Goal: Task Accomplishment & Management: Complete application form

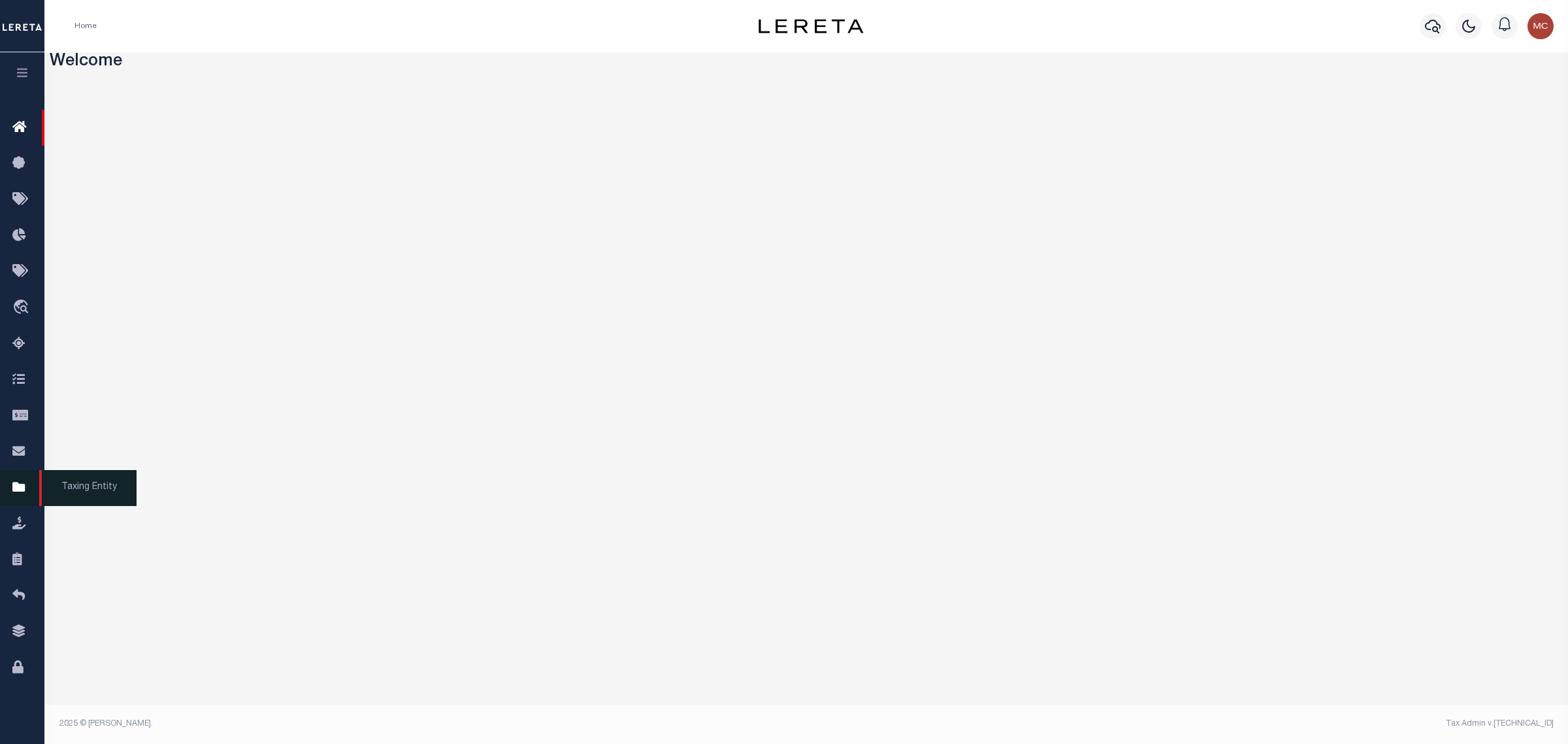
click at [15, 487] on icon at bounding box center [23, 488] width 21 height 16
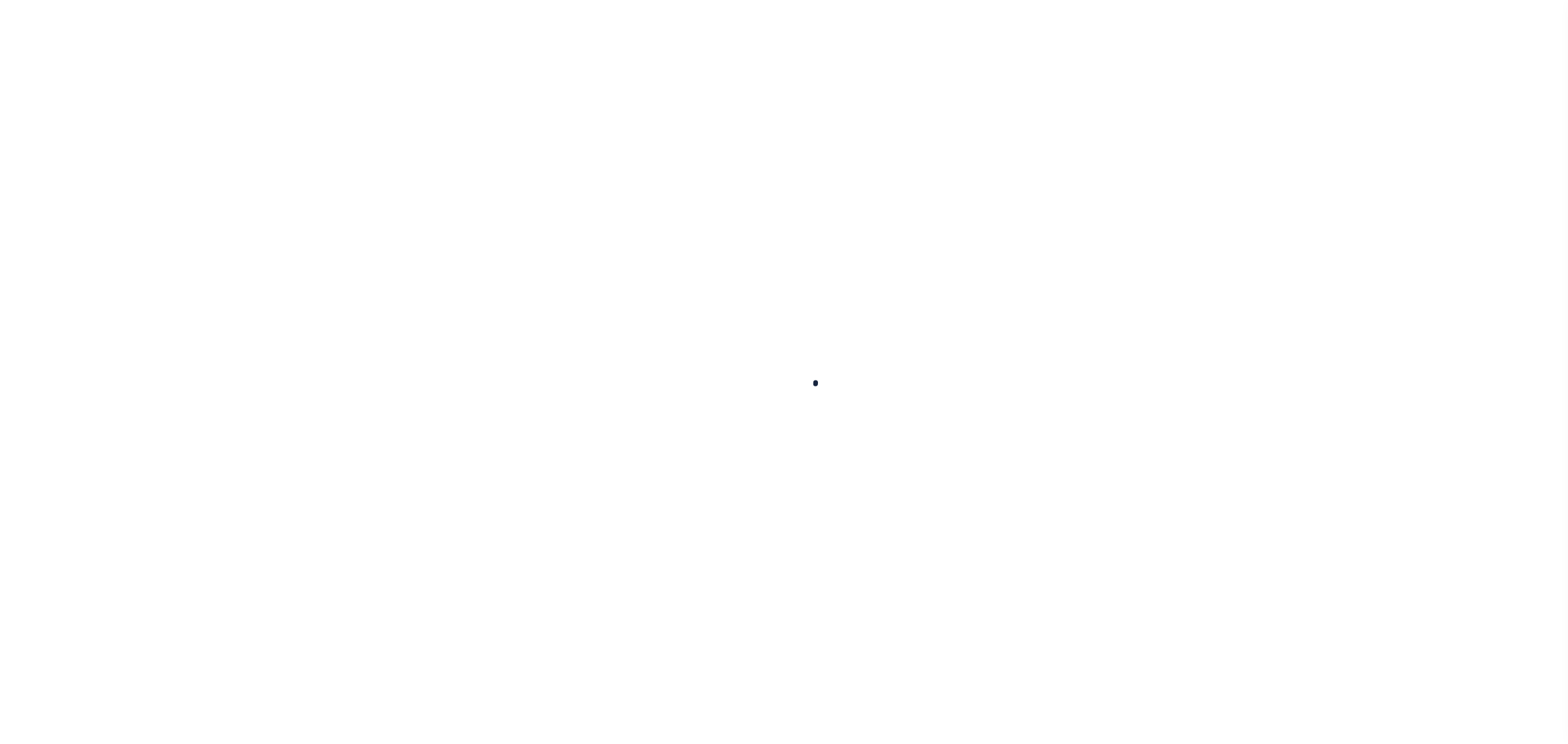
select select
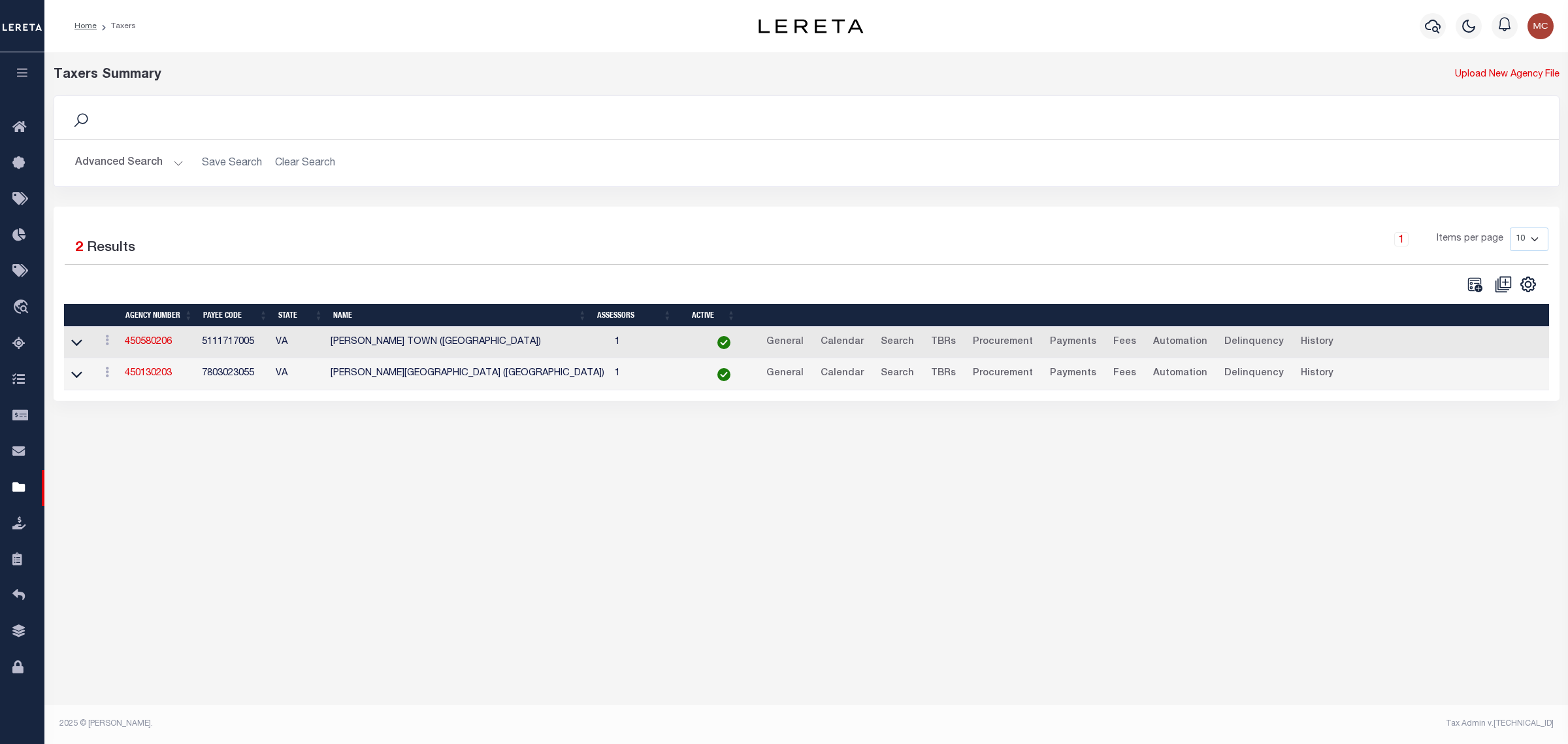
click at [132, 165] on button "Advanced Search" at bounding box center [130, 163] width 109 height 25
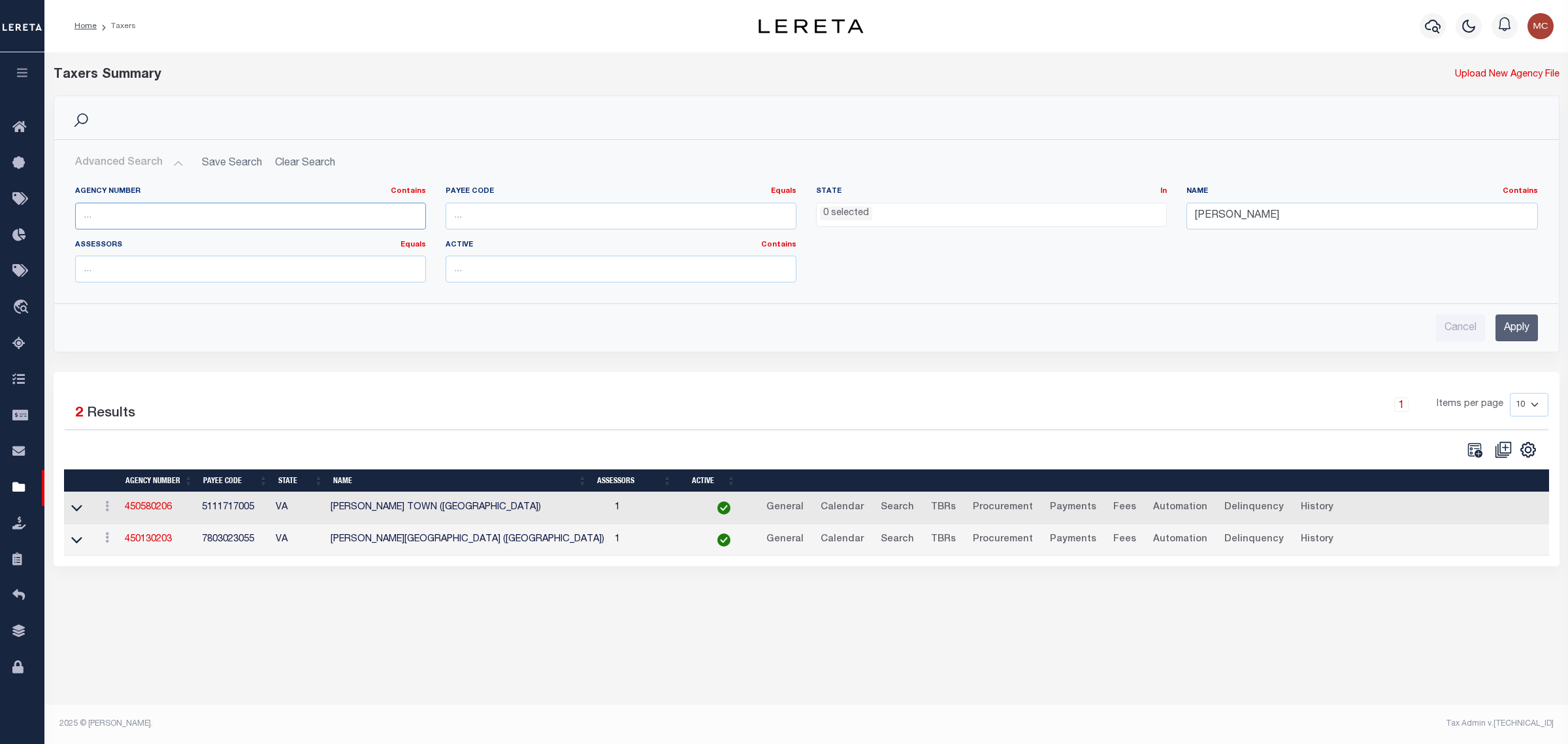
drag, startPoint x: 158, startPoint y: 222, endPoint x: 206, endPoint y: 218, distance: 48.2
click at [158, 222] on input "text" at bounding box center [250, 216] width 351 height 27
type input "42239"
click at [1217, 206] on input "brodnax" at bounding box center [1362, 216] width 351 height 27
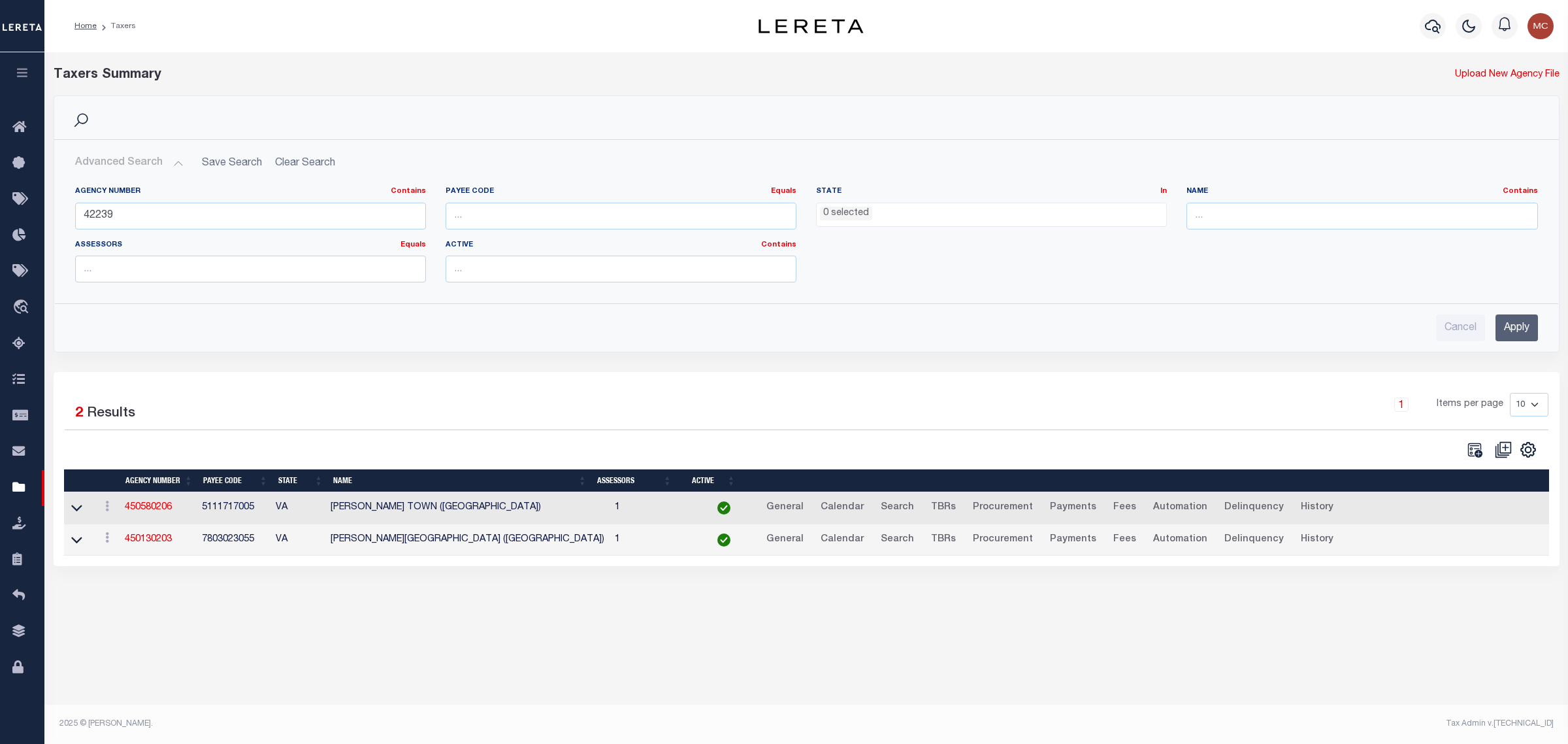
click at [1505, 321] on input "Apply" at bounding box center [1517, 328] width 42 height 27
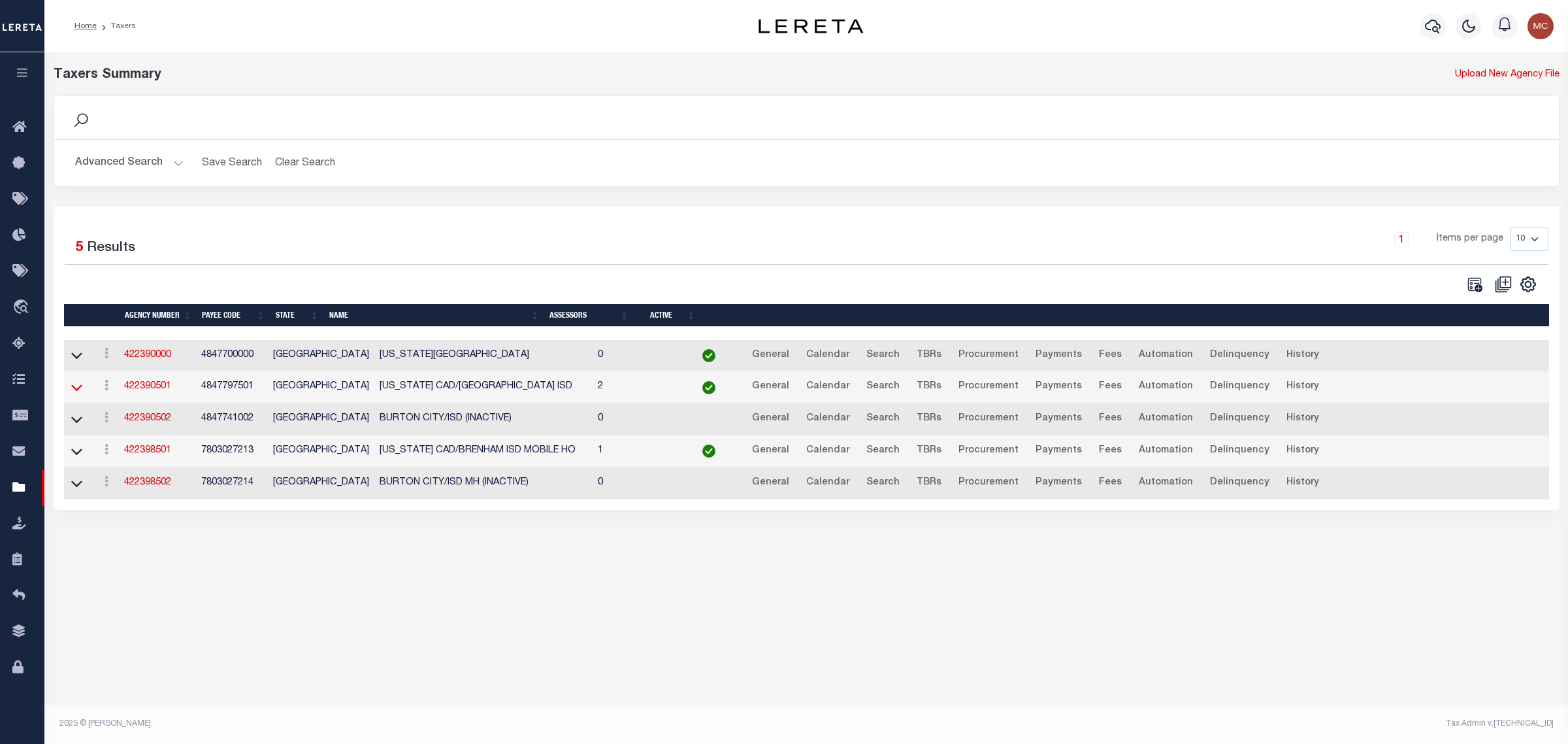
click at [80, 390] on icon at bounding box center [77, 388] width 11 height 7
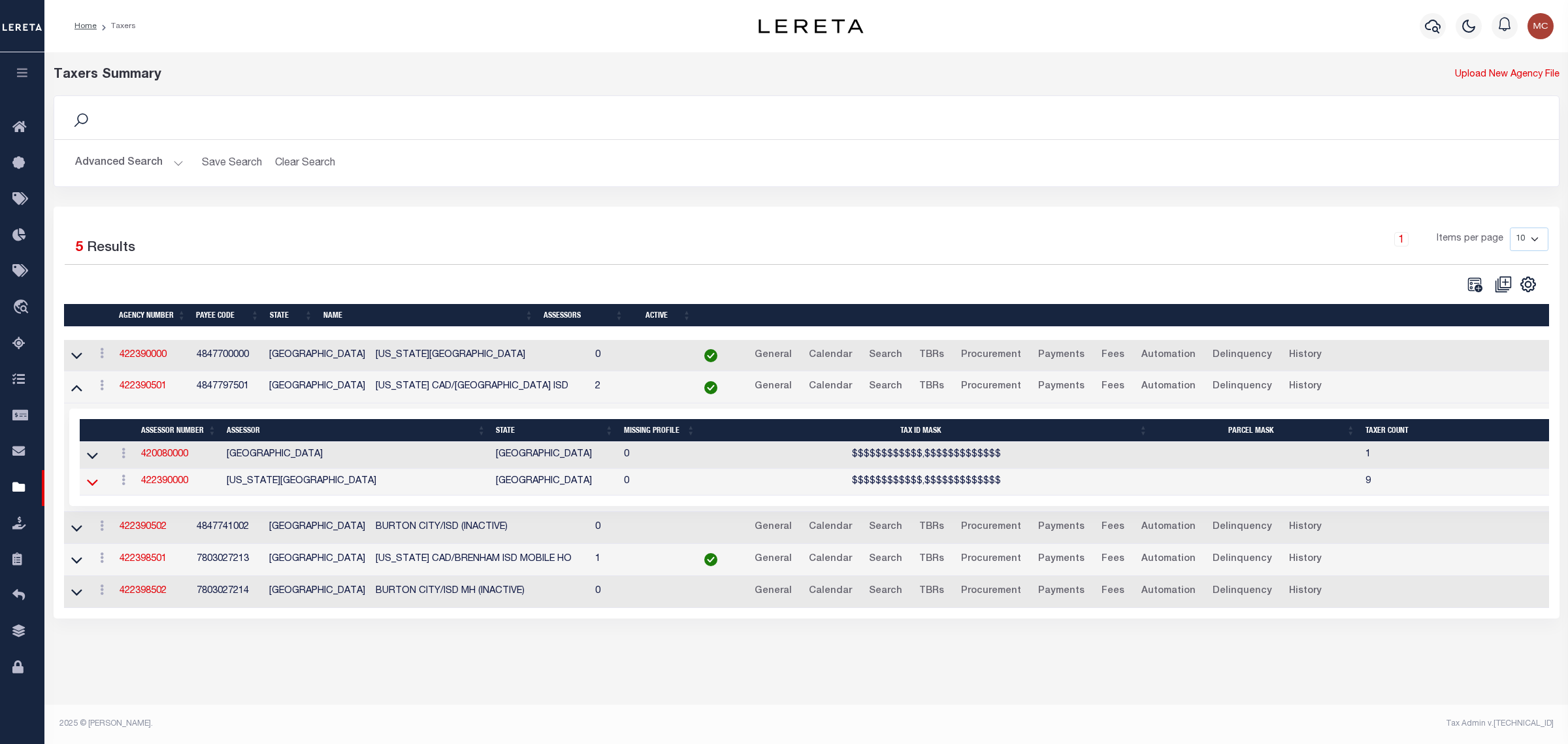
click at [90, 487] on icon at bounding box center [92, 482] width 11 height 13
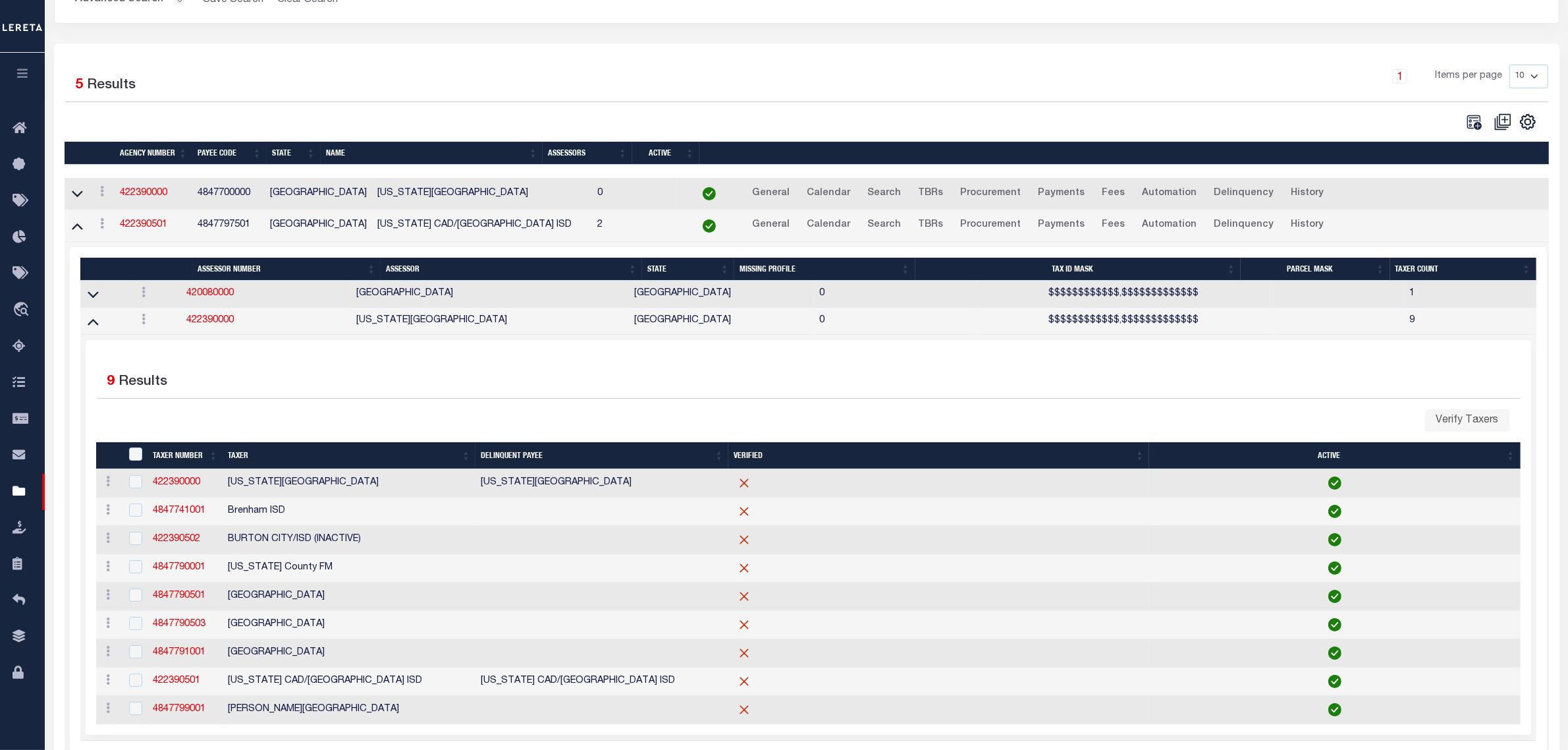
scroll to position [247, 0]
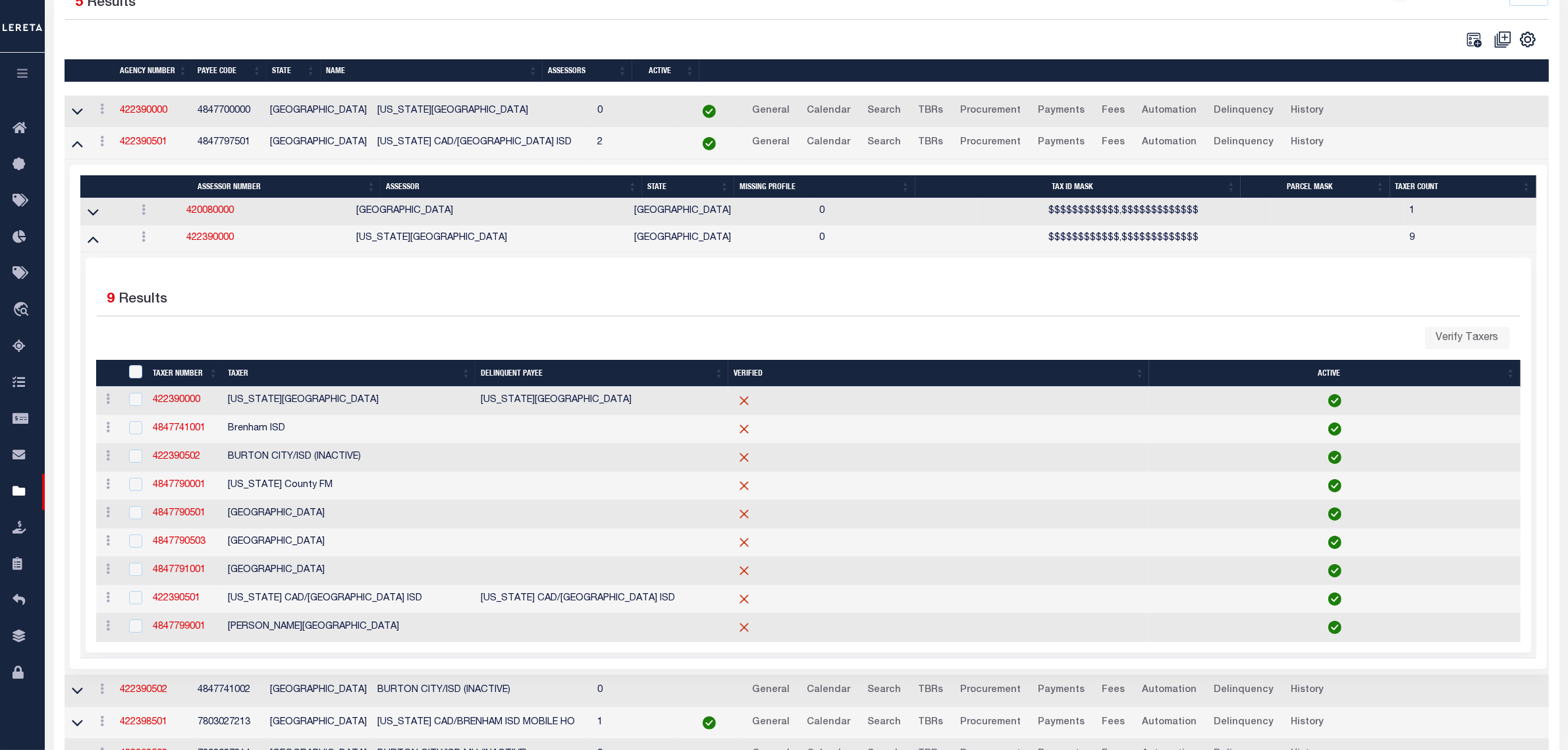
click at [318, 374] on th "Taxer" at bounding box center [349, 373] width 253 height 27
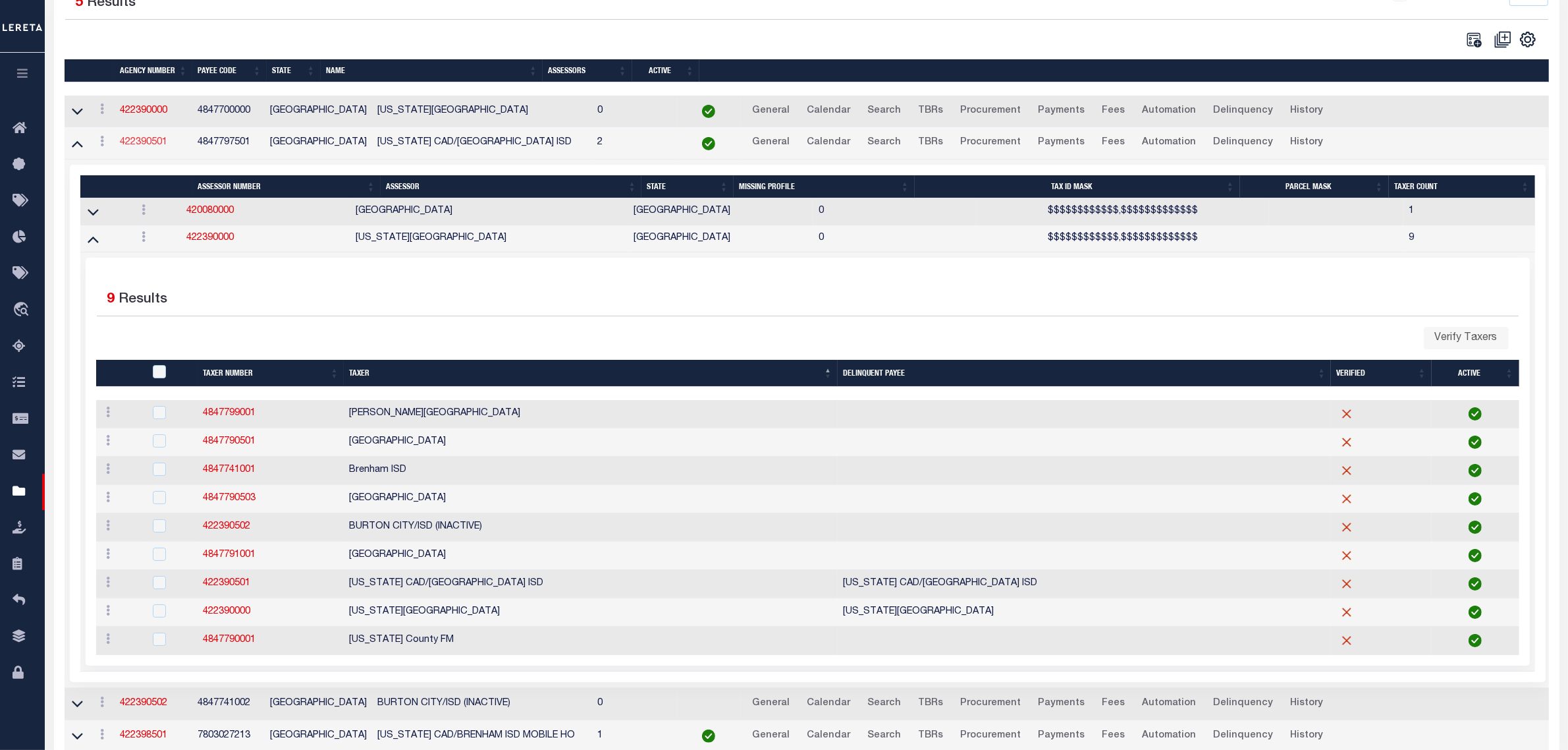
click at [150, 147] on link "422390501" at bounding box center [144, 142] width 47 height 9
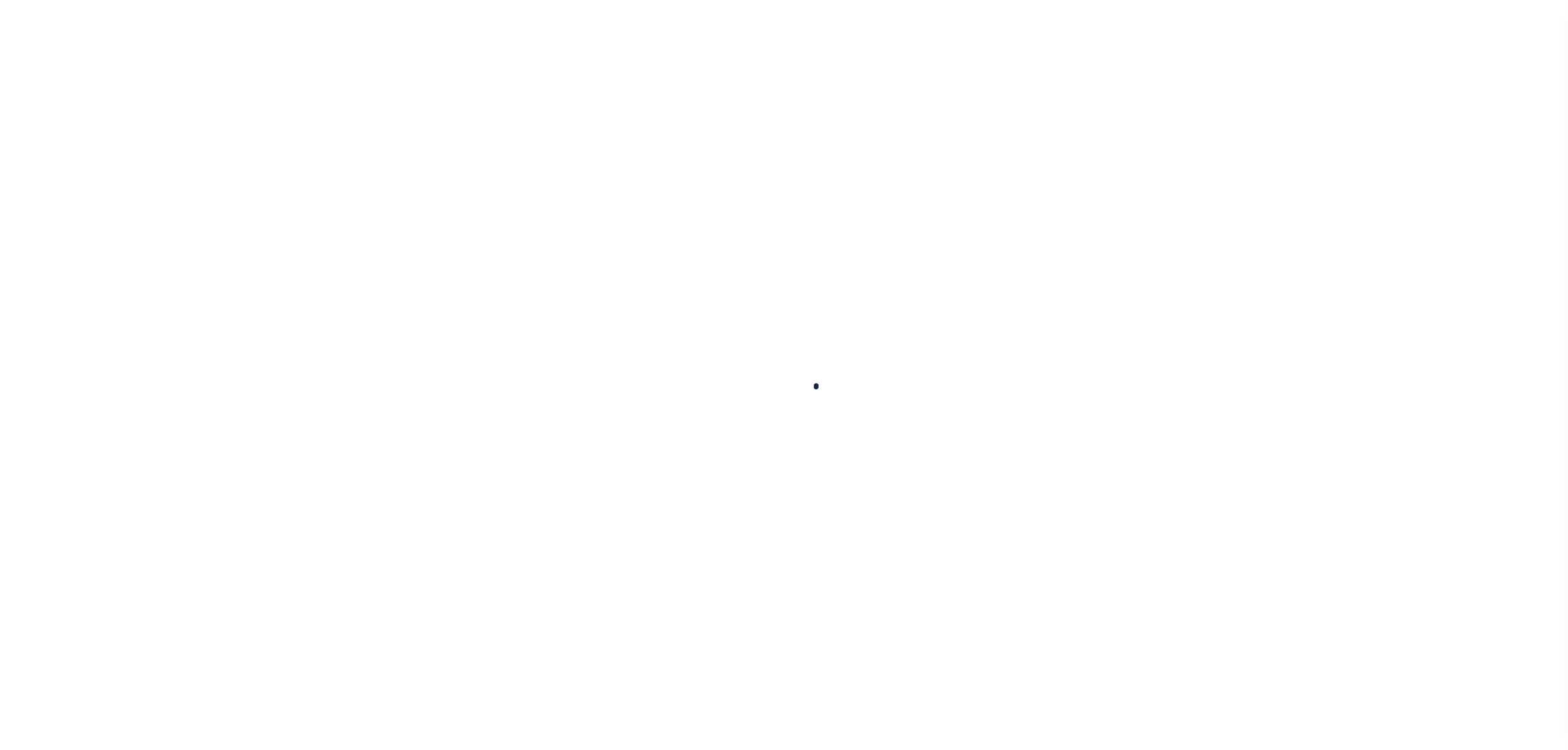
select select
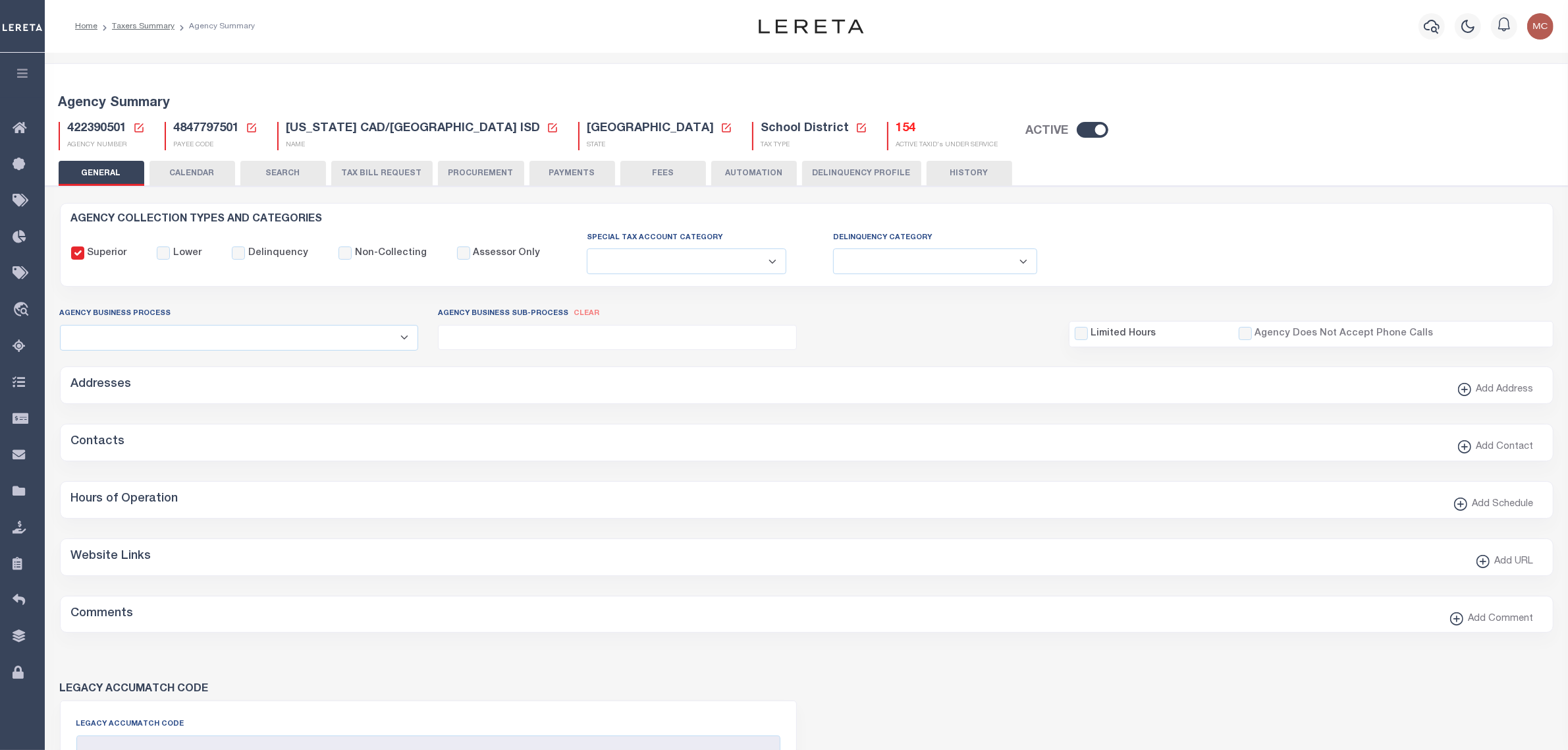
checkbox input "false"
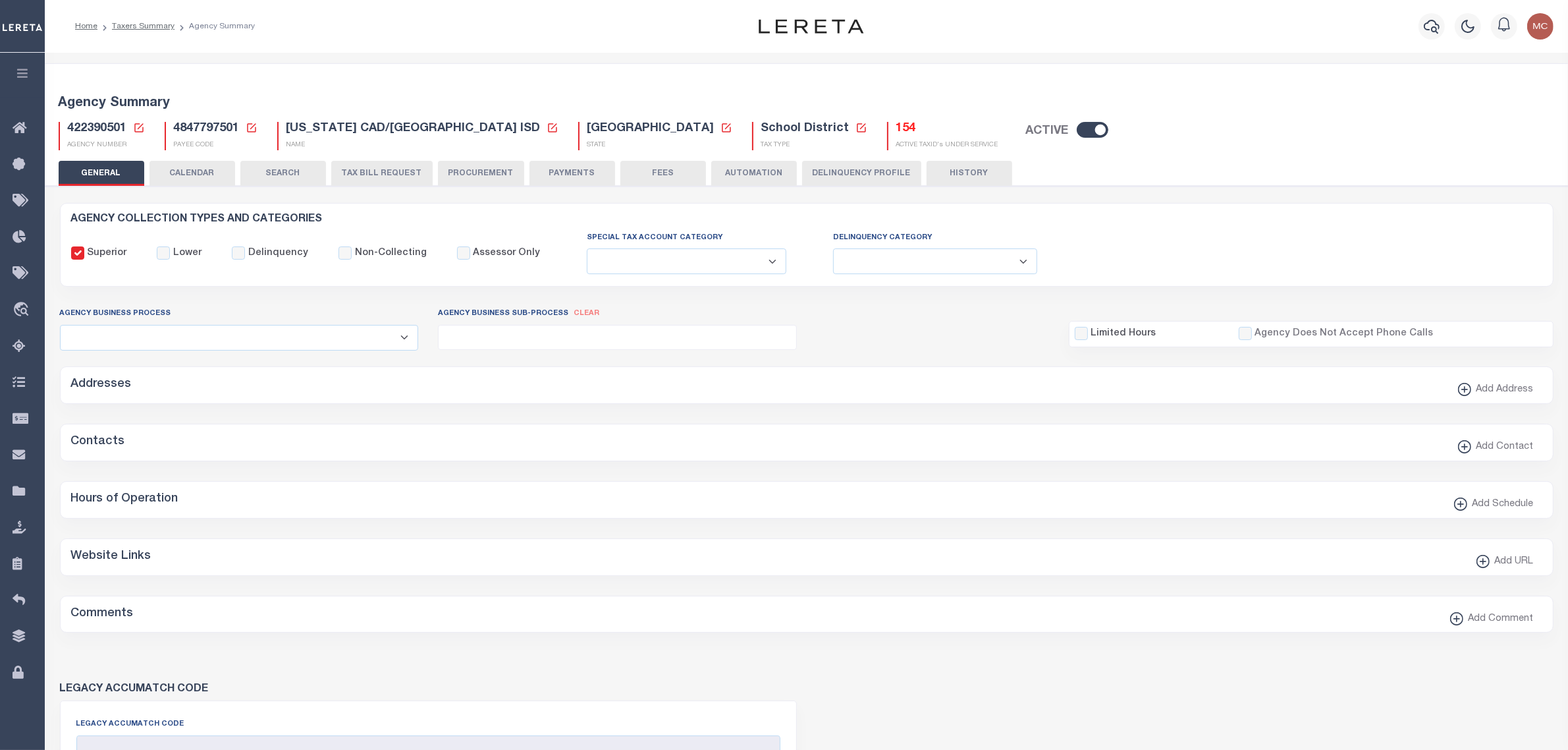
type input "4847797501"
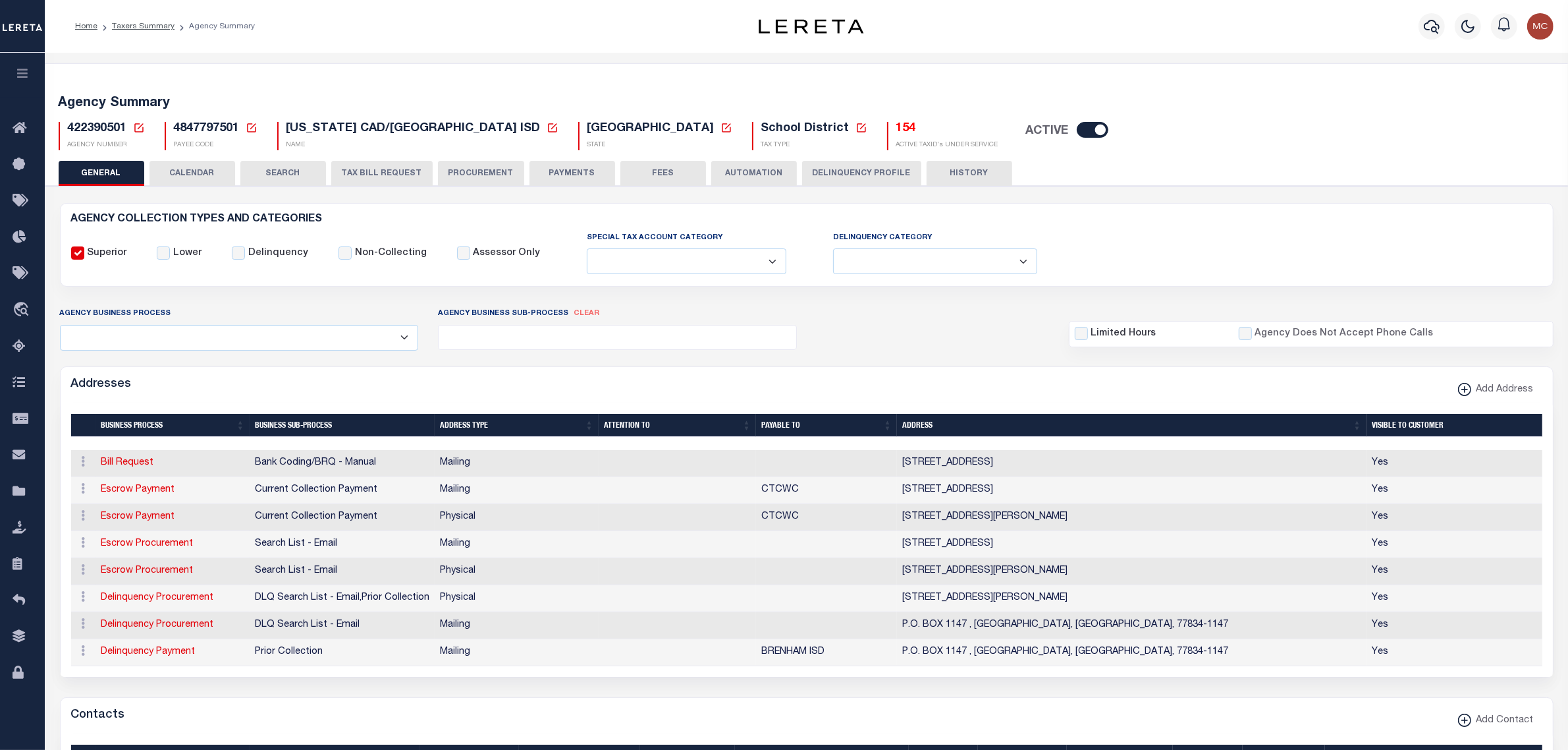
click at [196, 170] on button "CALENDAR" at bounding box center [192, 173] width 86 height 25
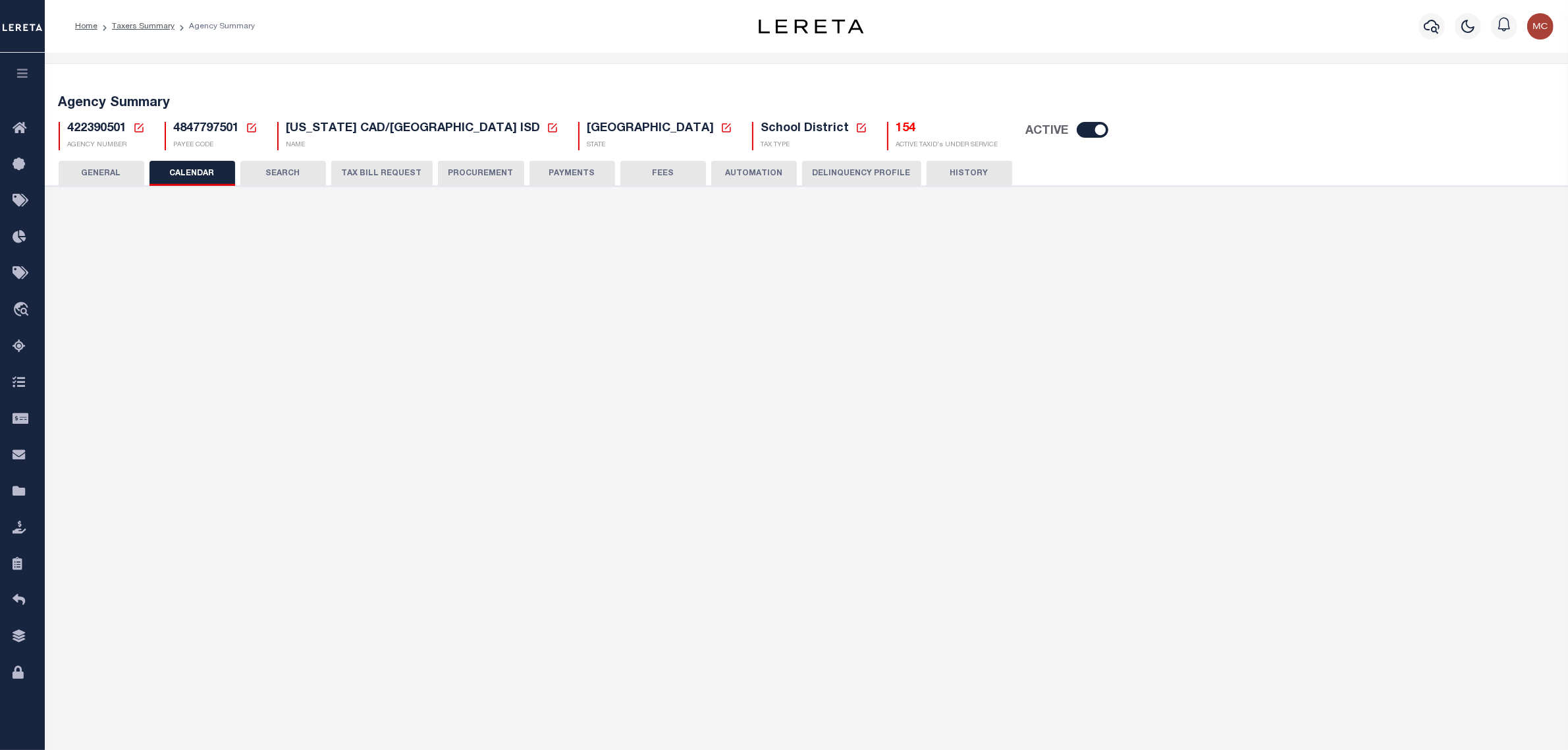
checkbox input "false"
type input "1"
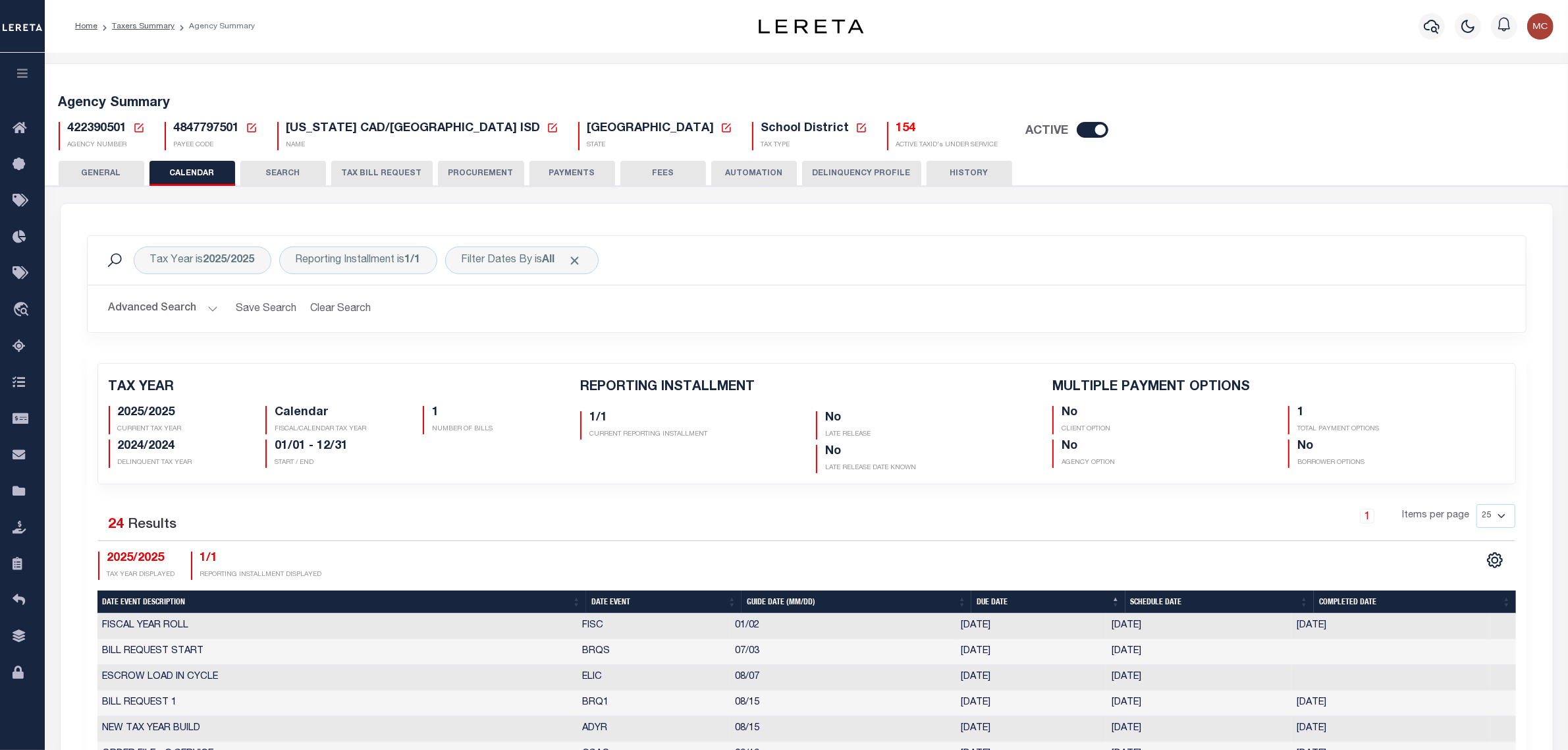
scroll to position [247, 0]
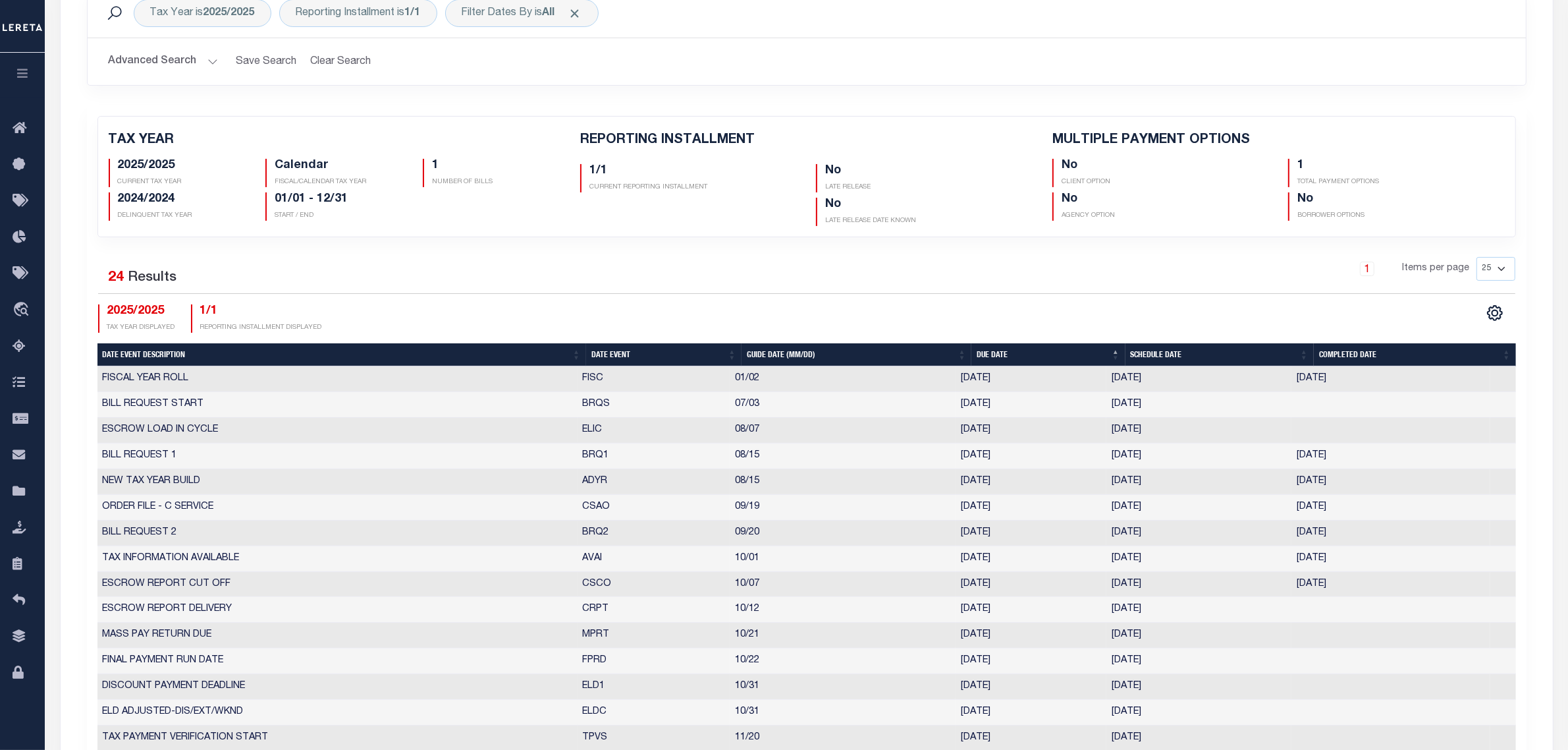
click at [608, 350] on th "Date Event" at bounding box center [663, 355] width 156 height 23
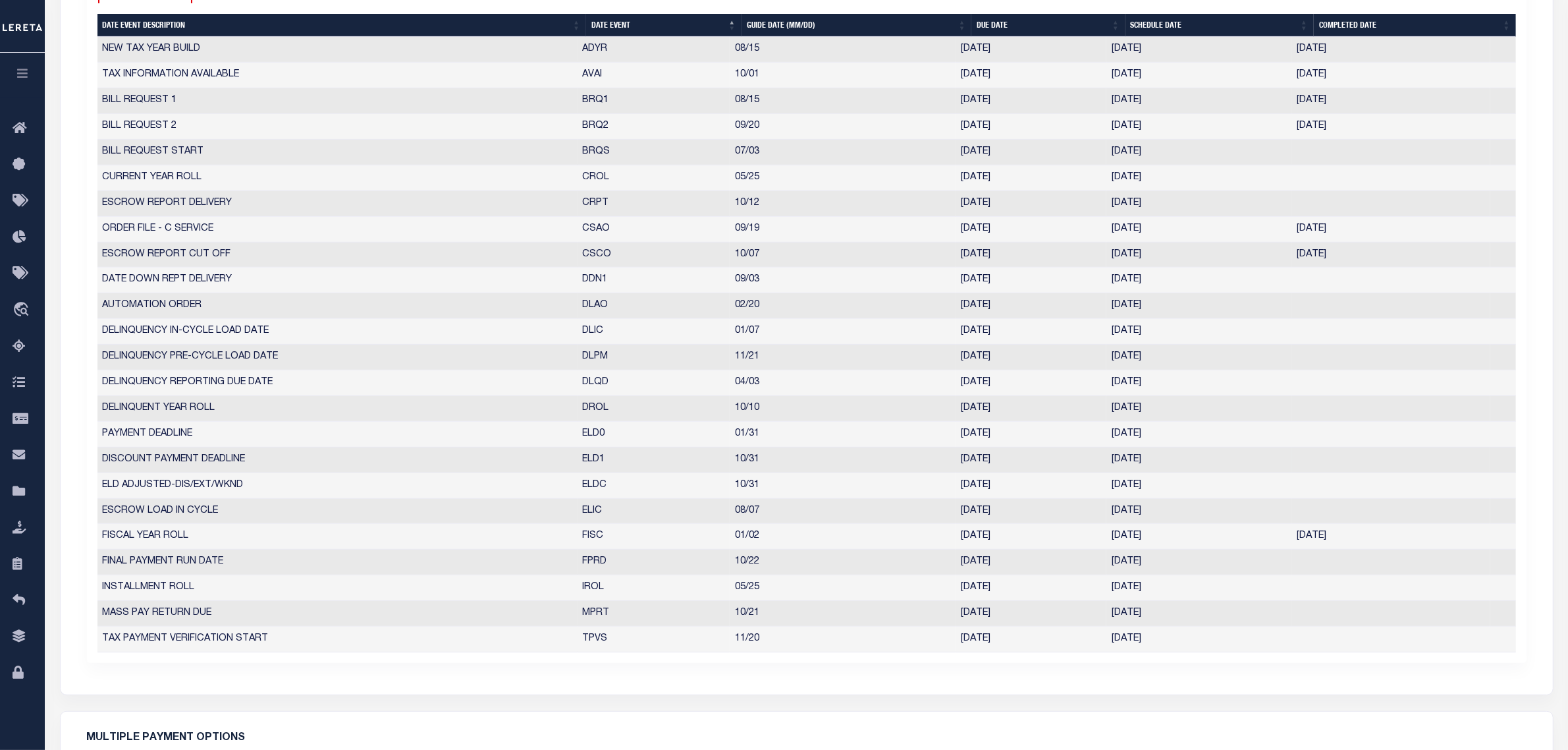
scroll to position [0, 0]
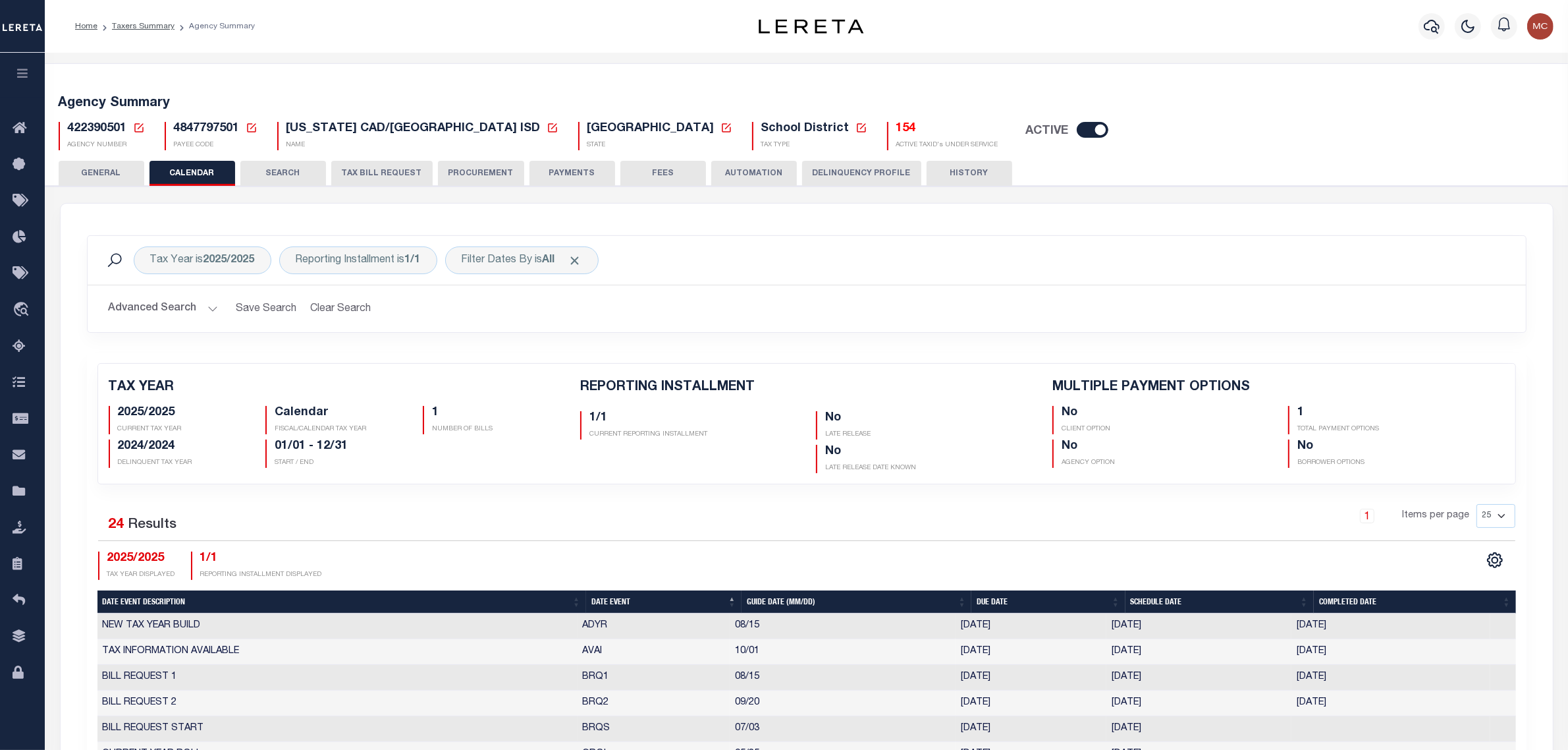
click at [100, 172] on button "GENERAL" at bounding box center [101, 173] width 86 height 25
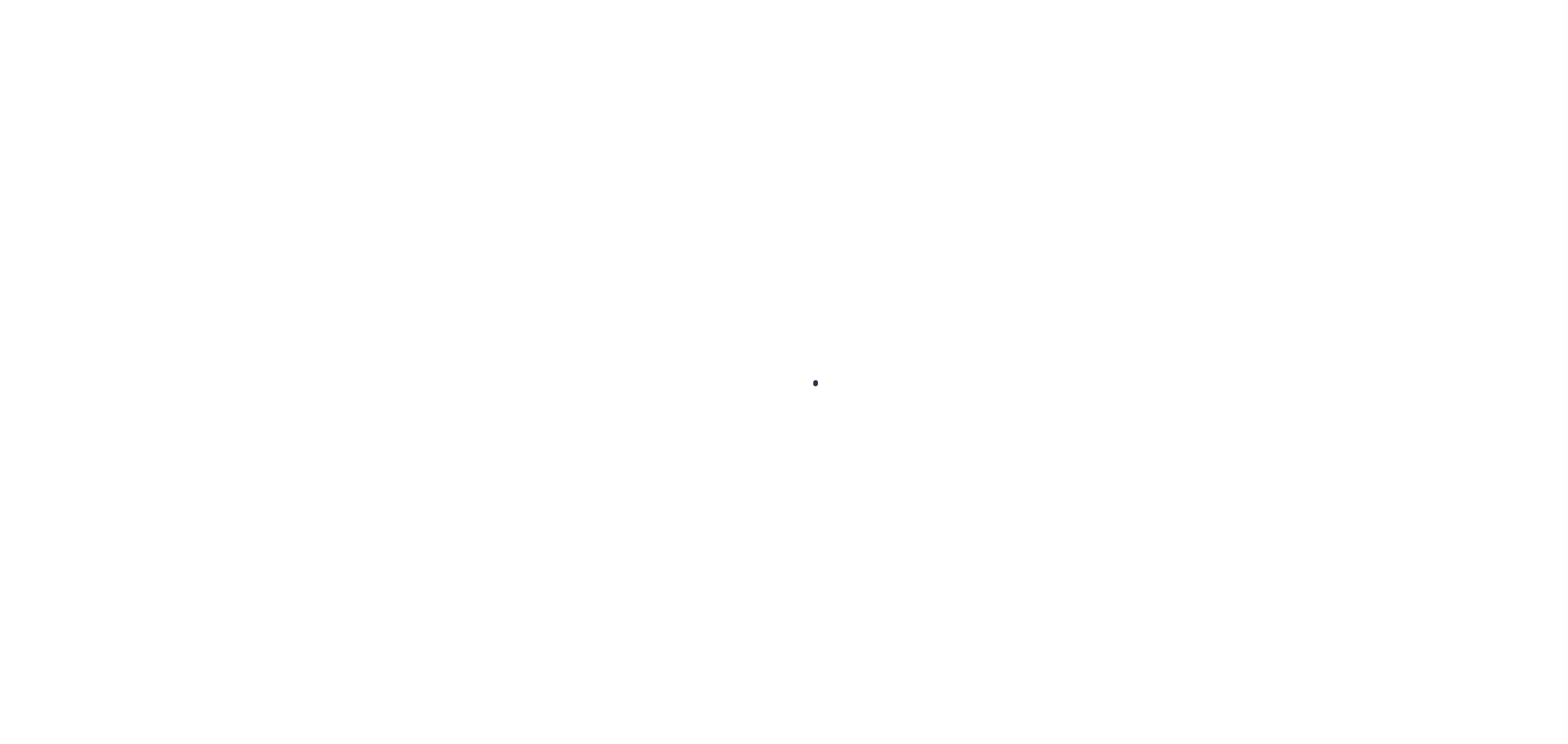
select select
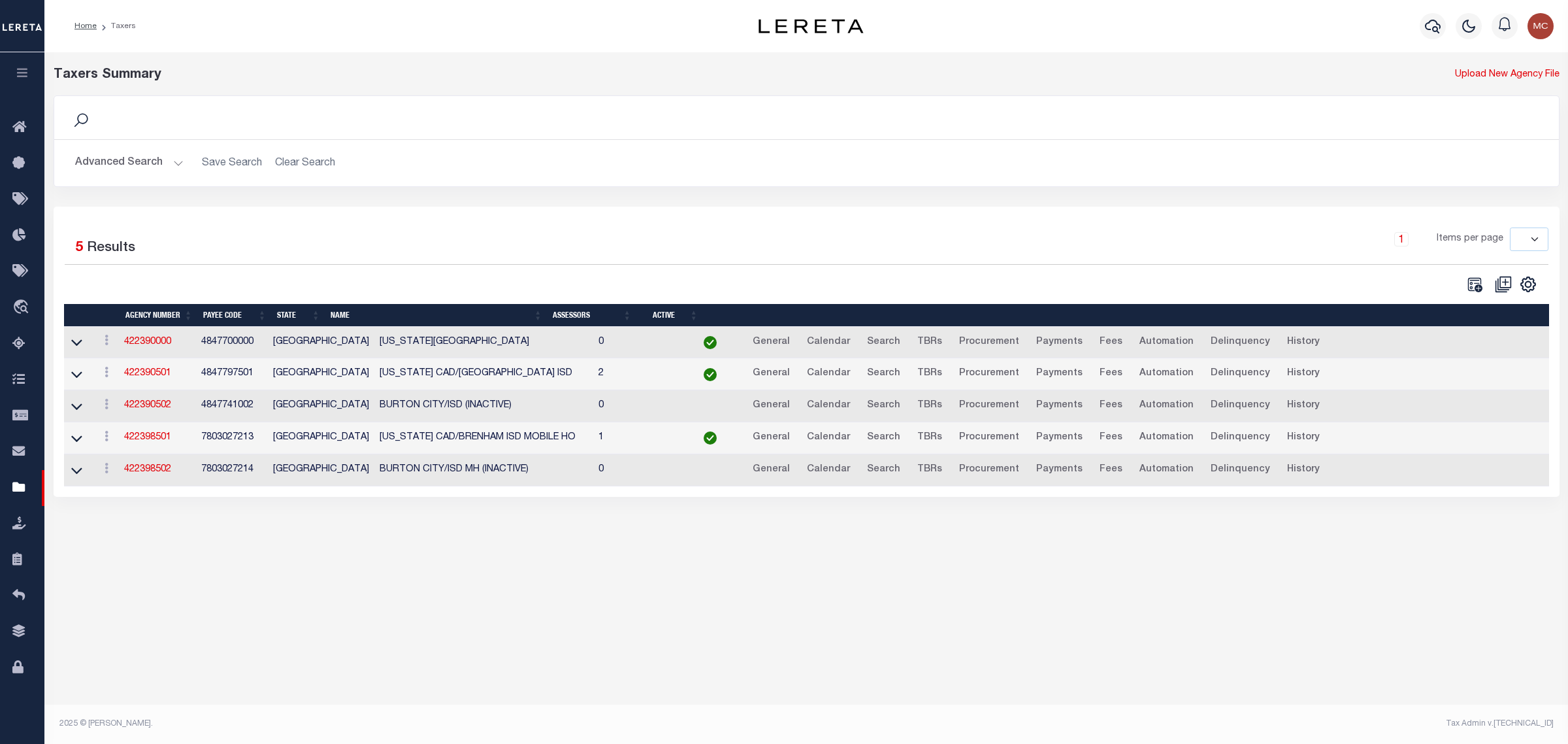
click at [131, 159] on button "Advanced Search" at bounding box center [130, 163] width 109 height 25
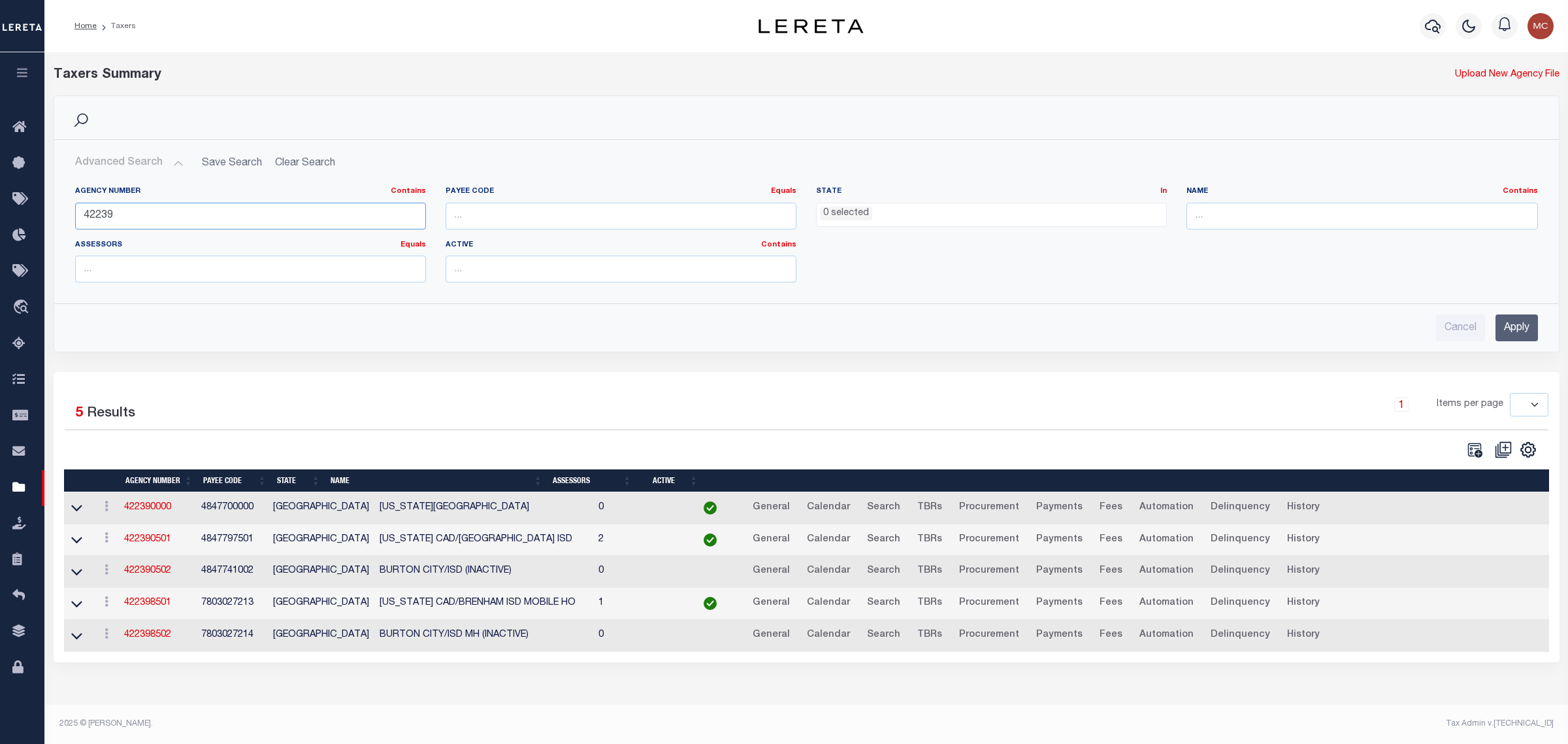
click at [136, 215] on input "42239" at bounding box center [250, 216] width 351 height 27
type input "1"
type input "422370601"
click at [1518, 331] on input "Apply" at bounding box center [1517, 328] width 42 height 27
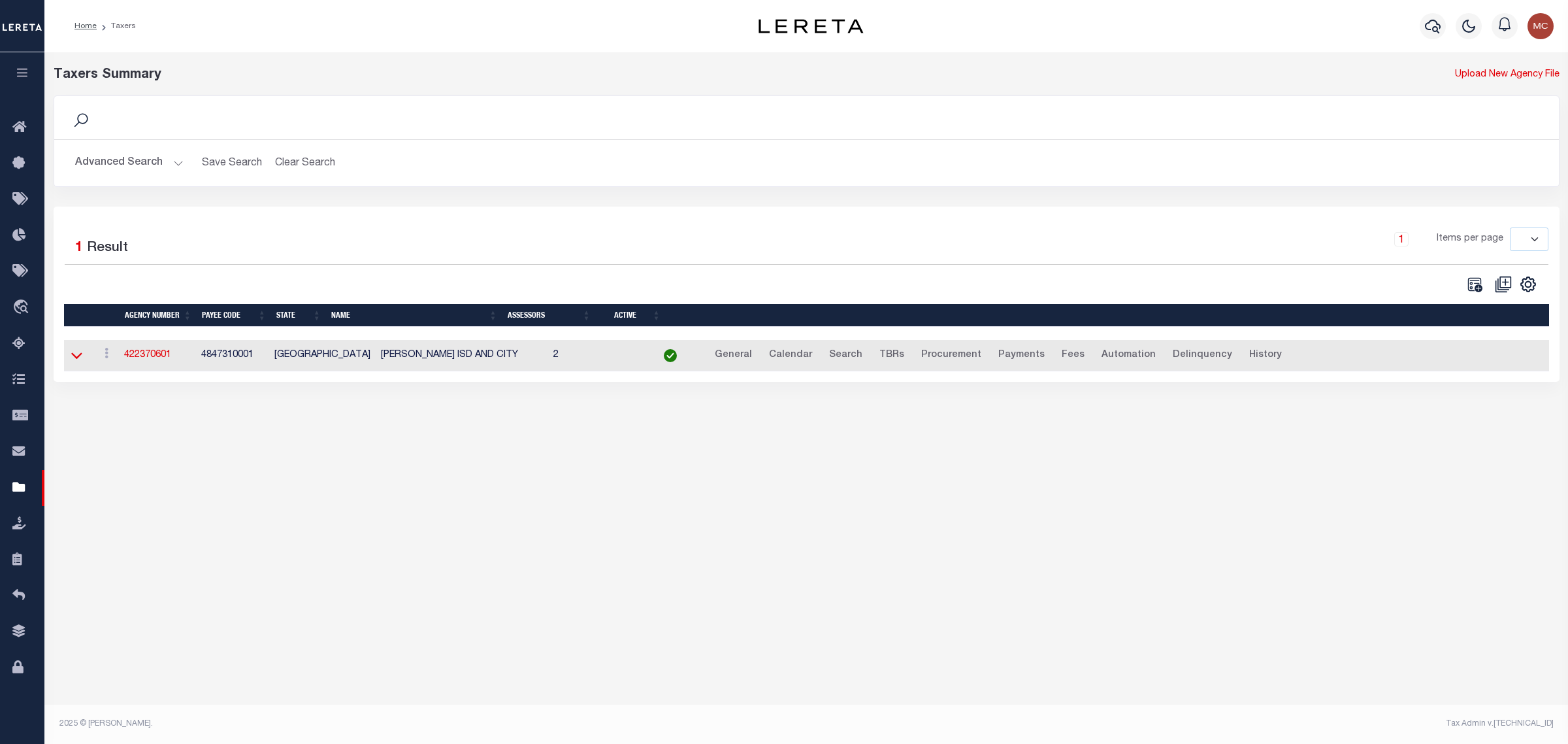
click at [78, 354] on icon at bounding box center [77, 355] width 11 height 13
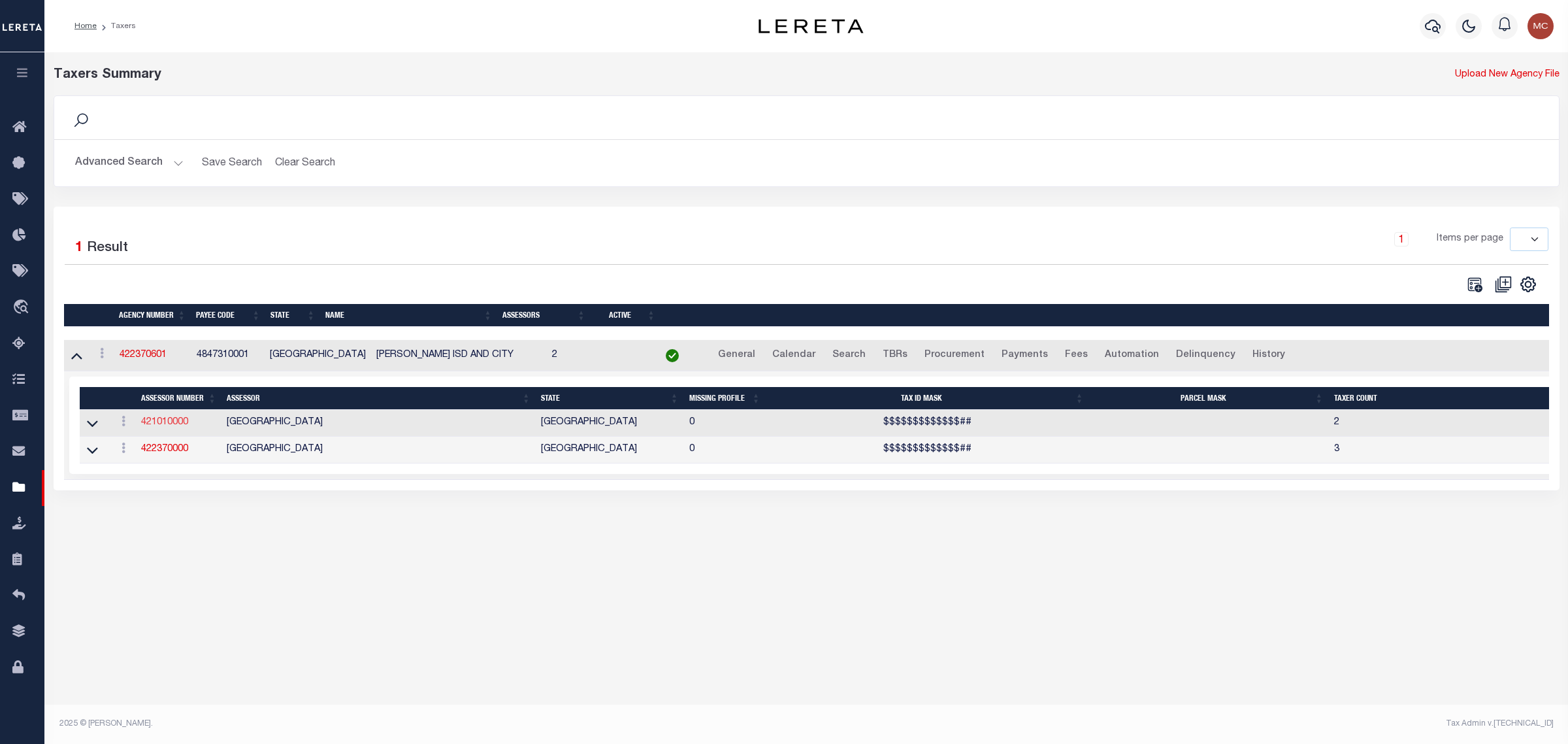
click at [168, 420] on link "421010000" at bounding box center [164, 422] width 47 height 9
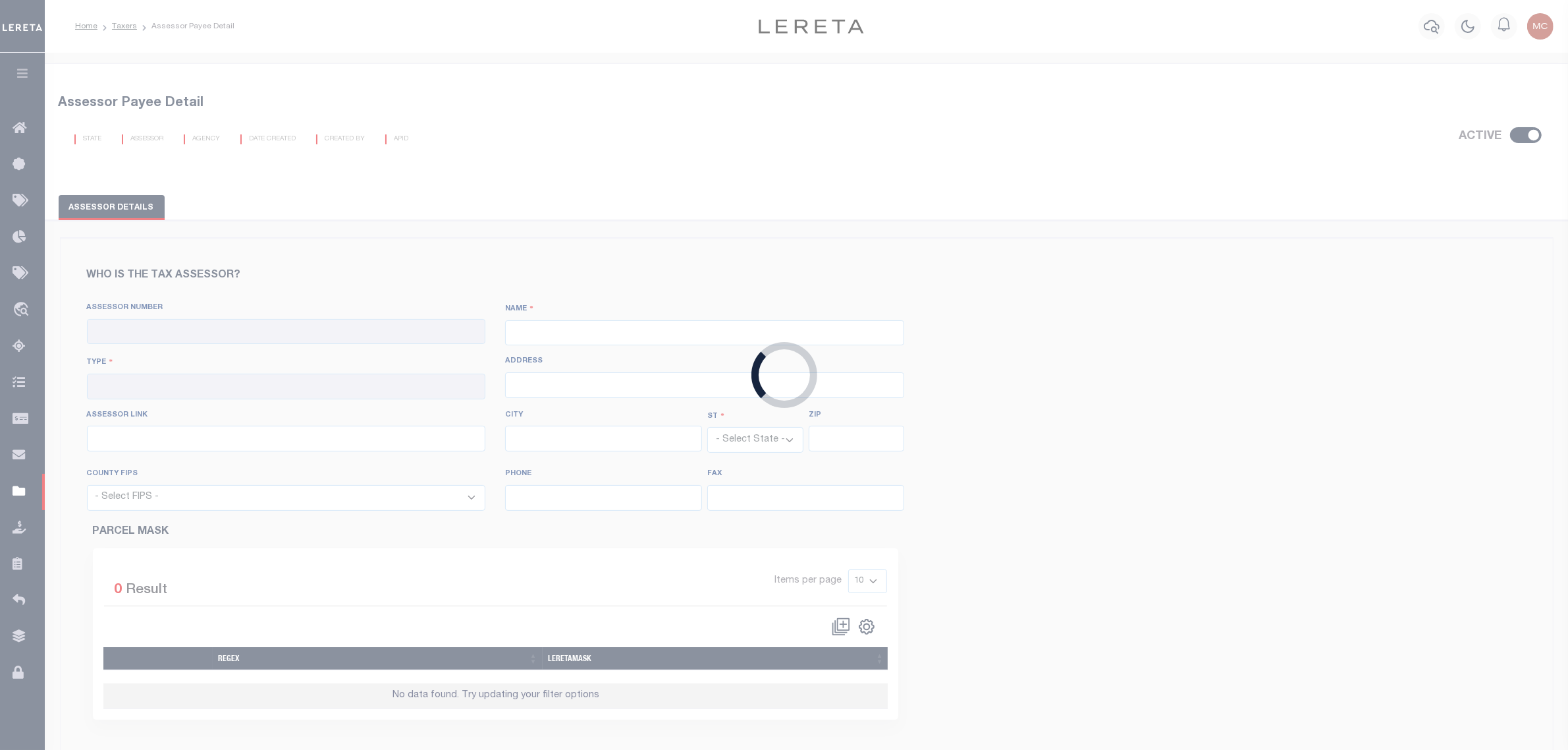
checkbox input "true"
type input "421010000"
type input "HARRIS COUNTY"
type input "00 - County"
type input "1001 Preston Street, Room 311"
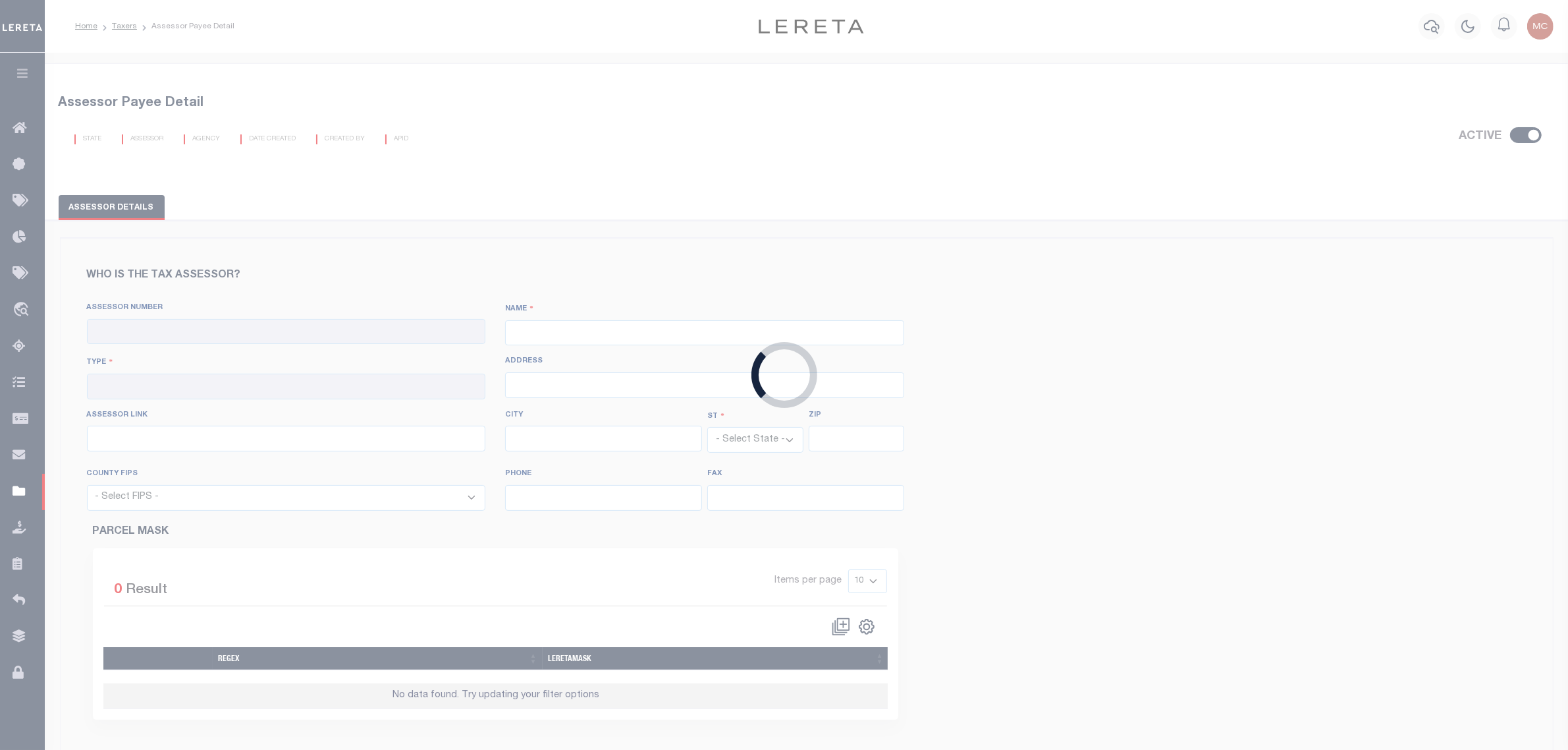
type input "http://hcad.org/property-search/real-property/"
type input "Houston"
select select "[GEOGRAPHIC_DATA]"
type input "77002"
select select "48201"
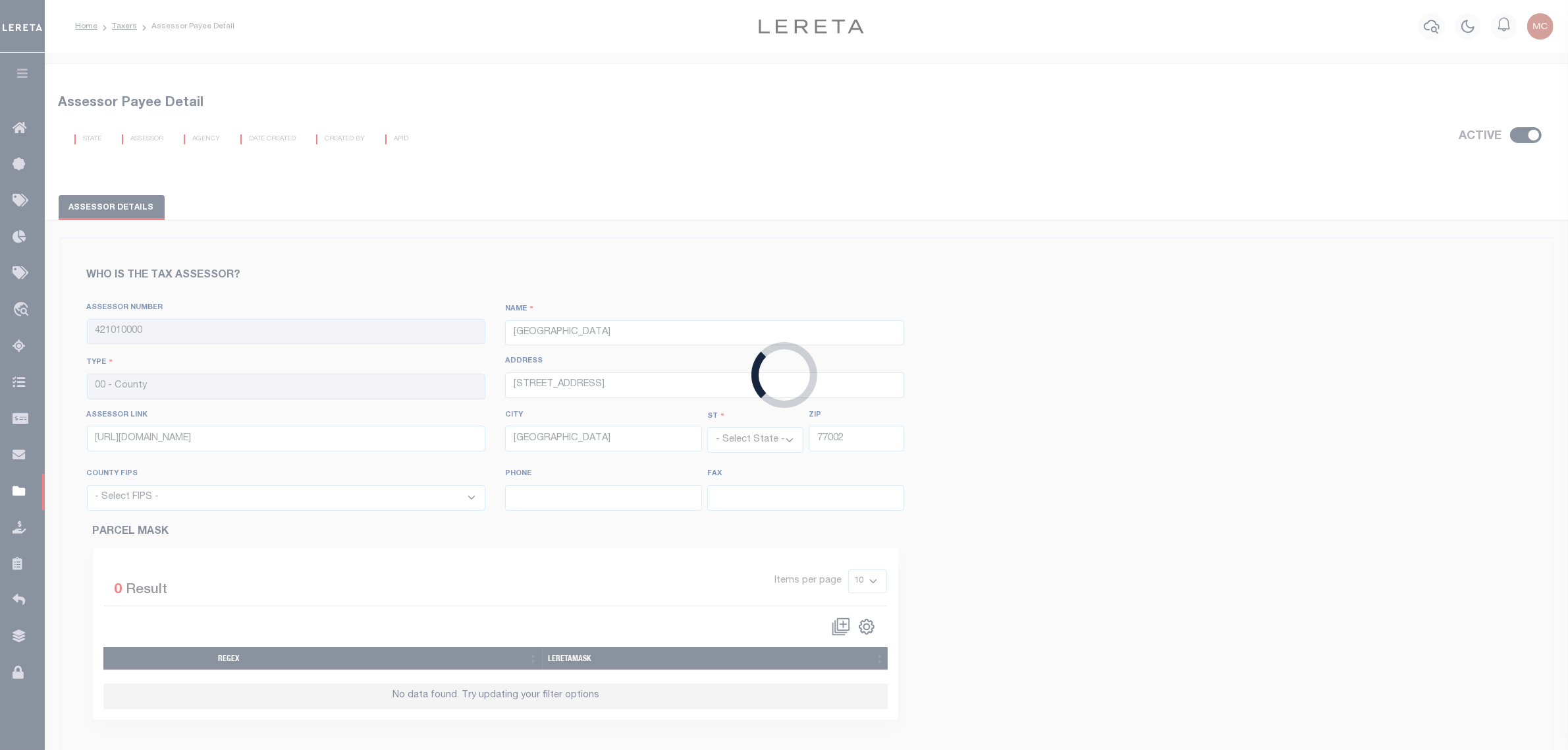
type input "713-224-1919"
type input "713-368-2219"
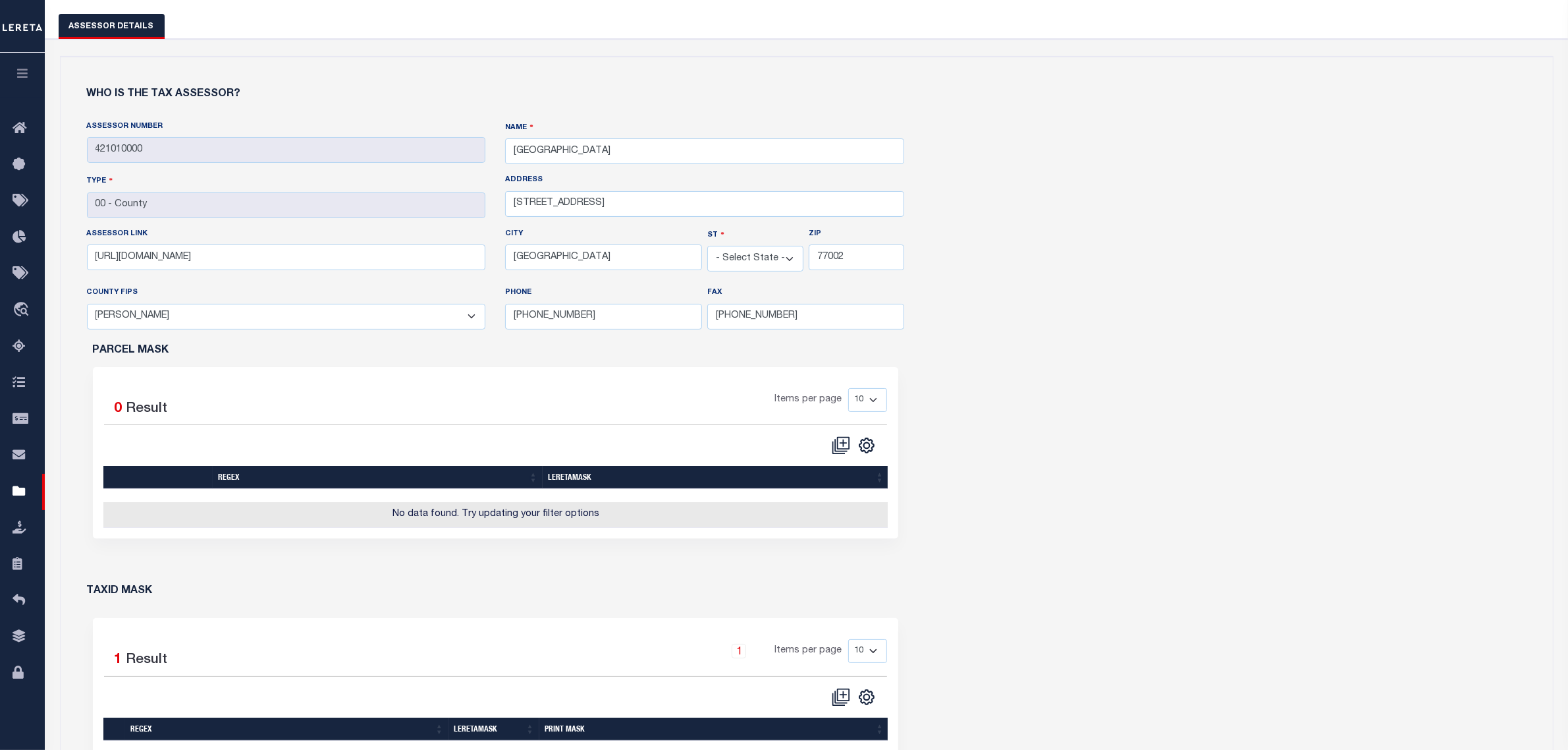
scroll to position [576, 0]
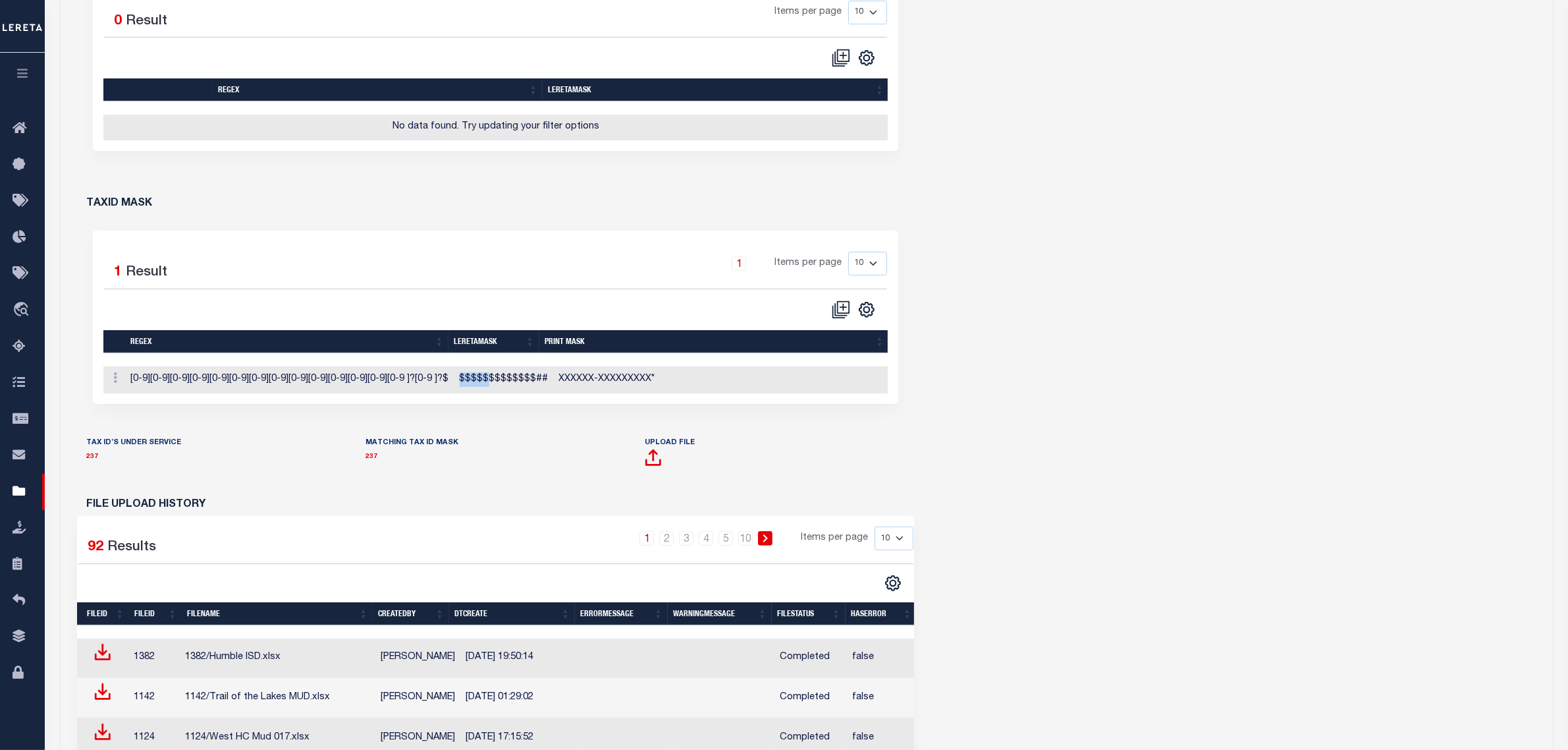
drag, startPoint x: 455, startPoint y: 389, endPoint x: 482, endPoint y: 389, distance: 27.0
click at [482, 389] on td "$$$$$$$$$$$$$##" at bounding box center [504, 380] width 99 height 27
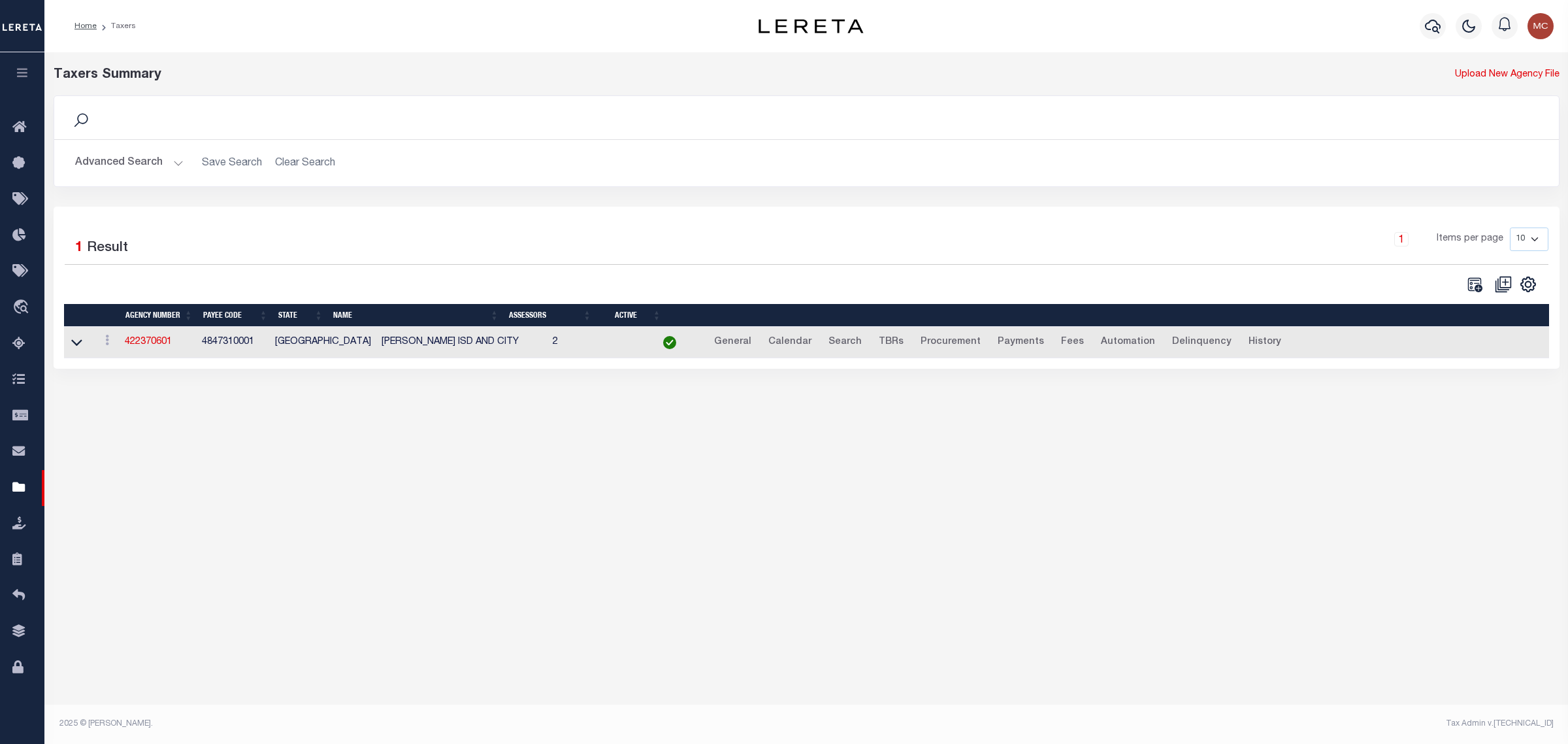
click at [137, 158] on button "Advanced Search" at bounding box center [130, 163] width 109 height 25
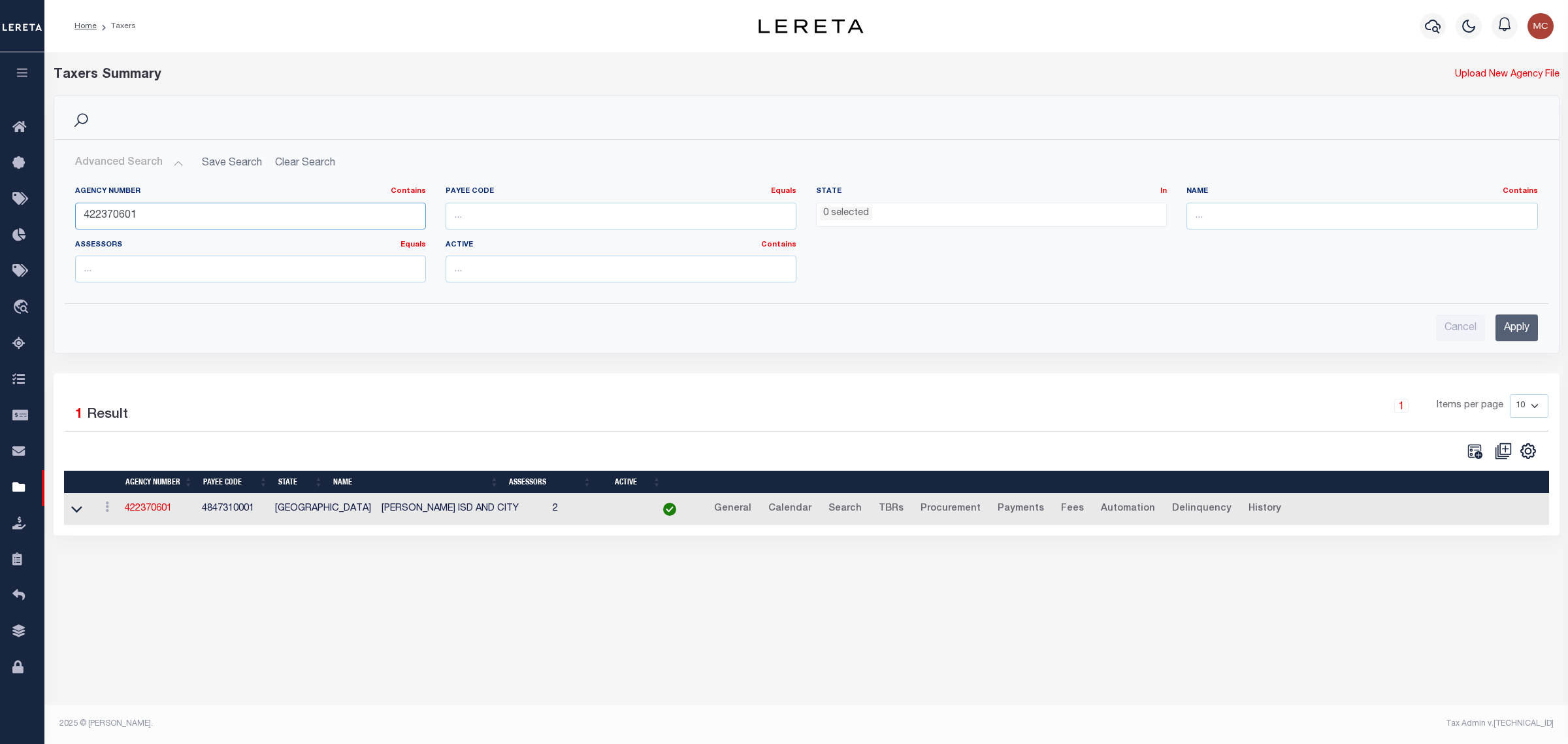
click at [119, 214] on input "422370601" at bounding box center [250, 216] width 351 height 27
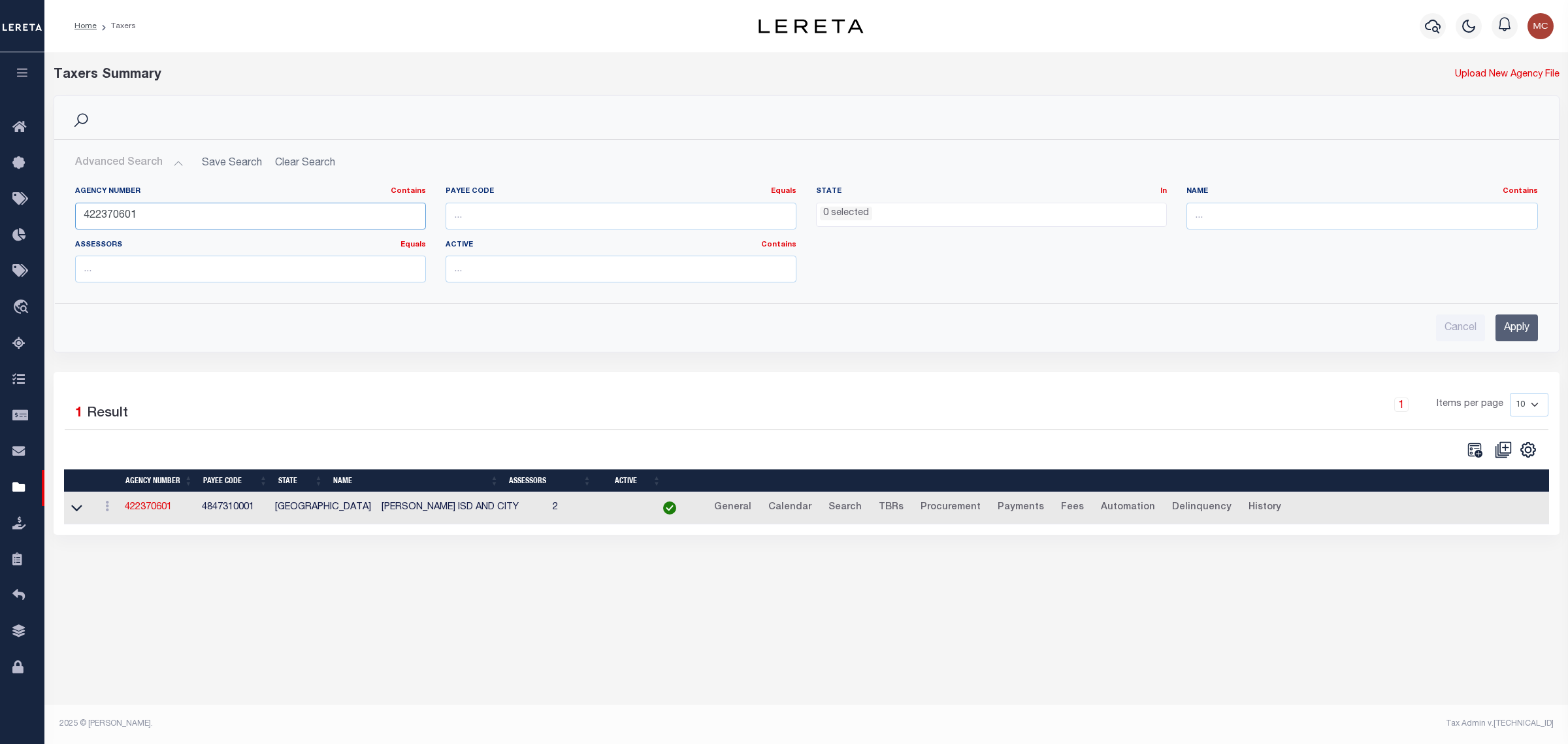
click at [119, 214] on input "422370601" at bounding box center [250, 216] width 351 height 27
paste input "1608424"
click at [1523, 328] on input "Apply" at bounding box center [1517, 328] width 42 height 27
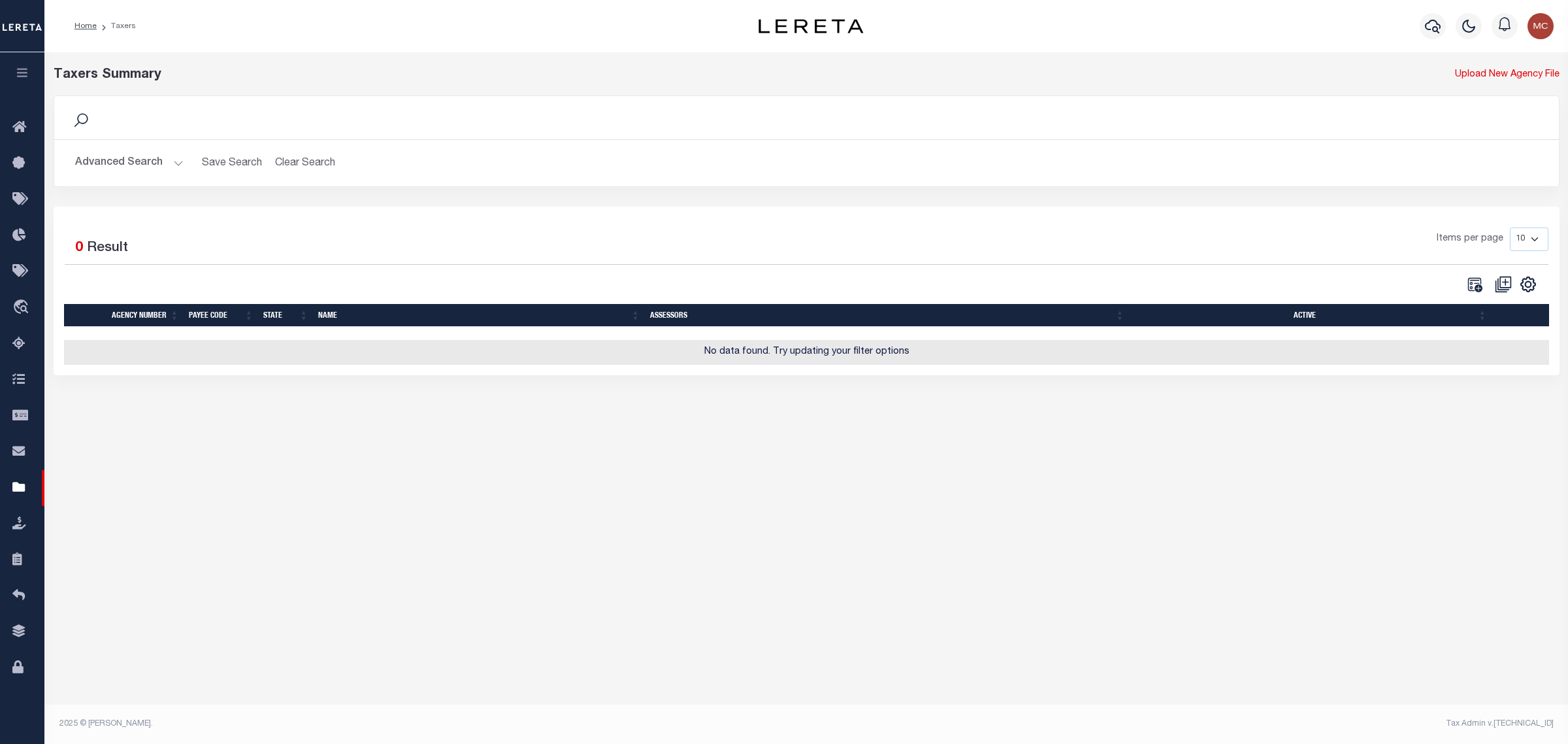
click at [111, 154] on button "Advanced Search" at bounding box center [130, 163] width 109 height 25
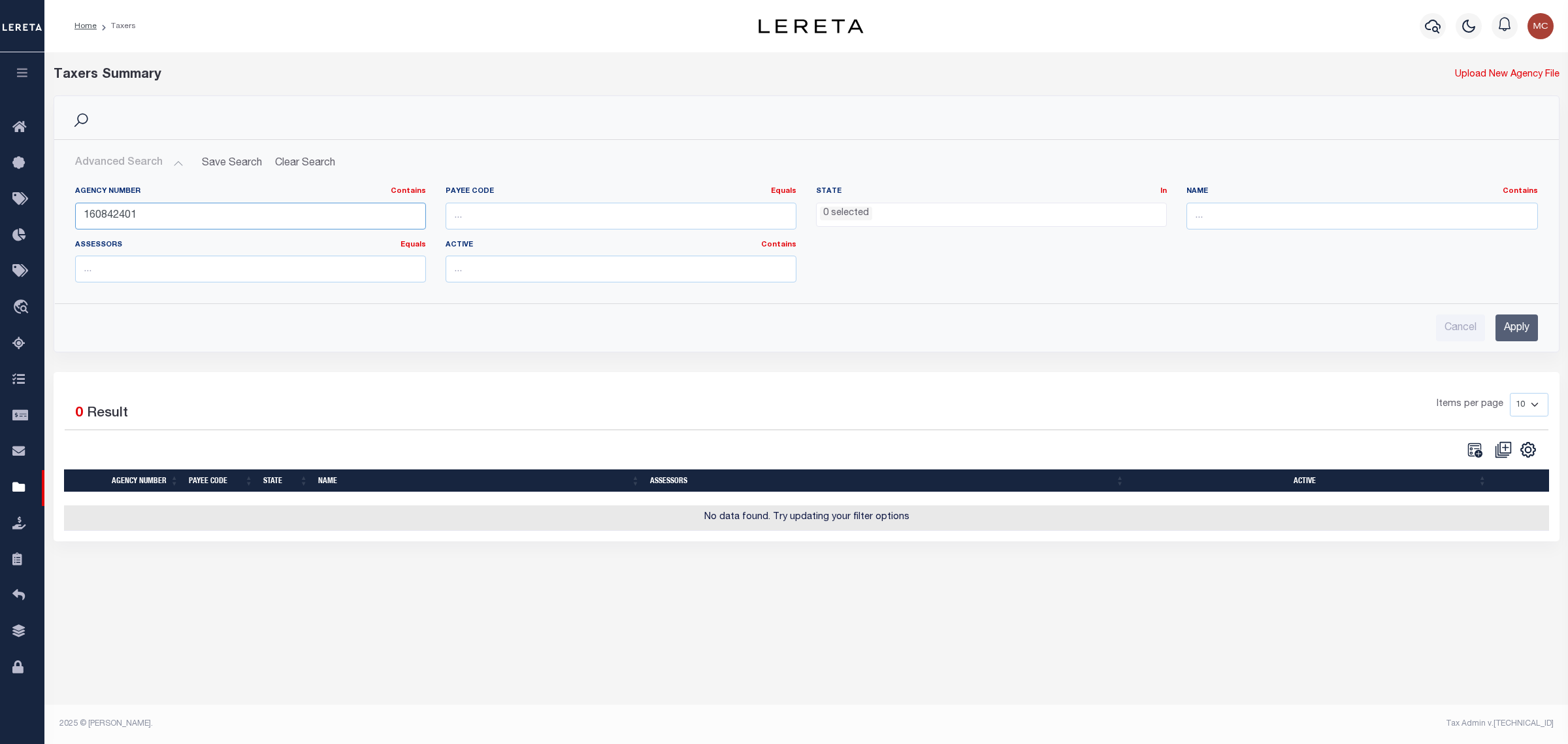
drag, startPoint x: 113, startPoint y: 215, endPoint x: 177, endPoint y: 215, distance: 64.0
click at [177, 215] on input "160842401" at bounding box center [250, 216] width 351 height 27
click at [1523, 327] on input "Apply" at bounding box center [1517, 328] width 42 height 27
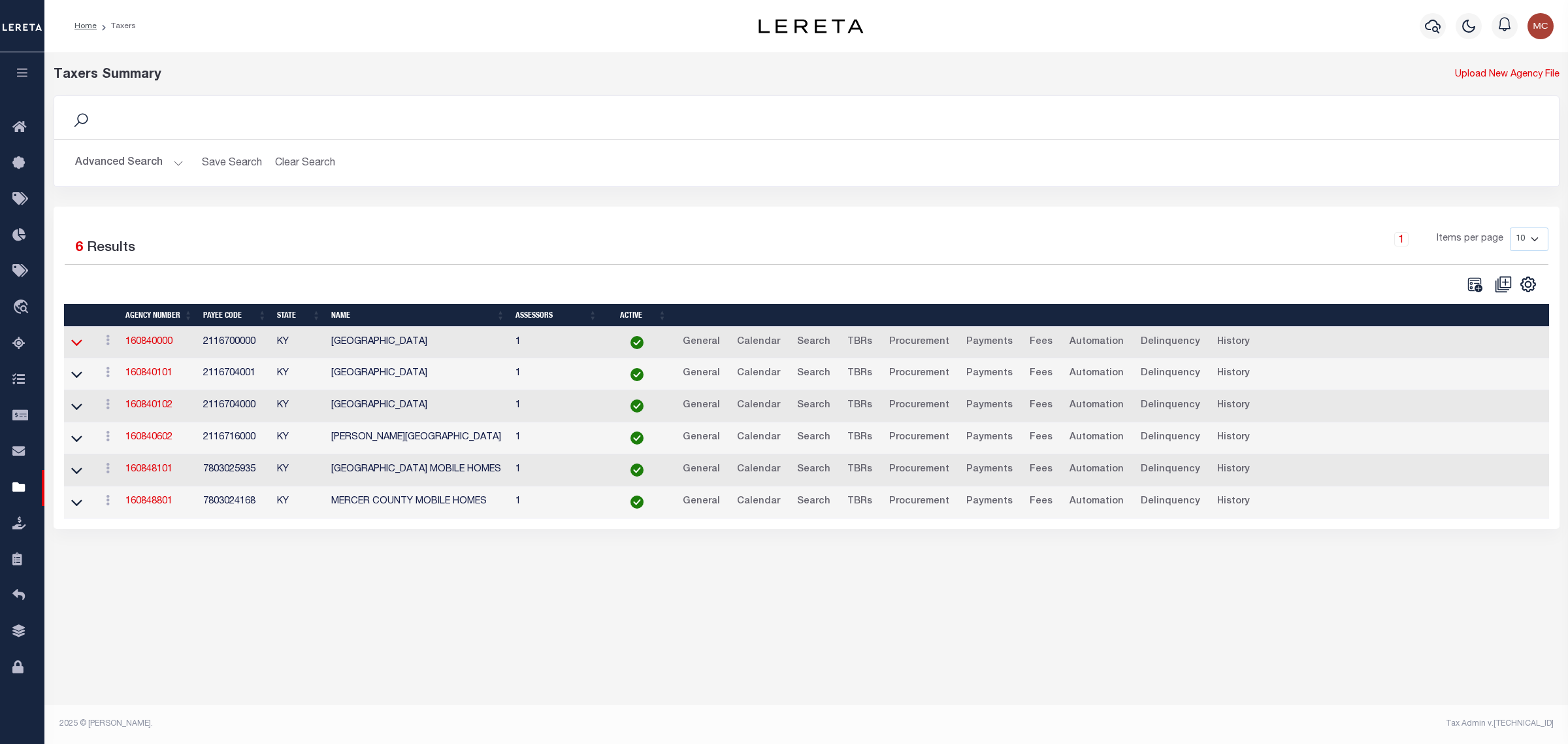
click at [80, 340] on icon at bounding box center [77, 342] width 11 height 13
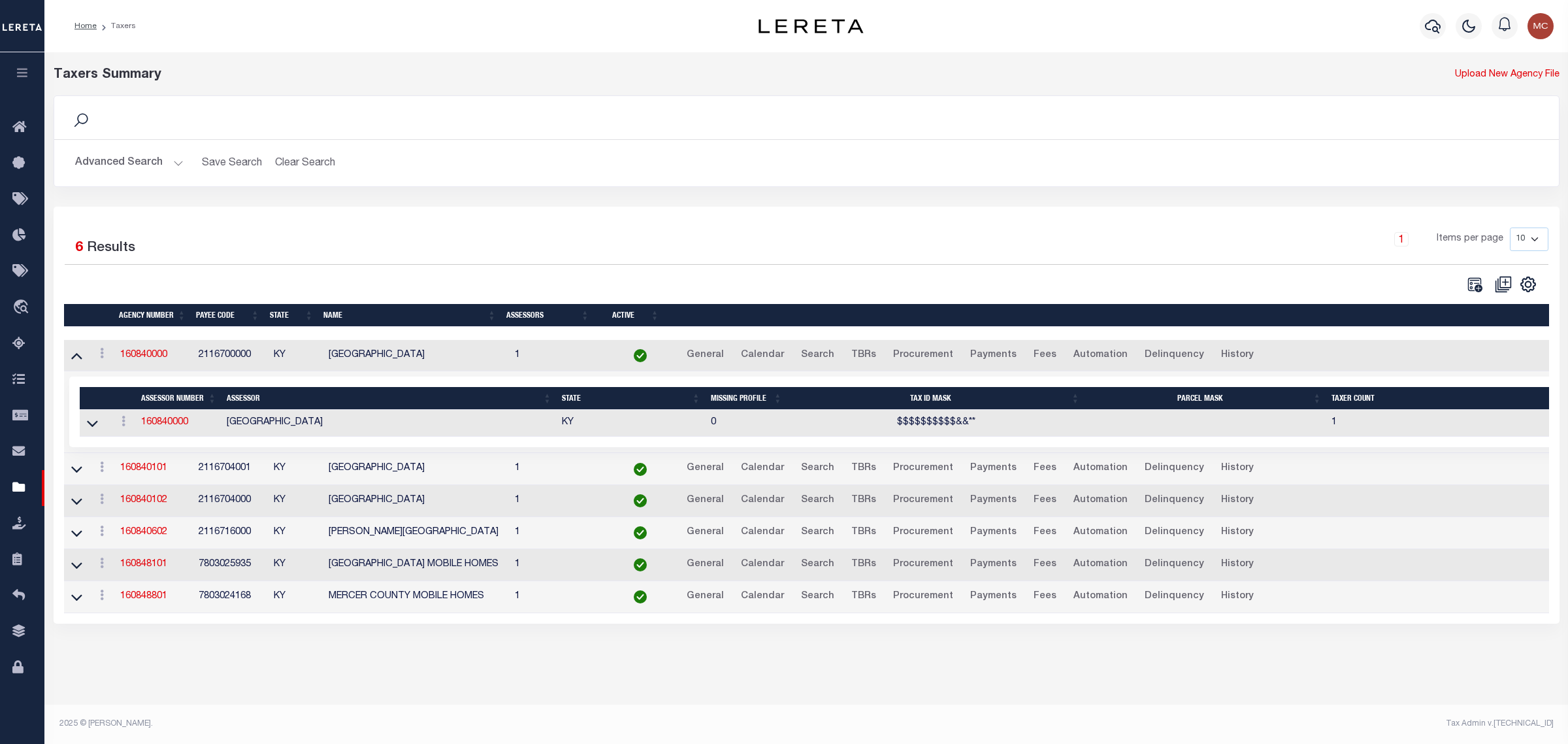
click at [131, 162] on button "Advanced Search" at bounding box center [130, 163] width 109 height 25
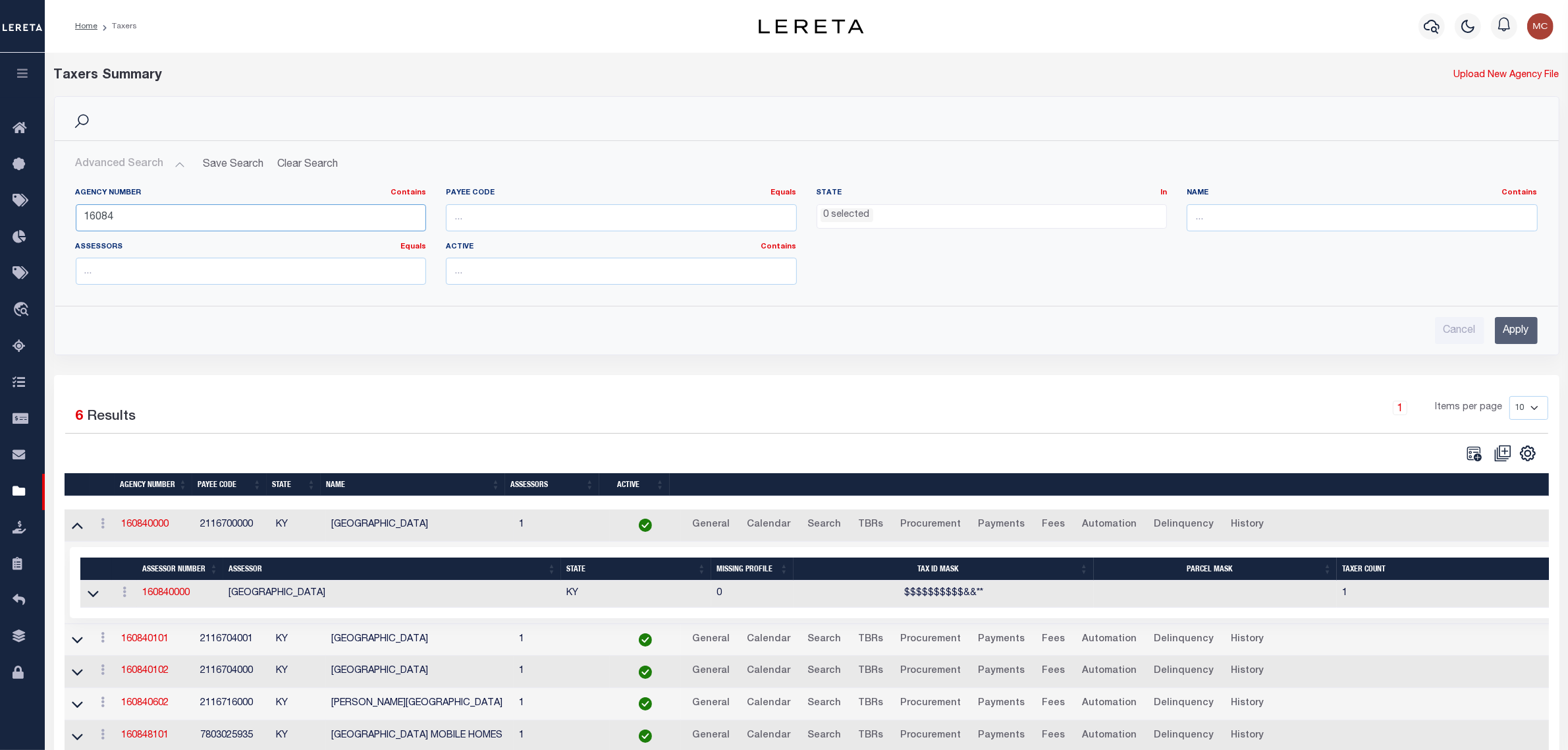
click at [128, 209] on input "16084" at bounding box center [251, 218] width 351 height 27
type input "422370601"
click at [1528, 329] on input "Apply" at bounding box center [1516, 331] width 43 height 27
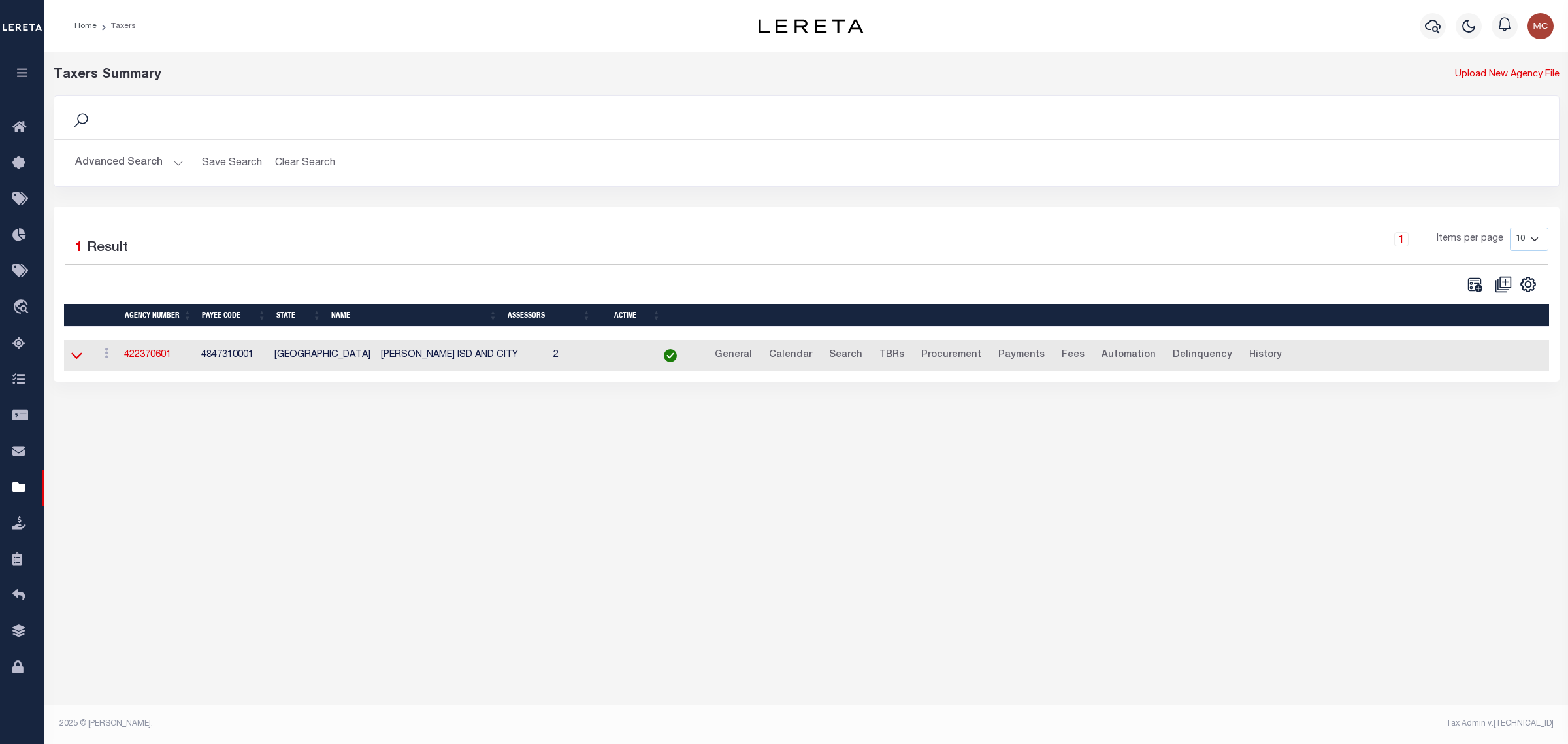
click at [80, 356] on icon at bounding box center [77, 355] width 11 height 13
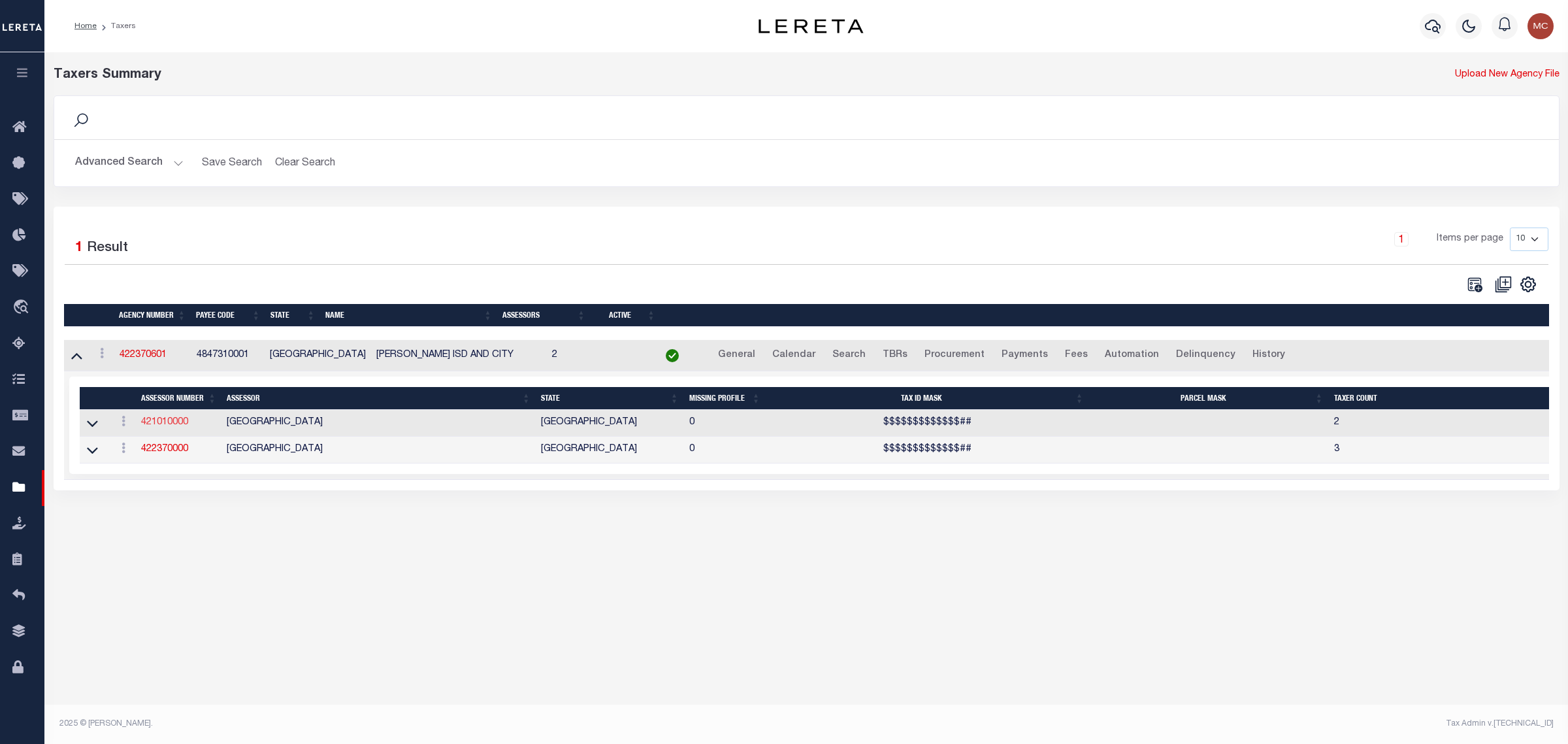
click at [157, 423] on link "421010000" at bounding box center [164, 422] width 47 height 9
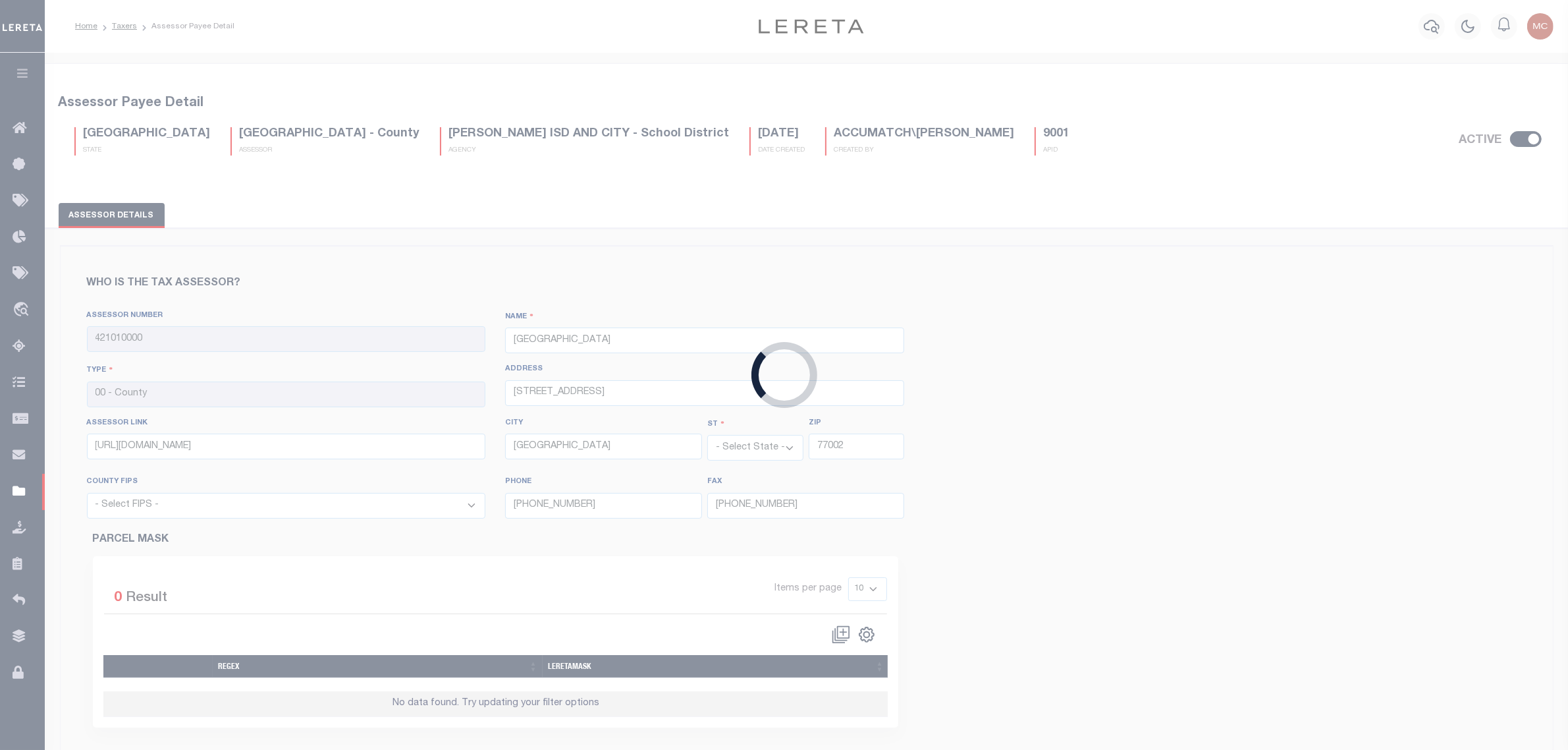
select select "48201"
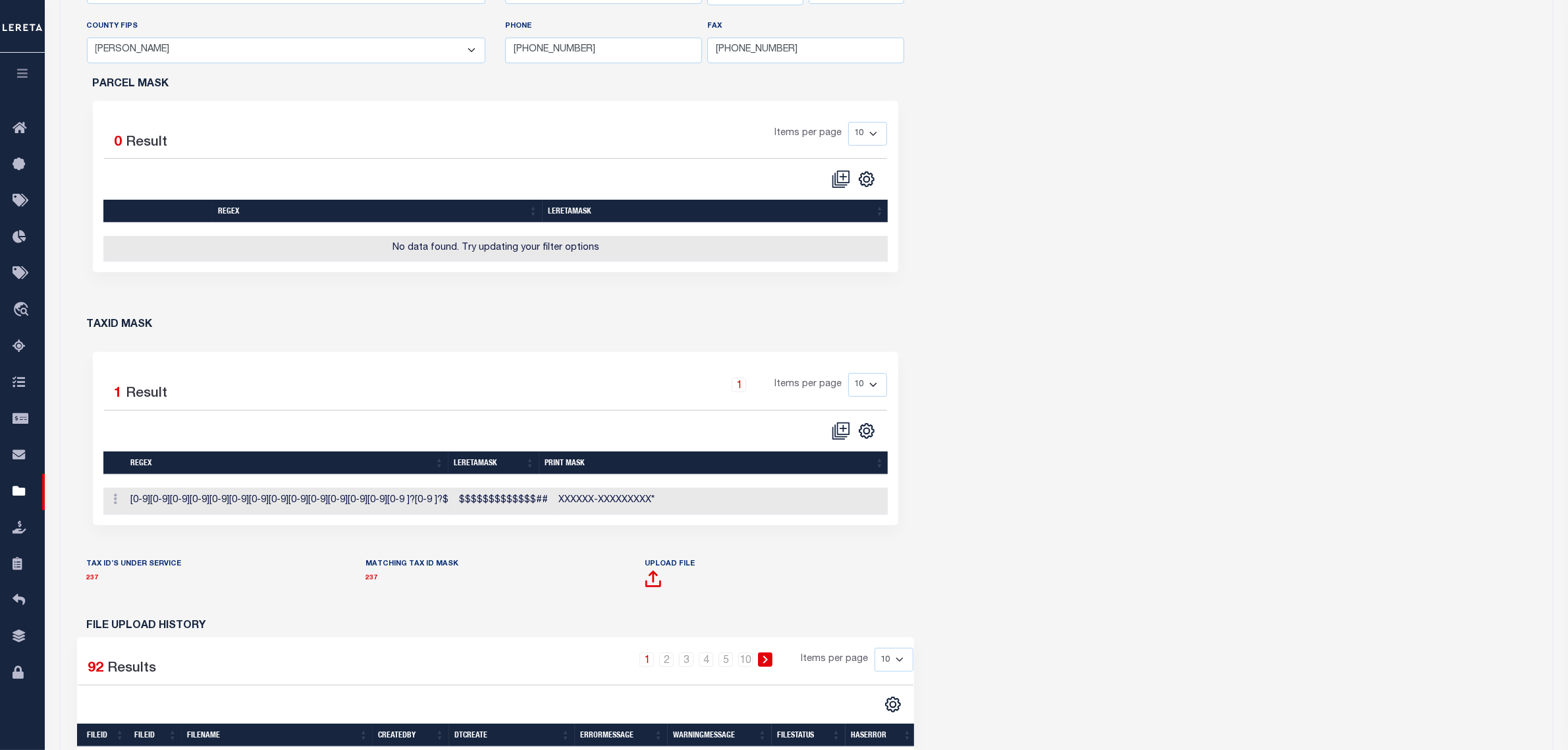
scroll to position [494, 0]
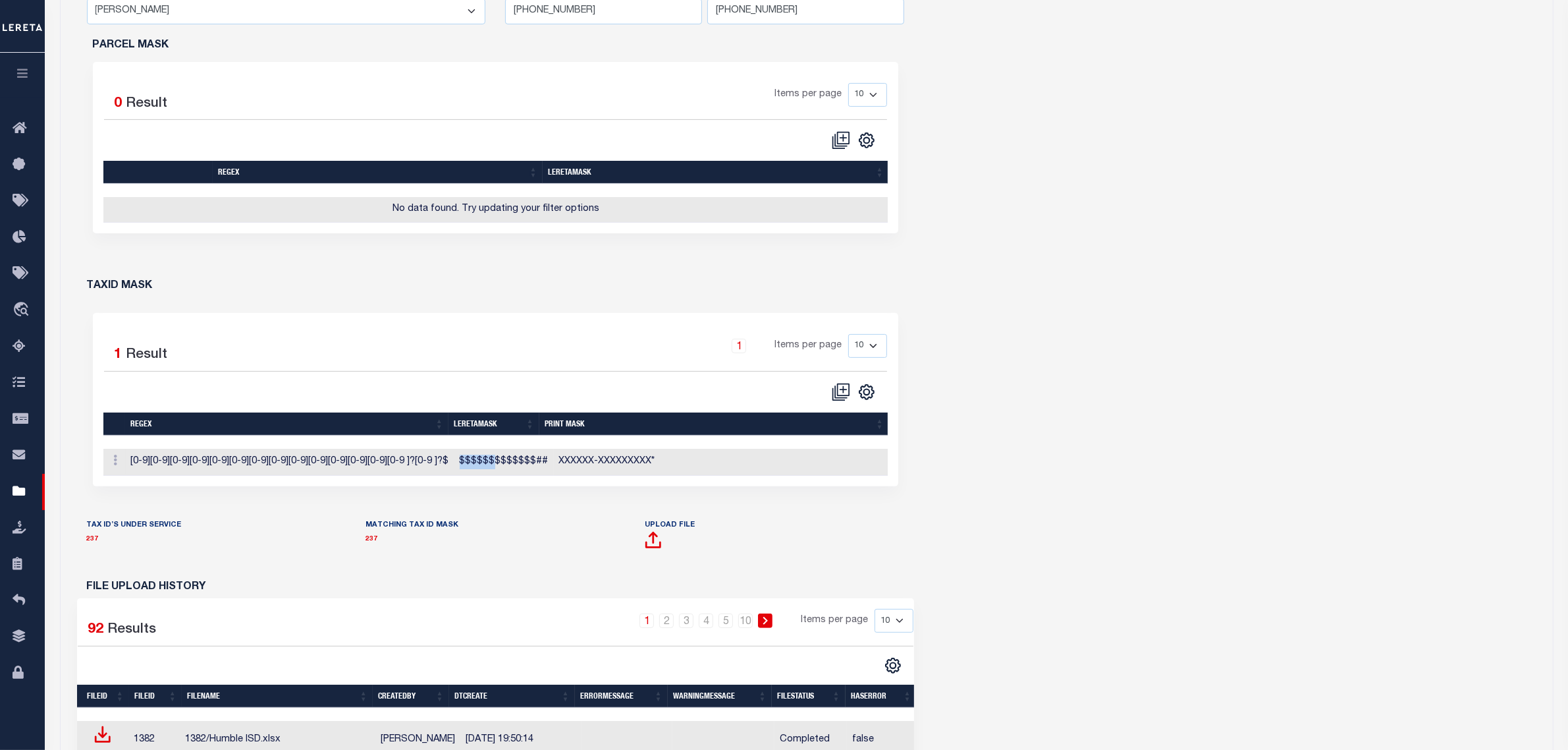
drag, startPoint x: 452, startPoint y: 472, endPoint x: 486, endPoint y: 470, distance: 34.1
click at [486, 470] on td "$$$$$$$$$$$$$##" at bounding box center [504, 462] width 99 height 27
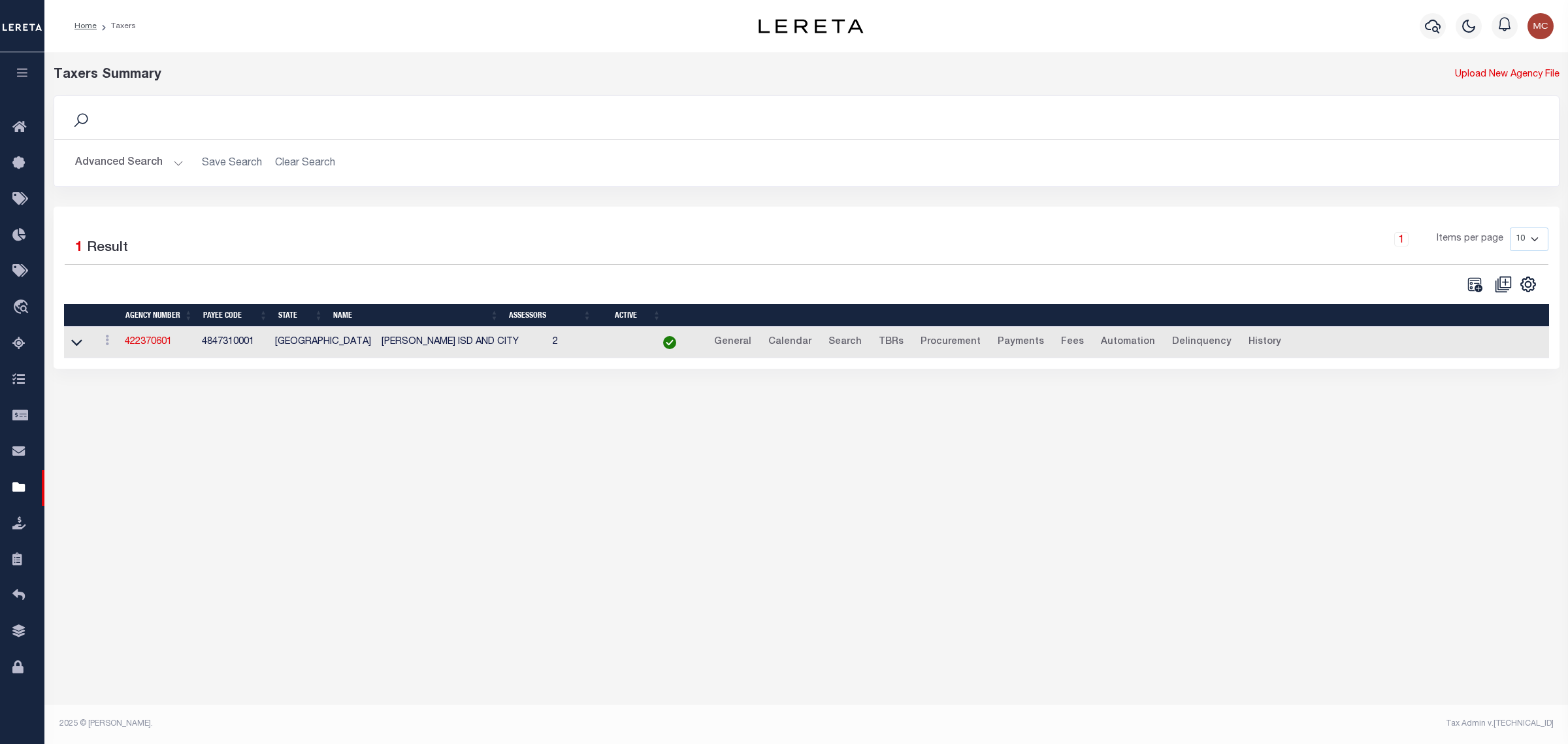
click at [152, 161] on button "Advanced Search" at bounding box center [130, 163] width 109 height 25
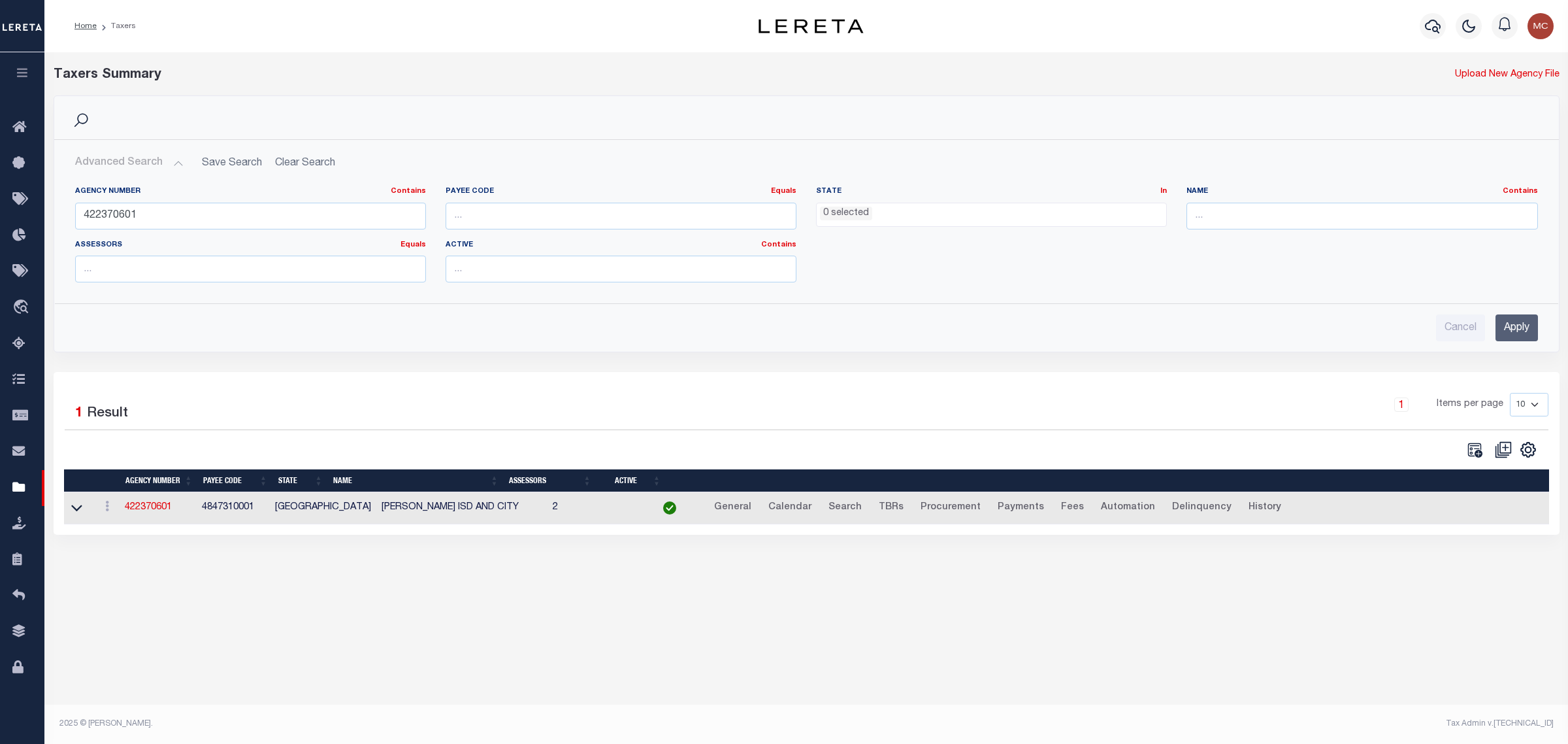
click at [697, 362] on div "Search Advanced Search Save Search Clear Search tblPayees_dynamictable_____Defa…" at bounding box center [806, 233] width 1526 height 277
click at [182, 221] on input "422370601" at bounding box center [250, 216] width 351 height 27
type input "16084"
click at [1504, 322] on input "Apply" at bounding box center [1517, 328] width 42 height 27
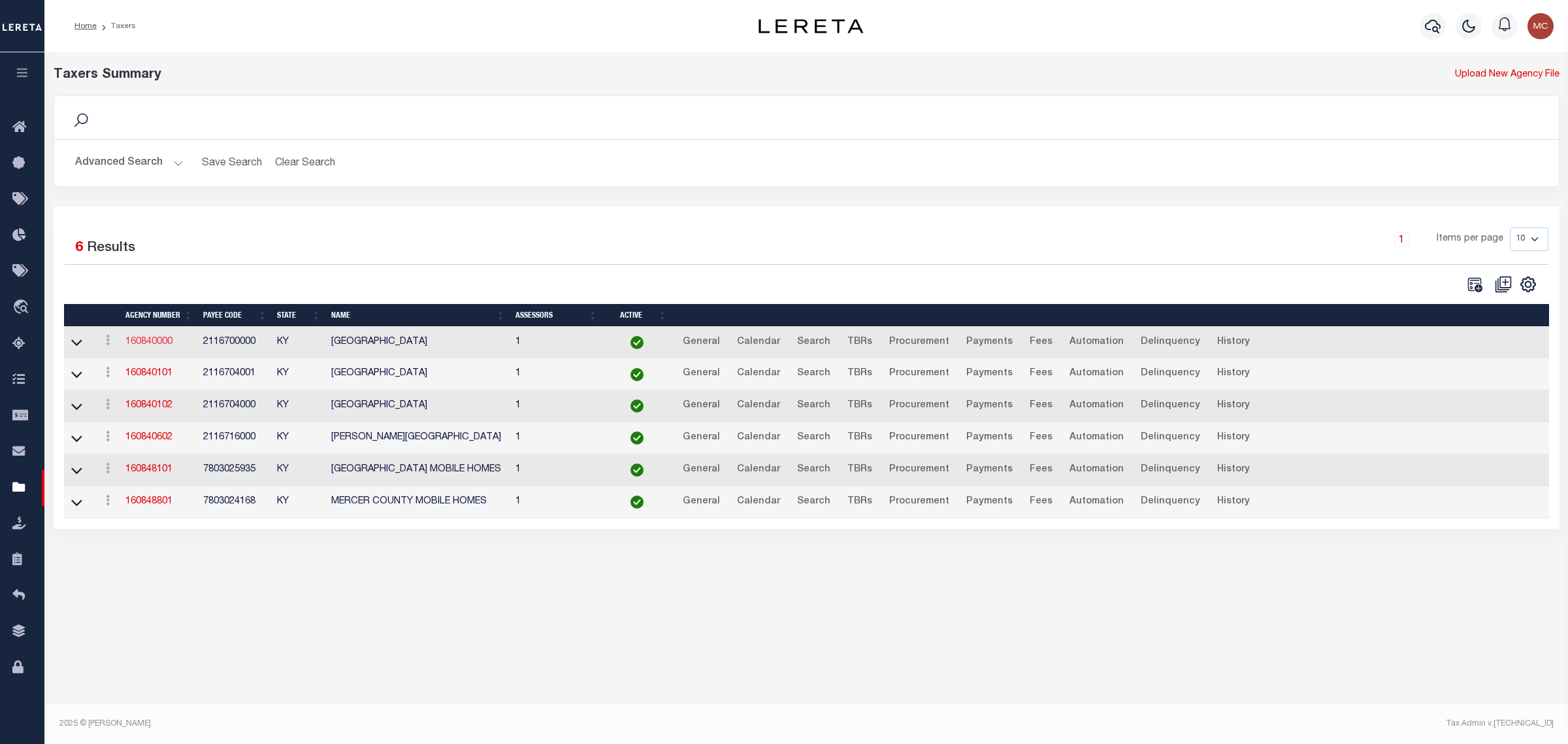
click at [157, 344] on link "160840000" at bounding box center [148, 341] width 47 height 9
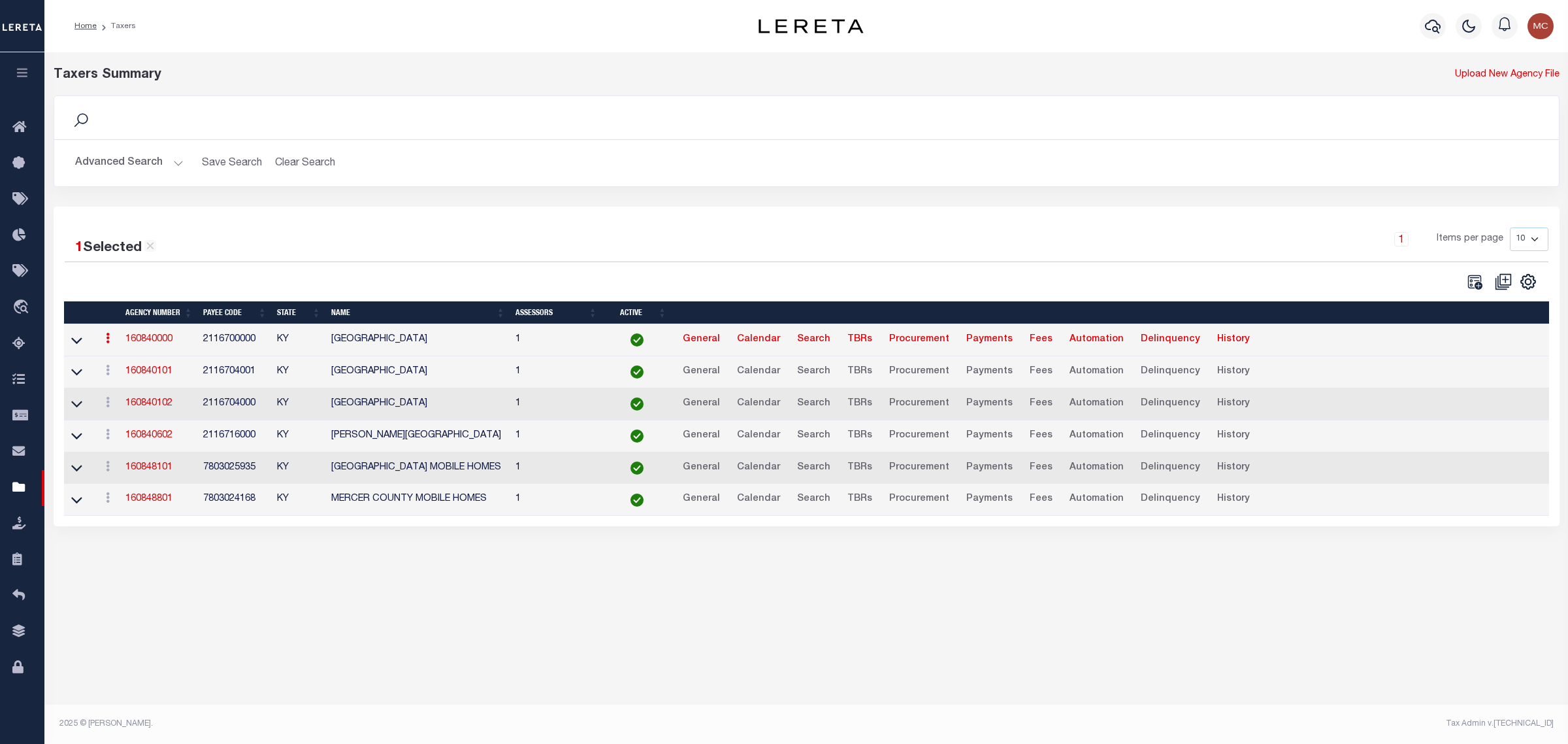
click at [106, 342] on icon at bounding box center [107, 338] width 4 height 10
click at [119, 390] on link "Clone agency" at bounding box center [147, 381] width 91 height 22
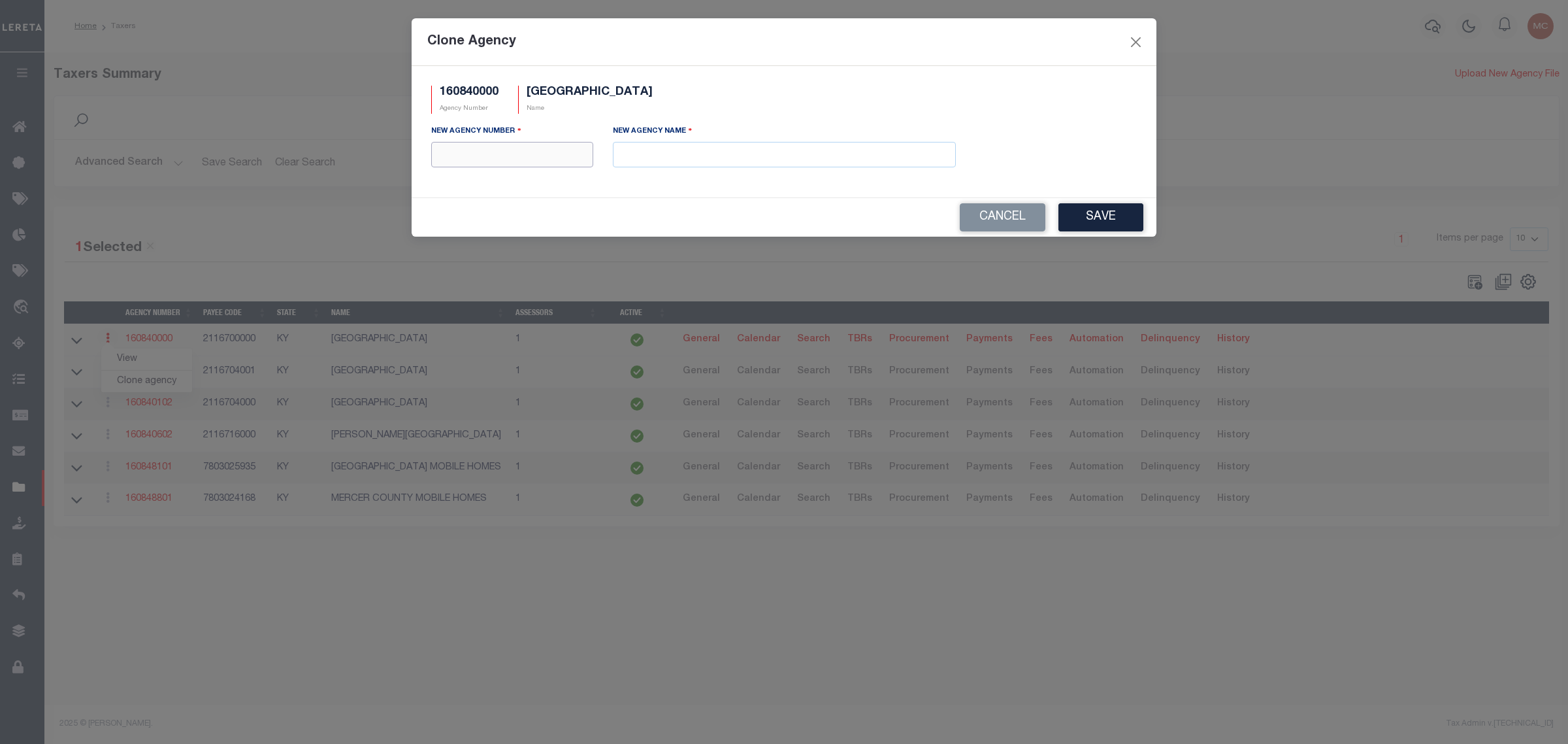
click at [511, 154] on input "text" at bounding box center [512, 154] width 162 height 25
click at [511, 151] on input "text" at bounding box center [512, 154] width 162 height 25
type input "160842401"
click at [1017, 219] on button "Cancel" at bounding box center [1002, 218] width 86 height 28
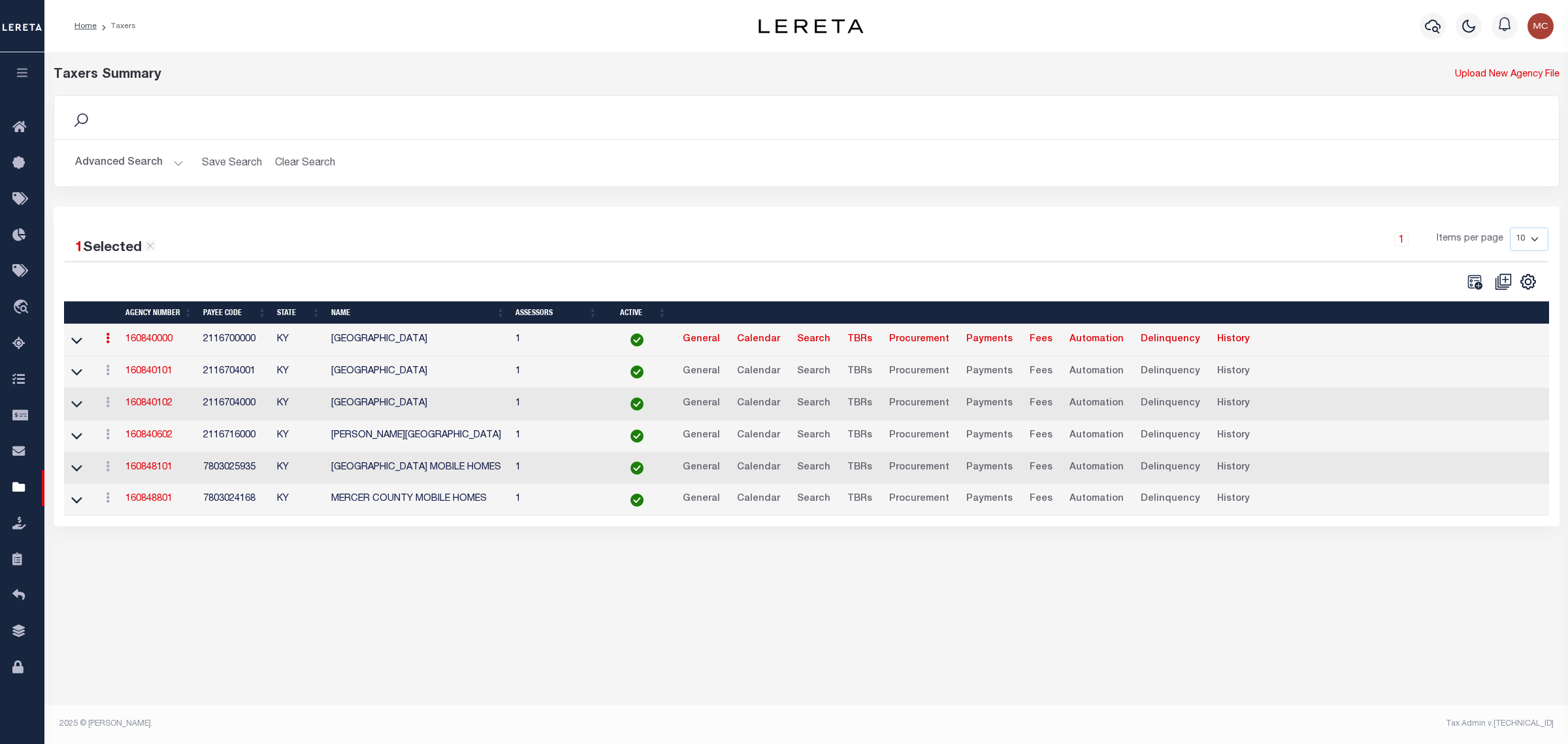
click at [902, 230] on div "1 Items per page 10 25 50 100" at bounding box center [994, 245] width 1108 height 34
click at [133, 157] on button "Advanced Search" at bounding box center [130, 163] width 109 height 25
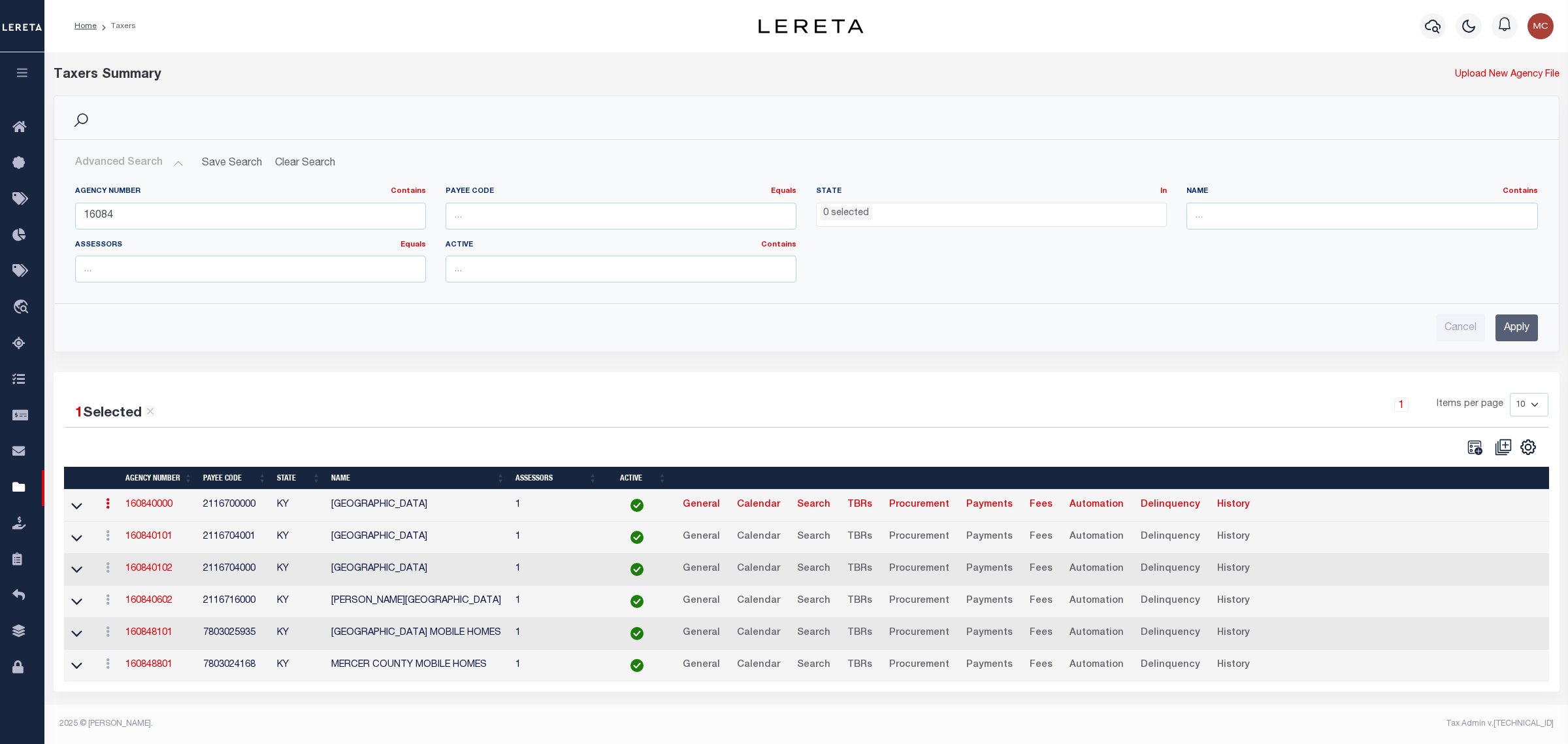
click at [1518, 327] on input "Apply" at bounding box center [1517, 328] width 42 height 27
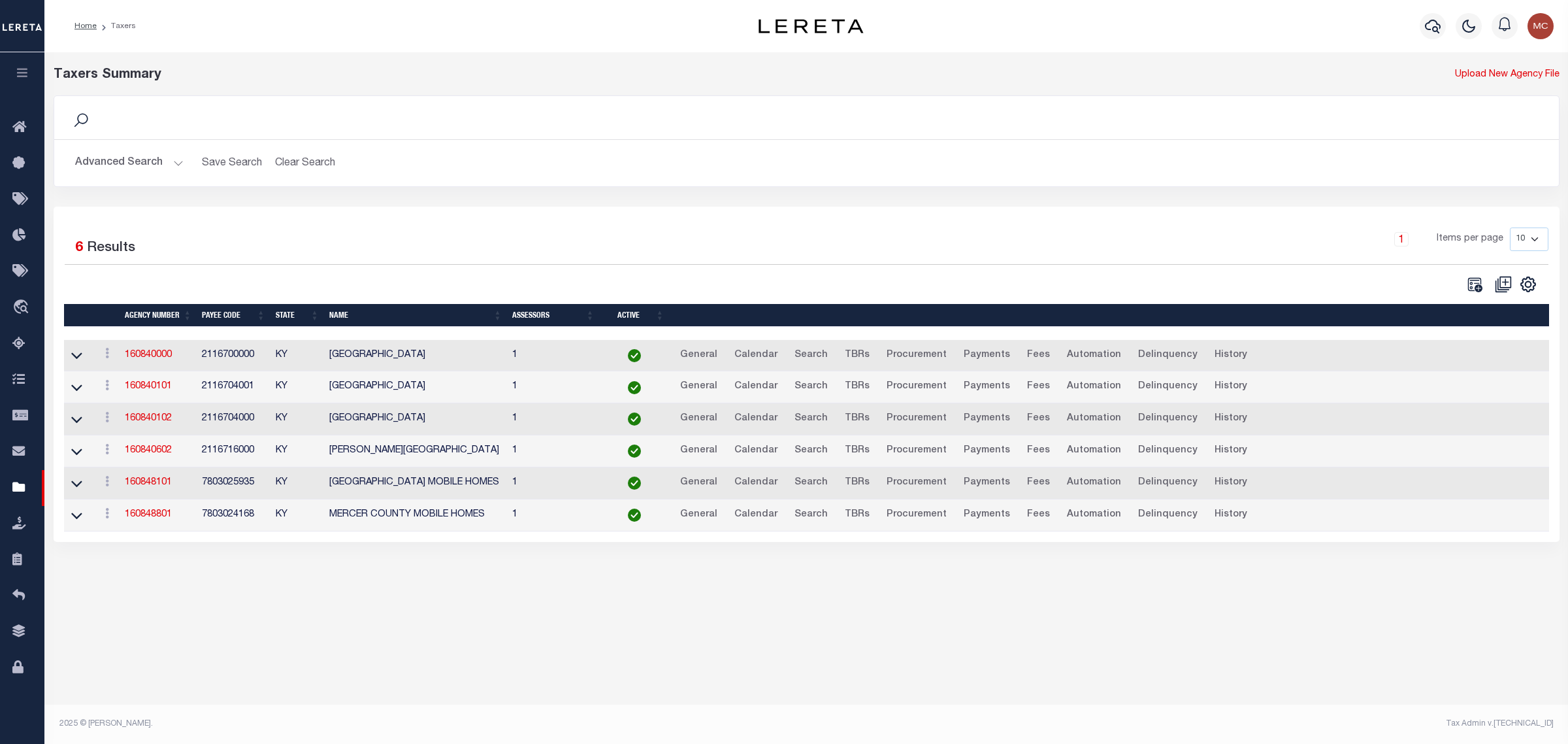
click at [129, 162] on button "Advanced Search" at bounding box center [130, 163] width 109 height 25
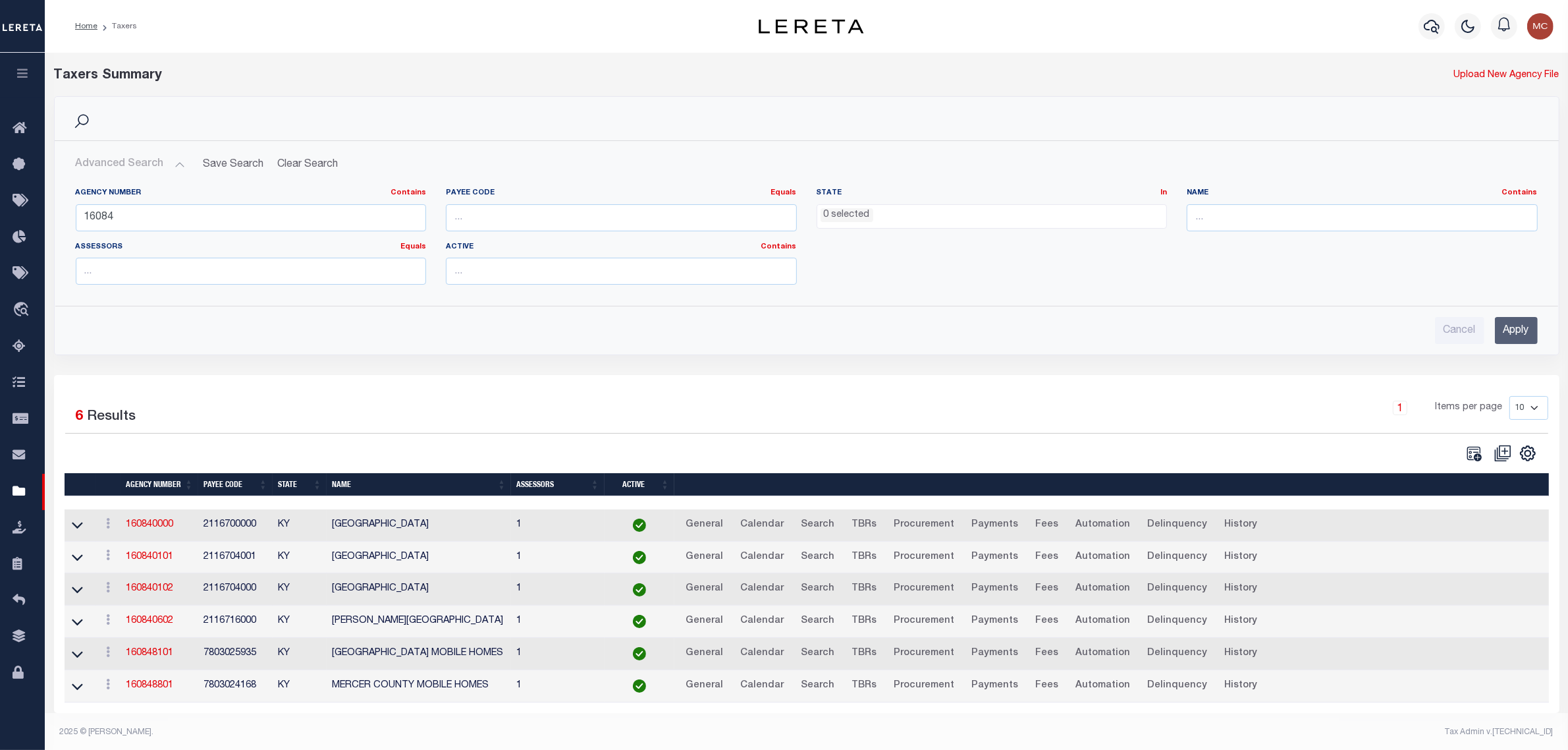
click at [1530, 333] on input "Apply" at bounding box center [1516, 331] width 43 height 27
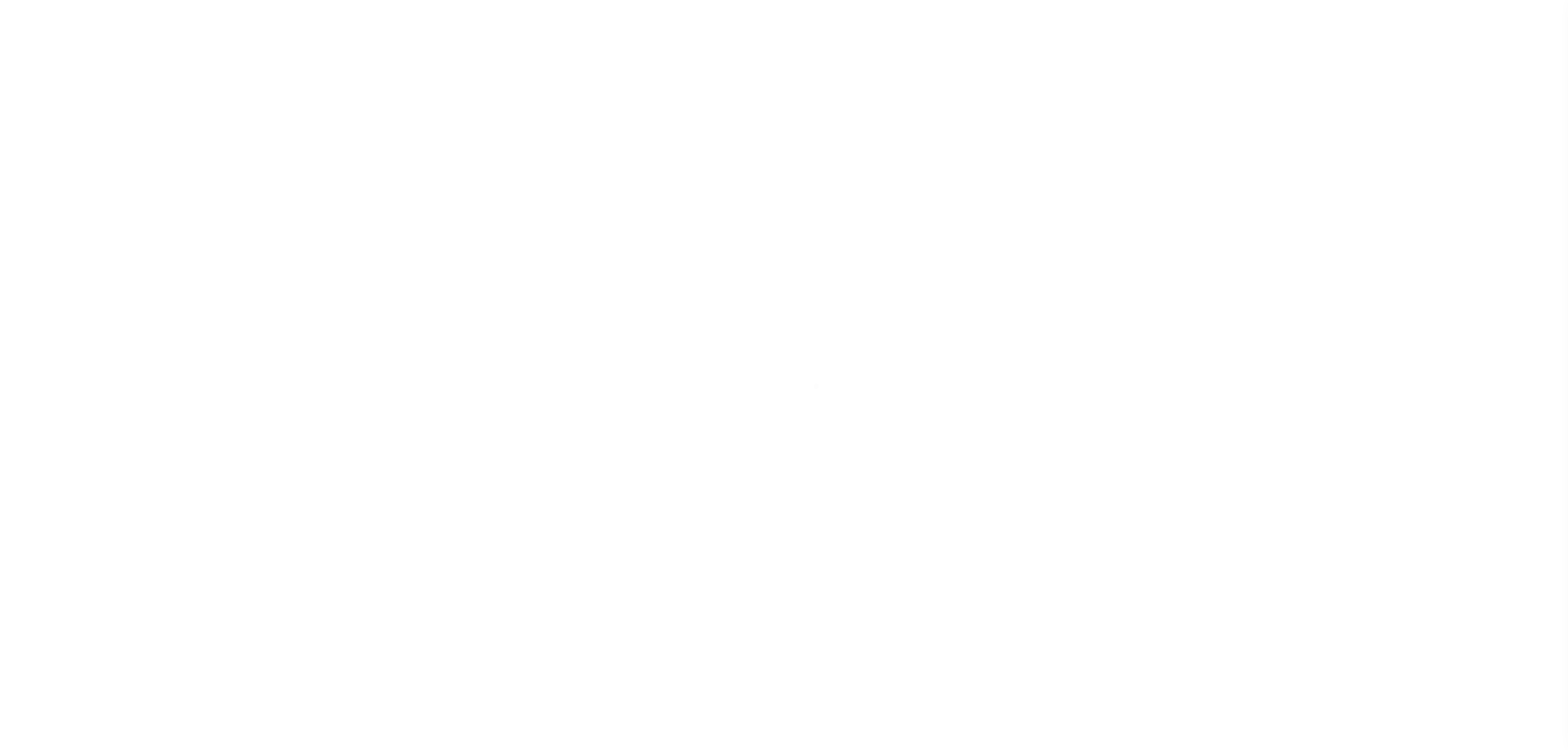
select select
checkbox input "false"
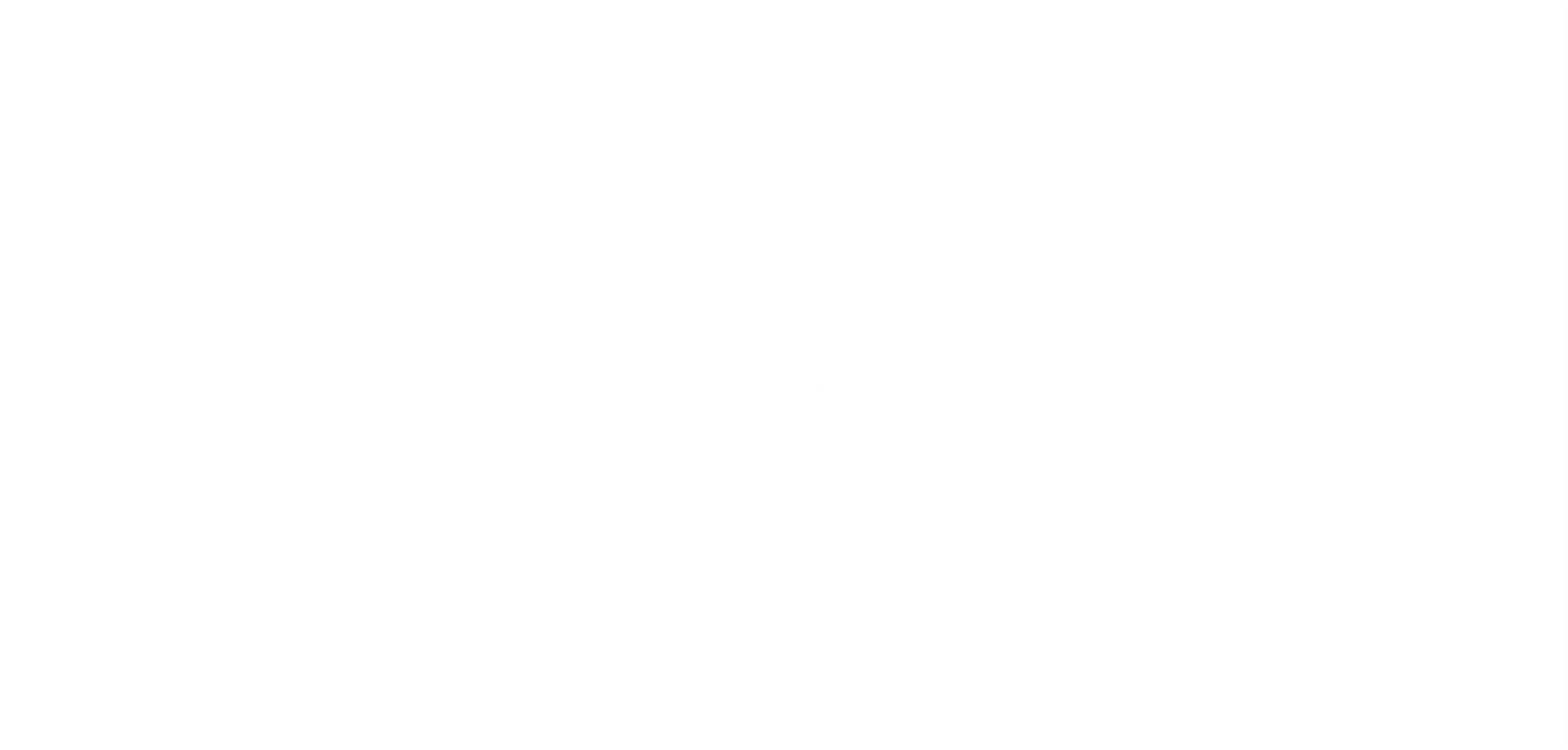
checkbox input "false"
type input "2116700000"
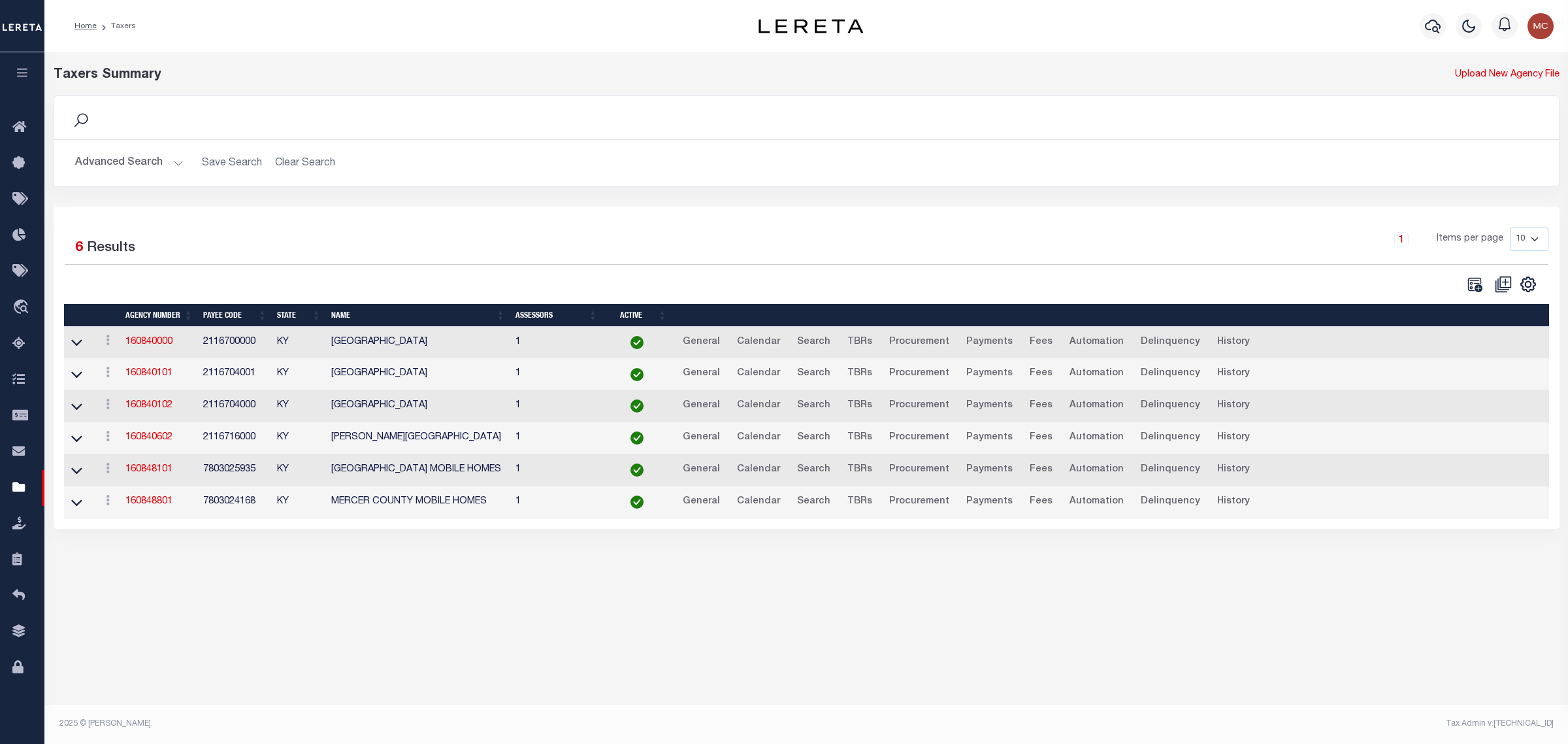
click at [144, 165] on button "Advanced Search" at bounding box center [130, 163] width 109 height 25
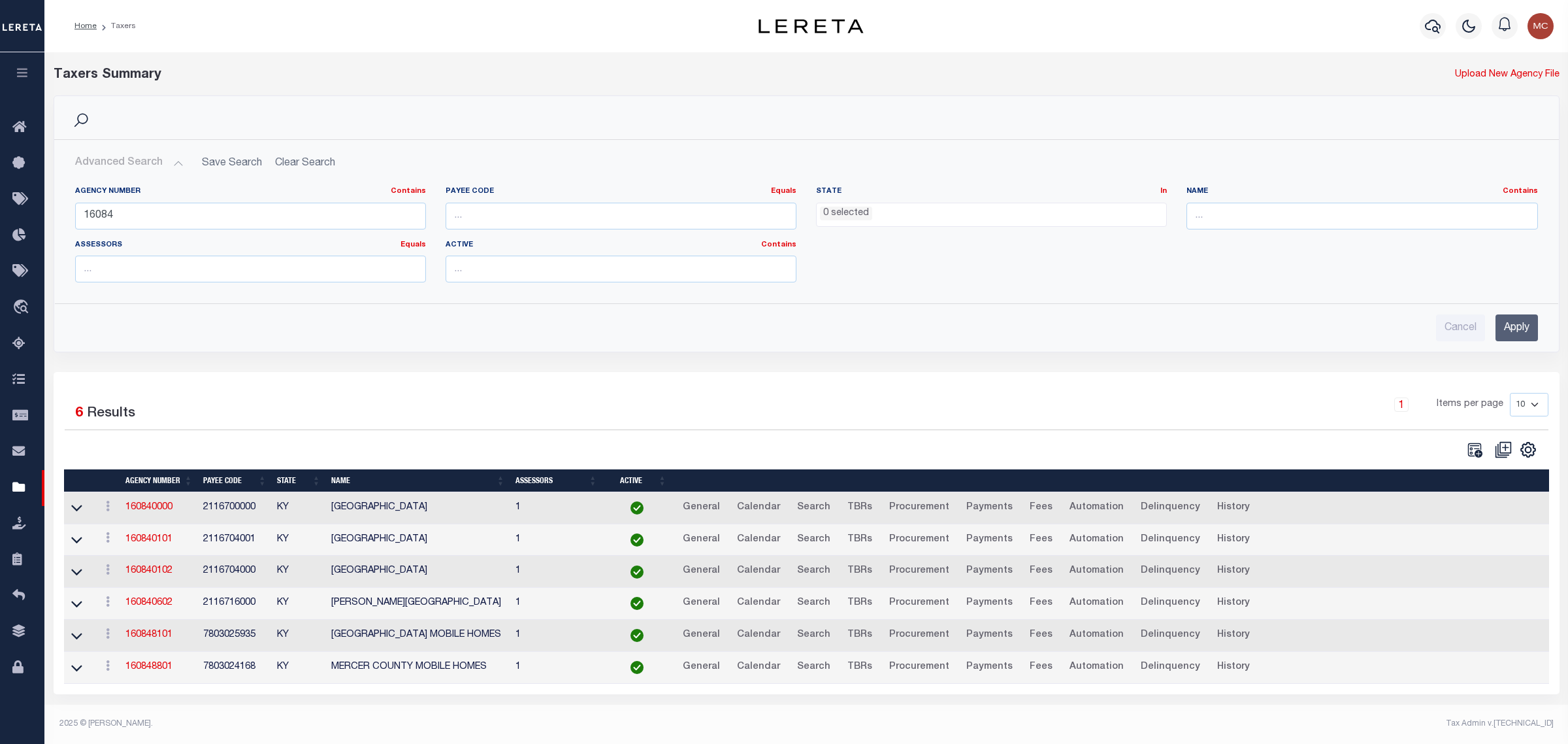
click at [1517, 331] on input "Apply" at bounding box center [1517, 328] width 42 height 27
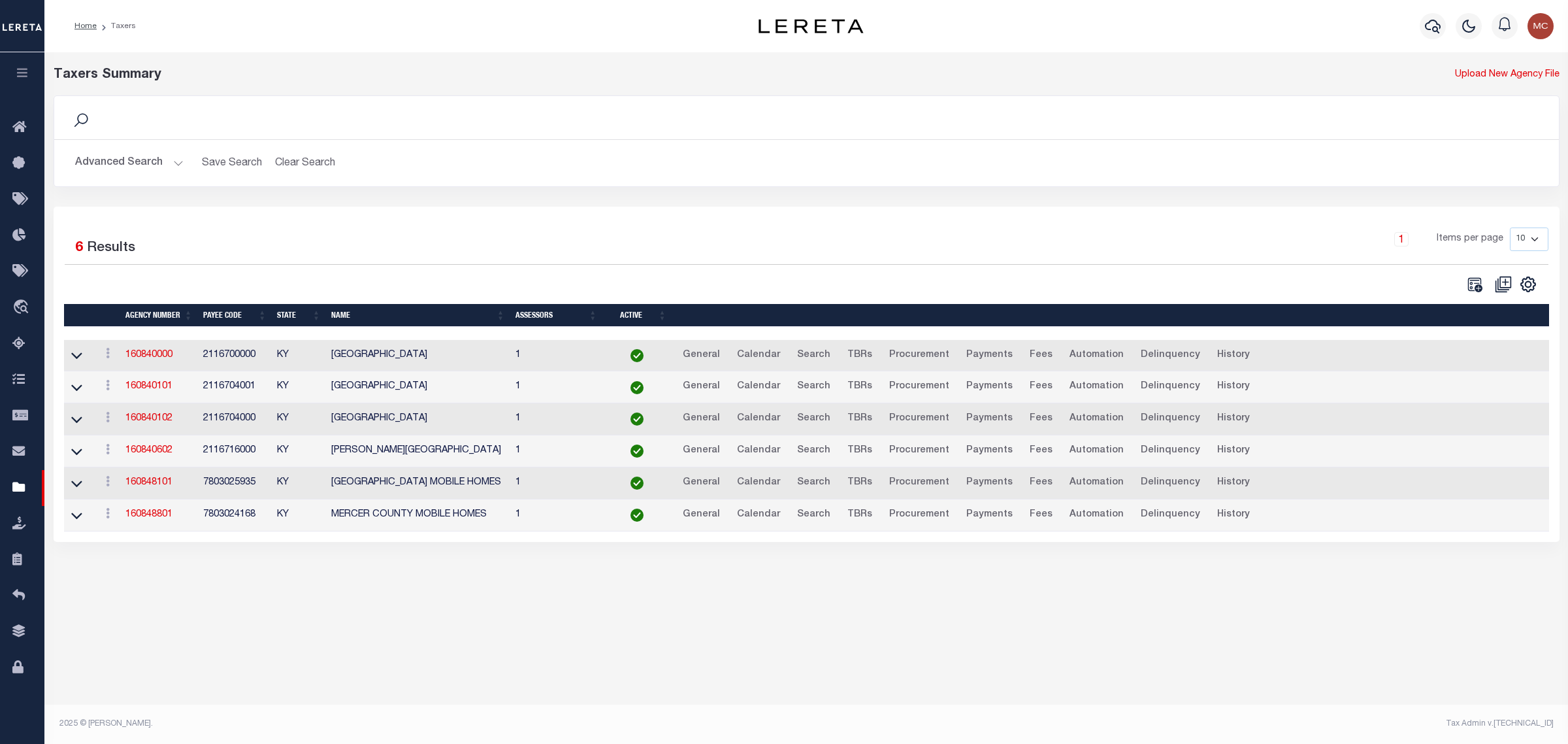
click at [129, 161] on button "Advanced Search" at bounding box center [130, 163] width 109 height 25
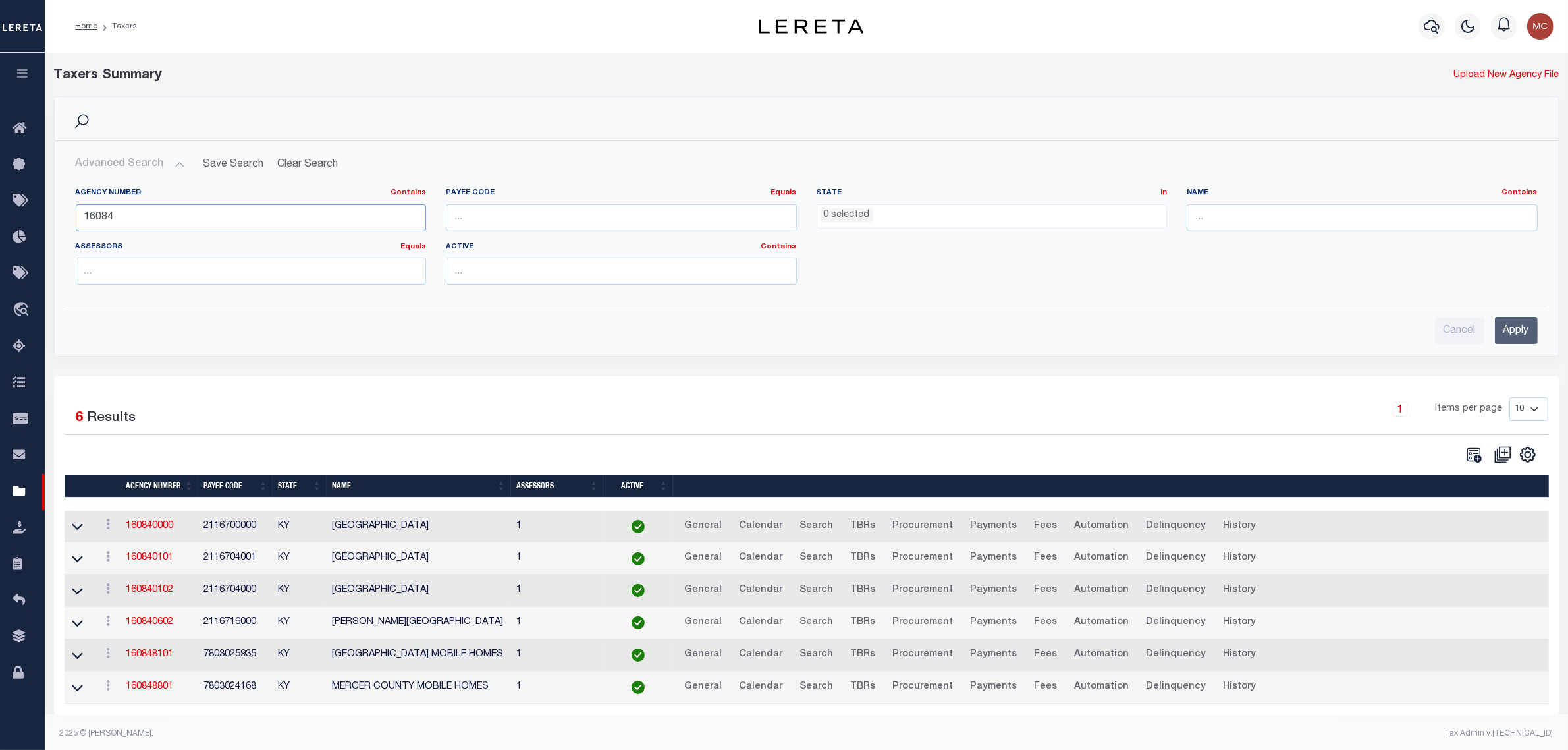
click at [102, 211] on input "16084" at bounding box center [251, 218] width 351 height 27
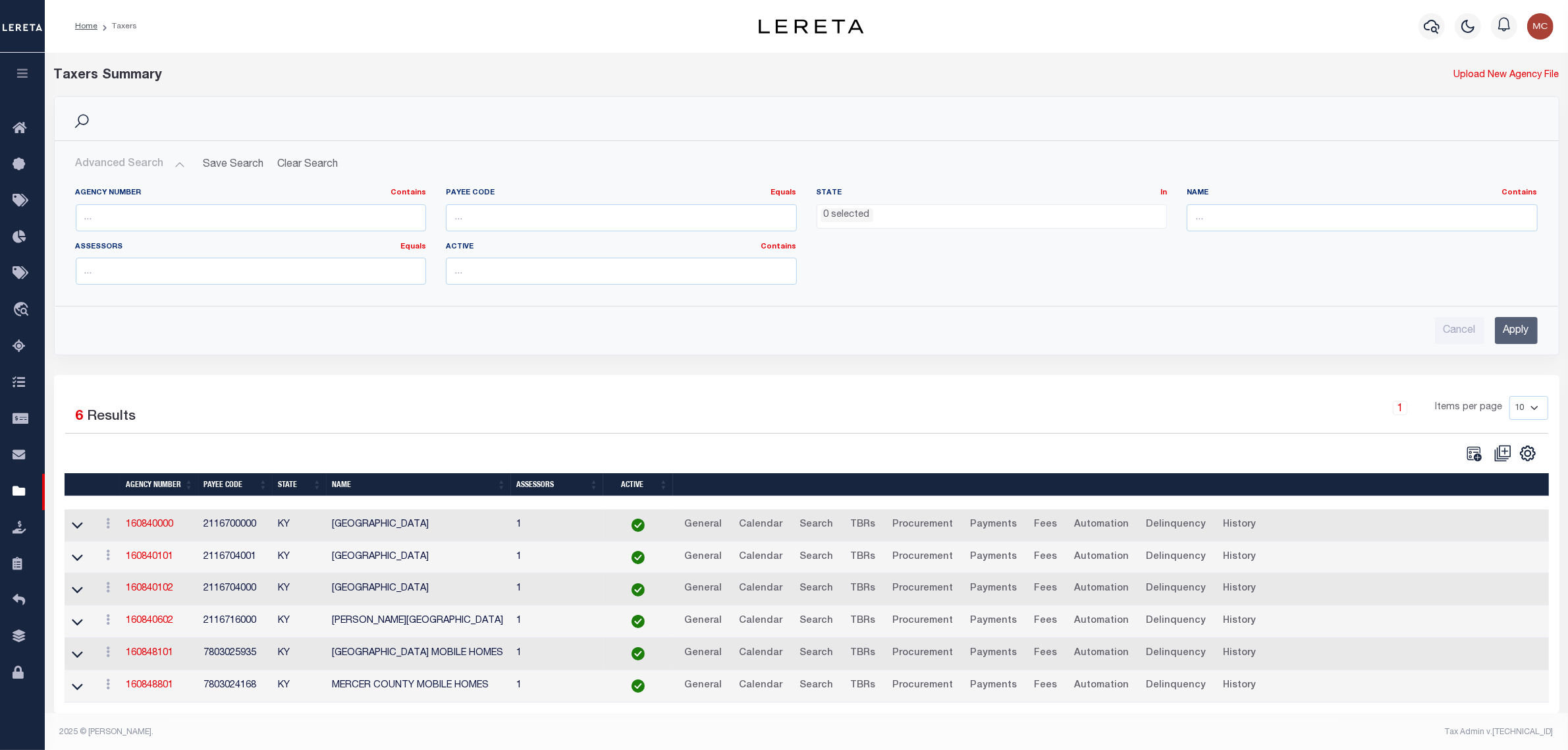
click at [1520, 328] on input "Apply" at bounding box center [1516, 331] width 43 height 27
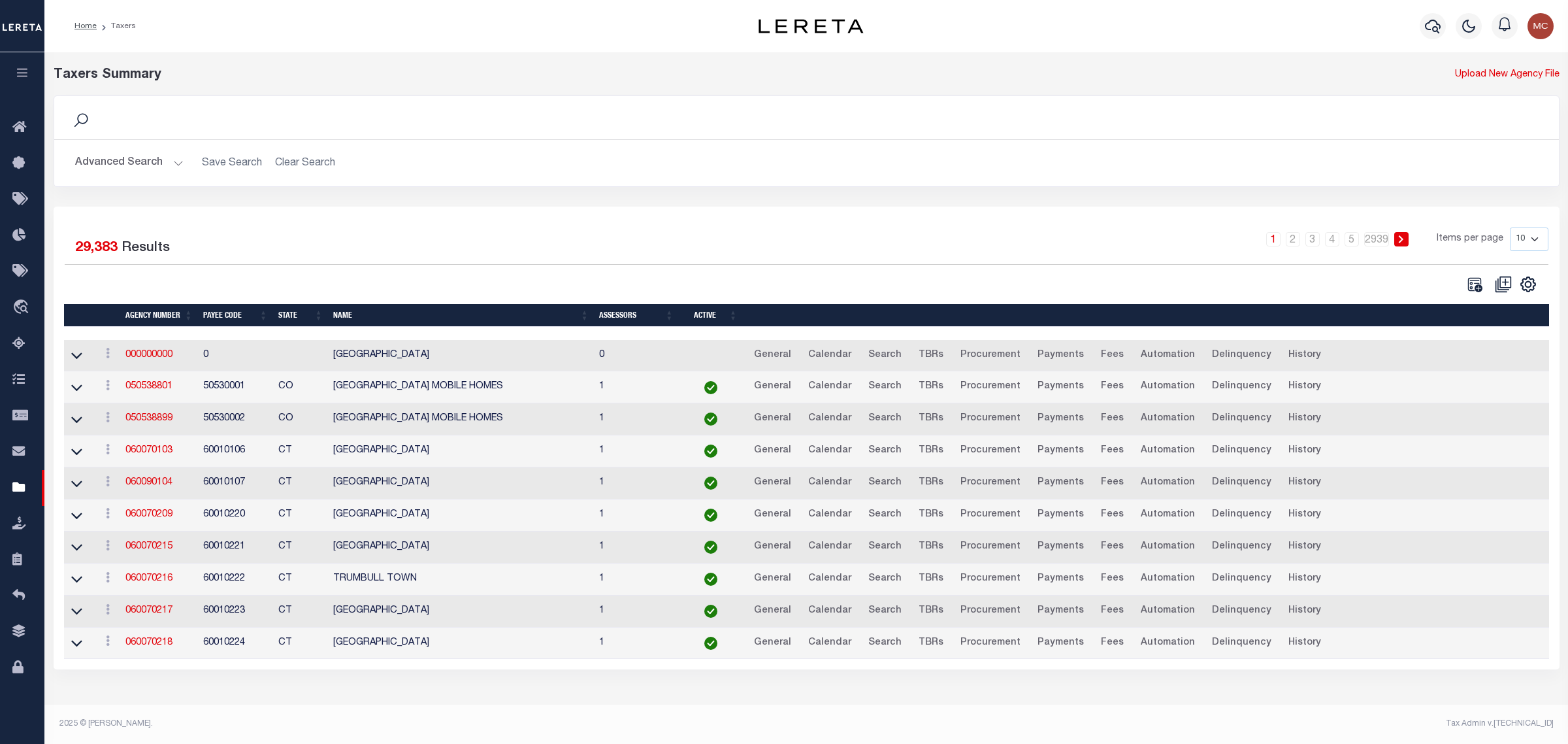
click at [227, 315] on th "Payee Code" at bounding box center [235, 315] width 75 height 23
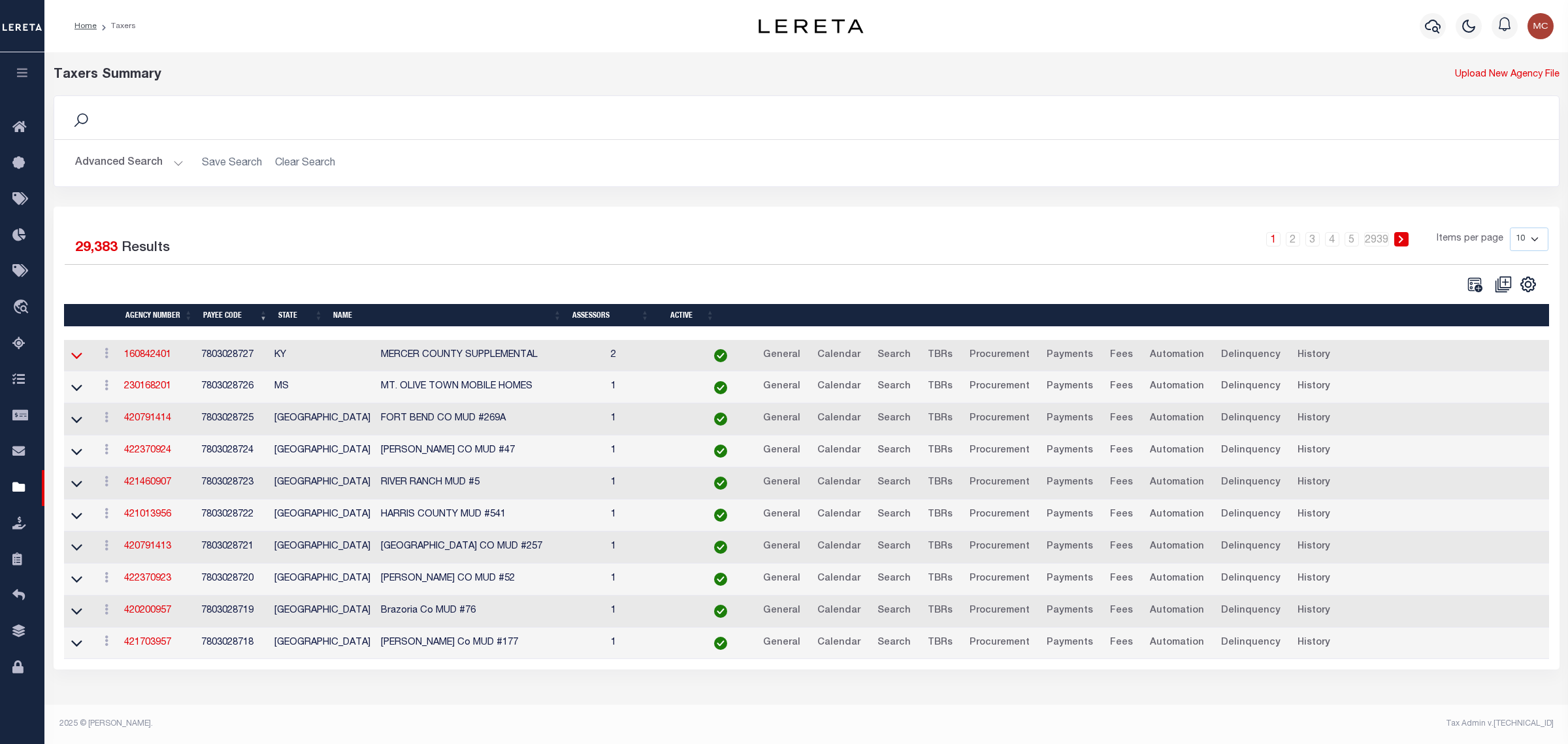
click at [75, 354] on icon at bounding box center [77, 355] width 11 height 13
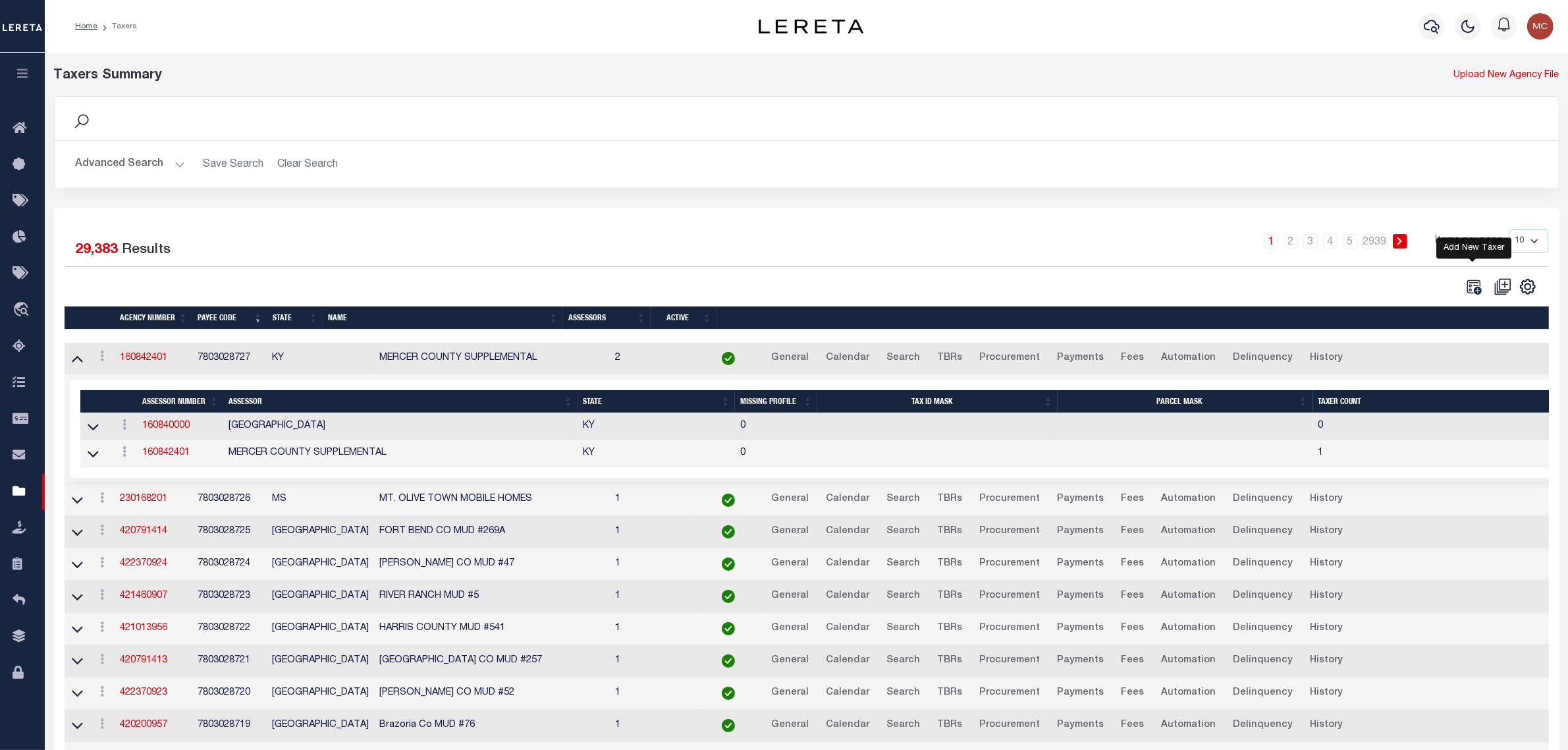
click at [1470, 292] on icon "" at bounding box center [1474, 286] width 17 height 17
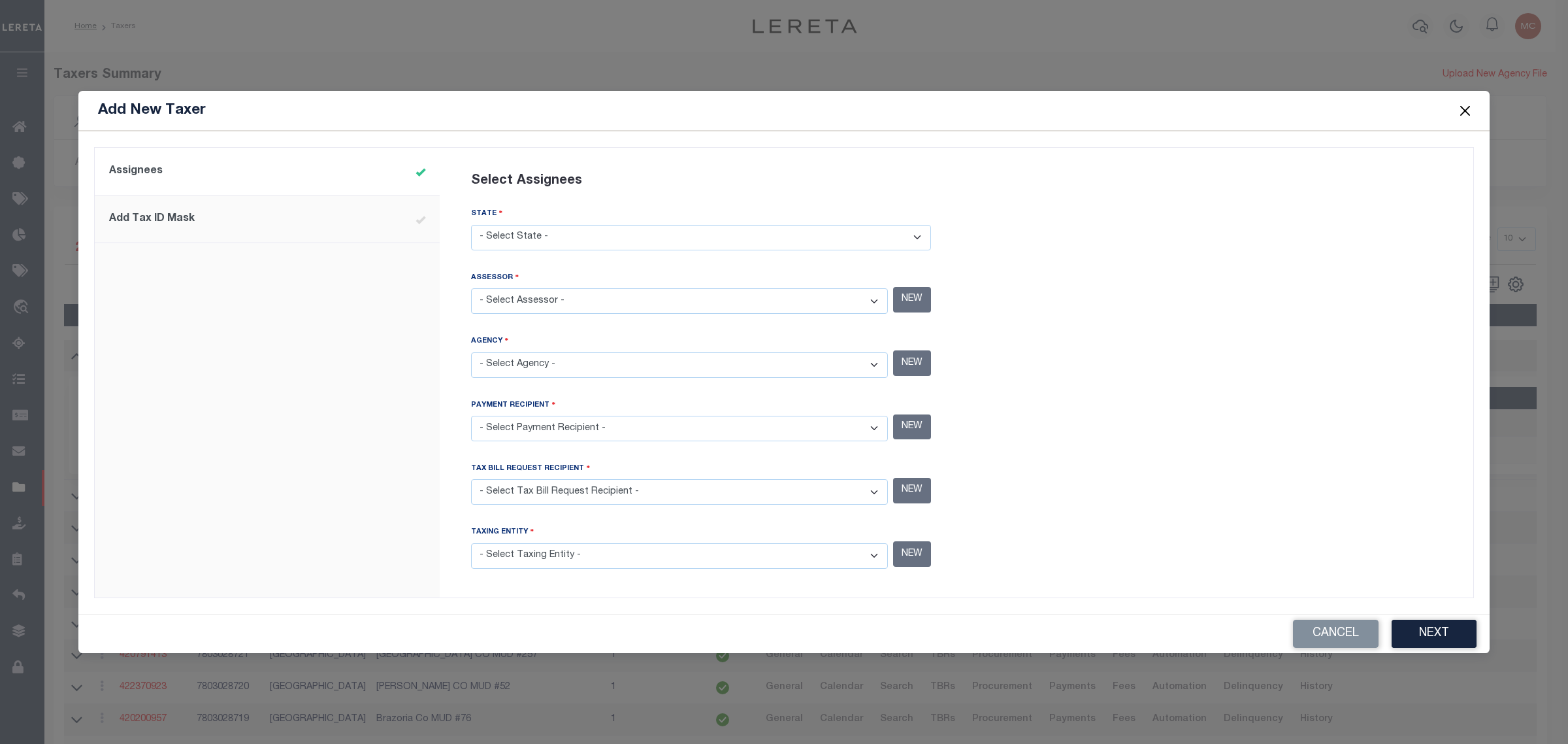
click at [575, 236] on select "- Select State - AK AL AR AZ CA CO CT DC DE FL GA GU HI IA ID IL IN KS KY LA MA…" at bounding box center [701, 238] width 460 height 25
select select "KY"
click at [471, 225] on select "- Select State - AK AL AR AZ CA CO CT DC DE FL GA GU HI IA ID IL IN KS KY LA MA…" at bounding box center [701, 238] width 460 height 25
click at [567, 300] on select "- Select Assessor - ADAIR COUNTY - County ALLEN COUNTY - County ANDERSON COUNTY…" at bounding box center [679, 301] width 417 height 25
select select "2116700000"
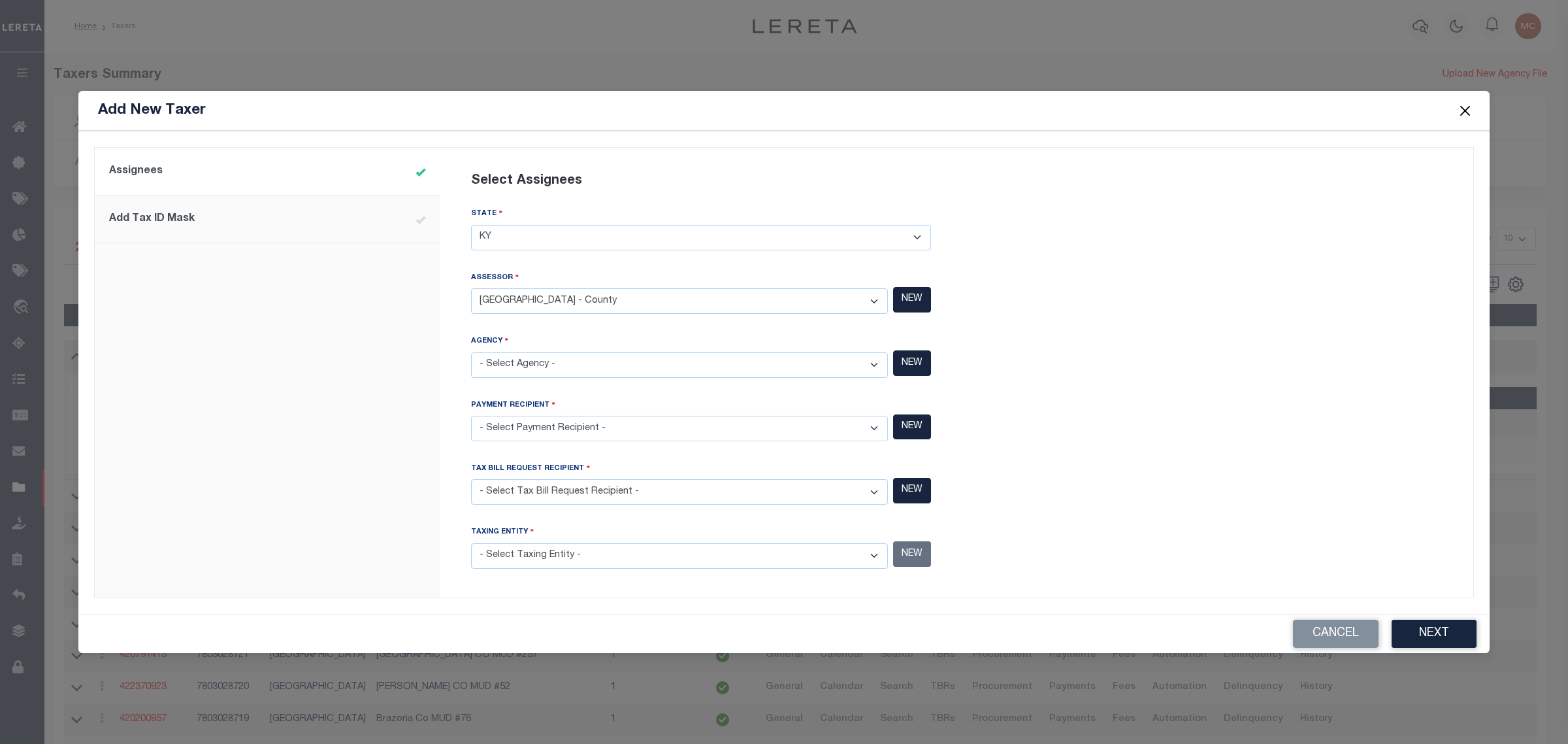
click at [471, 289] on select "- Select Assessor - ADAIR COUNTY - County ALLEN COUNTY - County ANDERSON COUNTY…" at bounding box center [679, 301] width 417 height 25
click at [565, 358] on select "- Select Agency - ADAIR COUNTY - County ADAIR COUNTY MOBILE HOMES - Interim Mob…" at bounding box center [679, 365] width 417 height 25
click at [471, 353] on select "- Select Agency - ADAIR COUNTY - County ADAIR COUNTY MOBILE HOMES - Interim Mob…" at bounding box center [679, 365] width 417 height 25
click at [565, 358] on select "- Select Agency - ADAIR COUNTY - County ADAIR COUNTY MOBILE HOMES - Interim Mob…" at bounding box center [679, 365] width 417 height 25
click at [471, 353] on select "- Select Agency - ADAIR COUNTY - County ADAIR COUNTY MOBILE HOMES - Interim Mob…" at bounding box center [679, 365] width 417 height 25
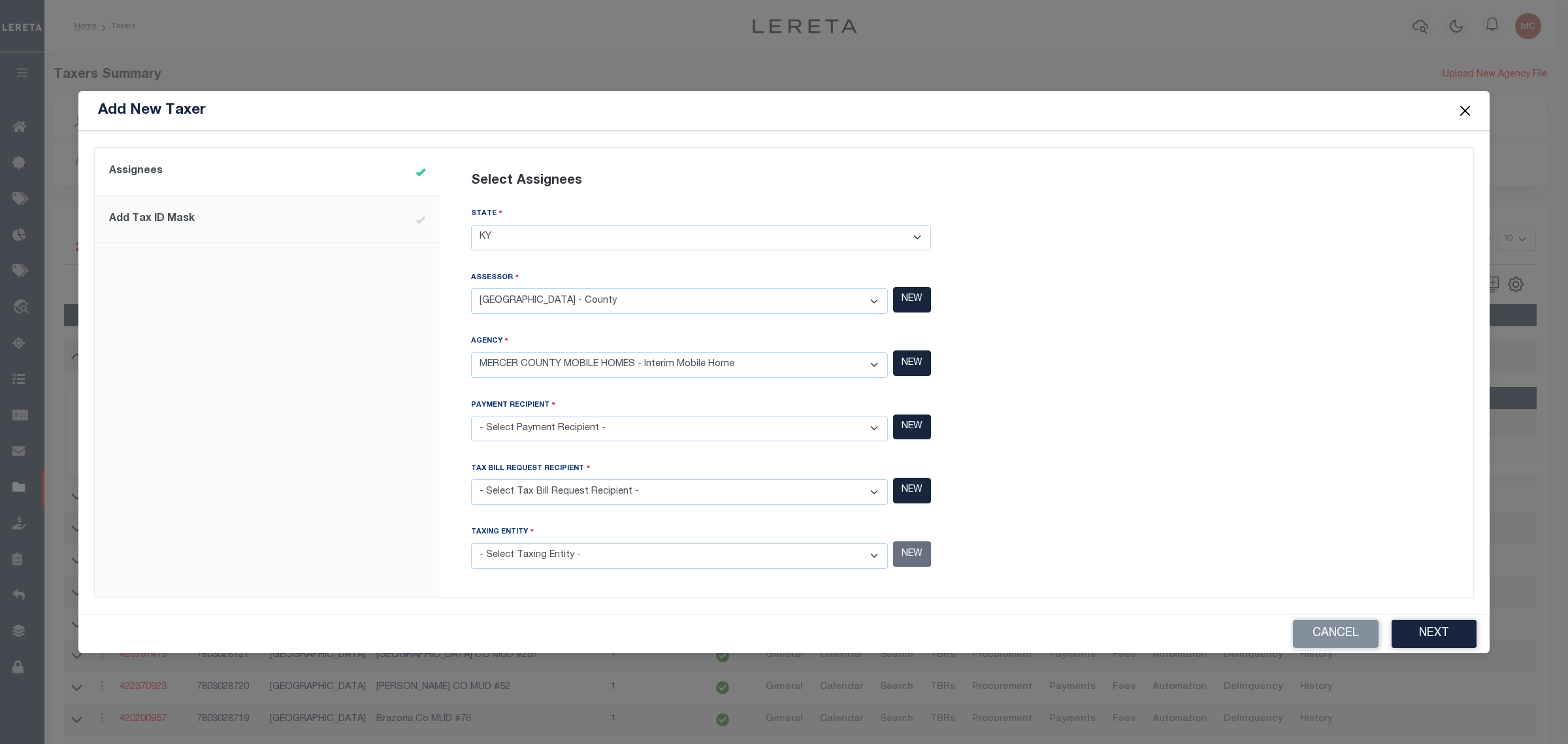
click at [565, 358] on select "- Select Agency - ADAIR COUNTY - County ADAIR COUNTY MOBILE HOMES - Interim Mob…" at bounding box center [679, 365] width 417 height 25
select select "7803028727"
click at [471, 353] on select "- Select Agency - ADAIR COUNTY - County ADAIR COUNTY MOBILE HOMES - Interim Mob…" at bounding box center [679, 365] width 417 height 25
click at [556, 426] on select "- Select Payment Recipient - ADAIR COUNTY - County ADAIR COUNTY MOBILE HOMES - …" at bounding box center [679, 429] width 417 height 25
select select "7803028727"
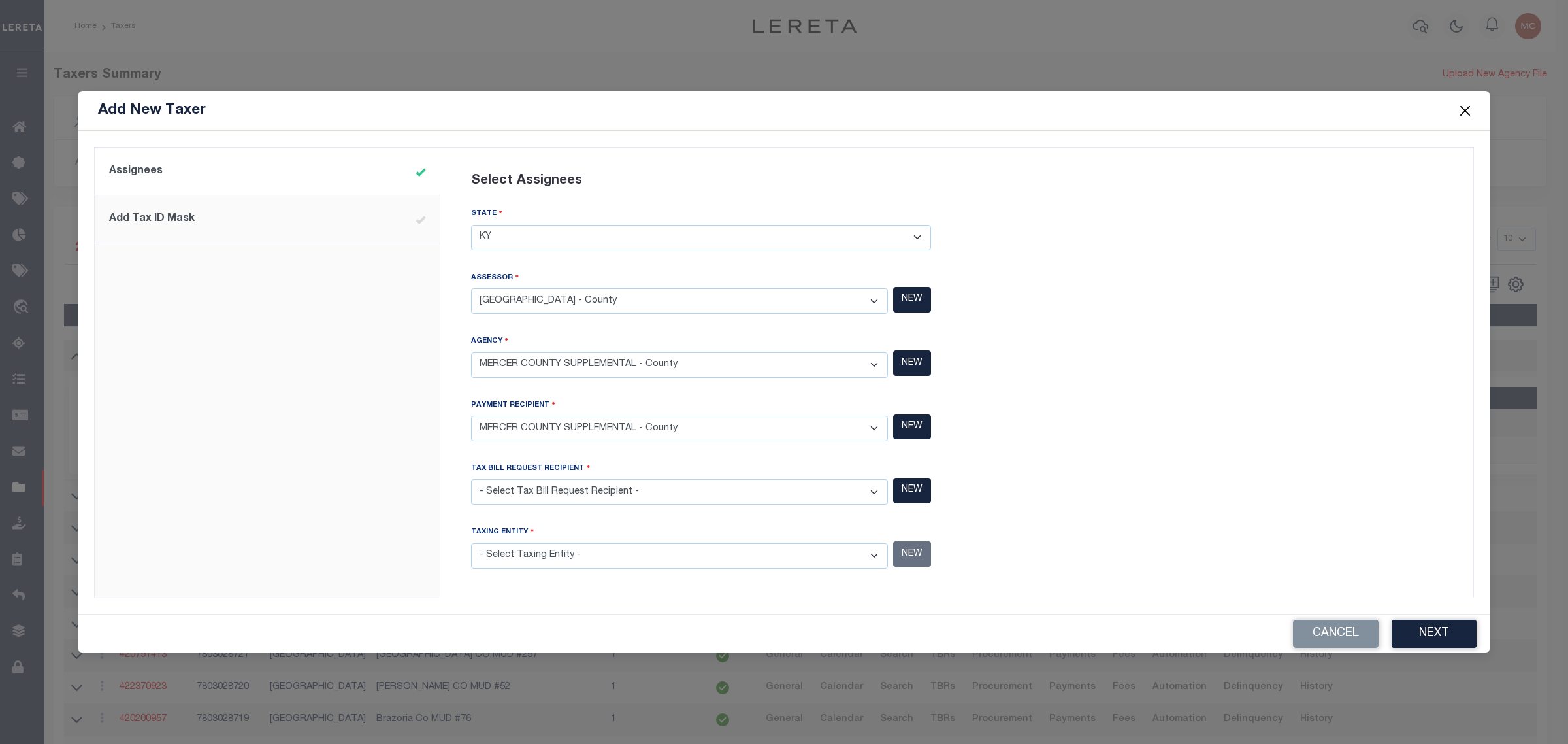
click at [471, 416] on select "- Select Payment Recipient - ADAIR COUNTY - County ADAIR COUNTY MOBILE HOMES - …" at bounding box center [679, 429] width 417 height 25
click at [544, 488] on select "- Select Tax Bill Request Recipient - ADAIR COUNTY - County ADAIR COUNTY MOBILE…" at bounding box center [679, 492] width 417 height 25
select select "7803028727"
click at [471, 480] on select "- Select Tax Bill Request Recipient - ADAIR COUNTY - County ADAIR COUNTY MOBILE…" at bounding box center [679, 492] width 417 height 25
drag, startPoint x: 610, startPoint y: 560, endPoint x: 616, endPoint y: 546, distance: 15.2
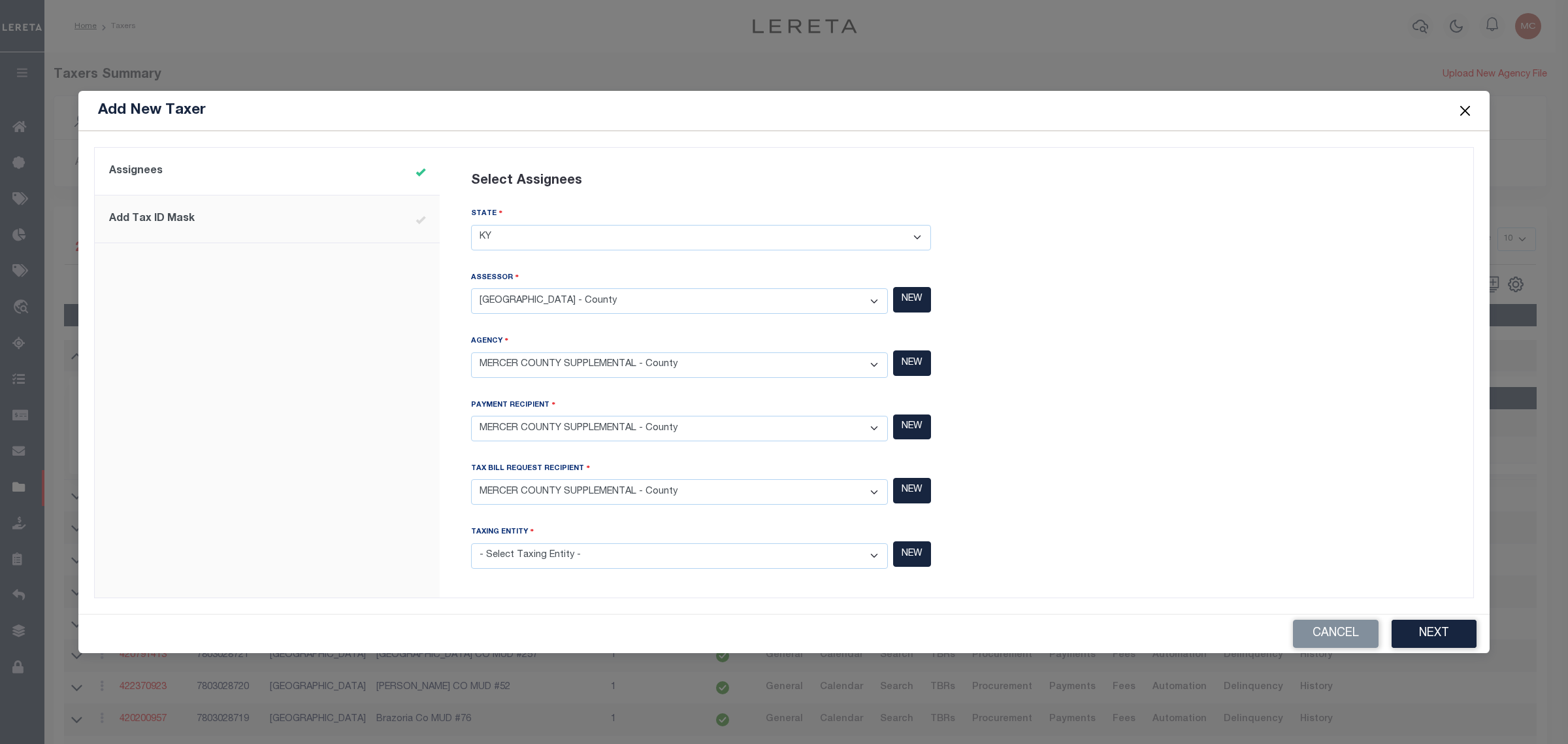
click at [610, 560] on select "- Select Taxing Entity - ADAIR COUNTY - County ADAIR COUNTY MOBILE HOMES - Inte…" at bounding box center [679, 556] width 417 height 25
select select "7803028727"
click at [471, 543] on select "- Select Taxing Entity - ADAIR COUNTY - County ADAIR COUNTY MOBILE HOMES - Inte…" at bounding box center [679, 556] width 417 height 25
click at [1441, 639] on button "Next" at bounding box center [1434, 634] width 85 height 28
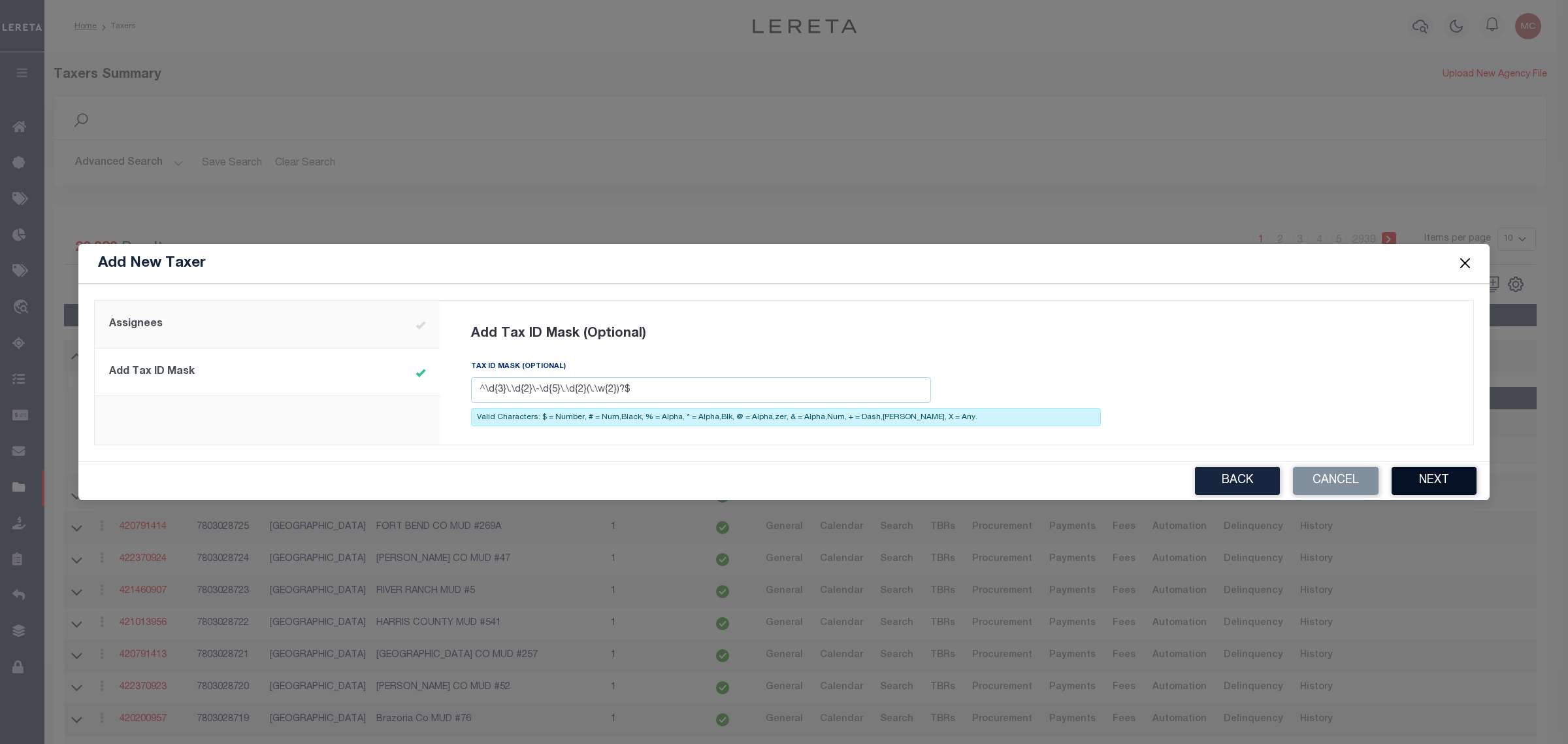
click at [1432, 485] on button "Next" at bounding box center [1434, 481] width 85 height 28
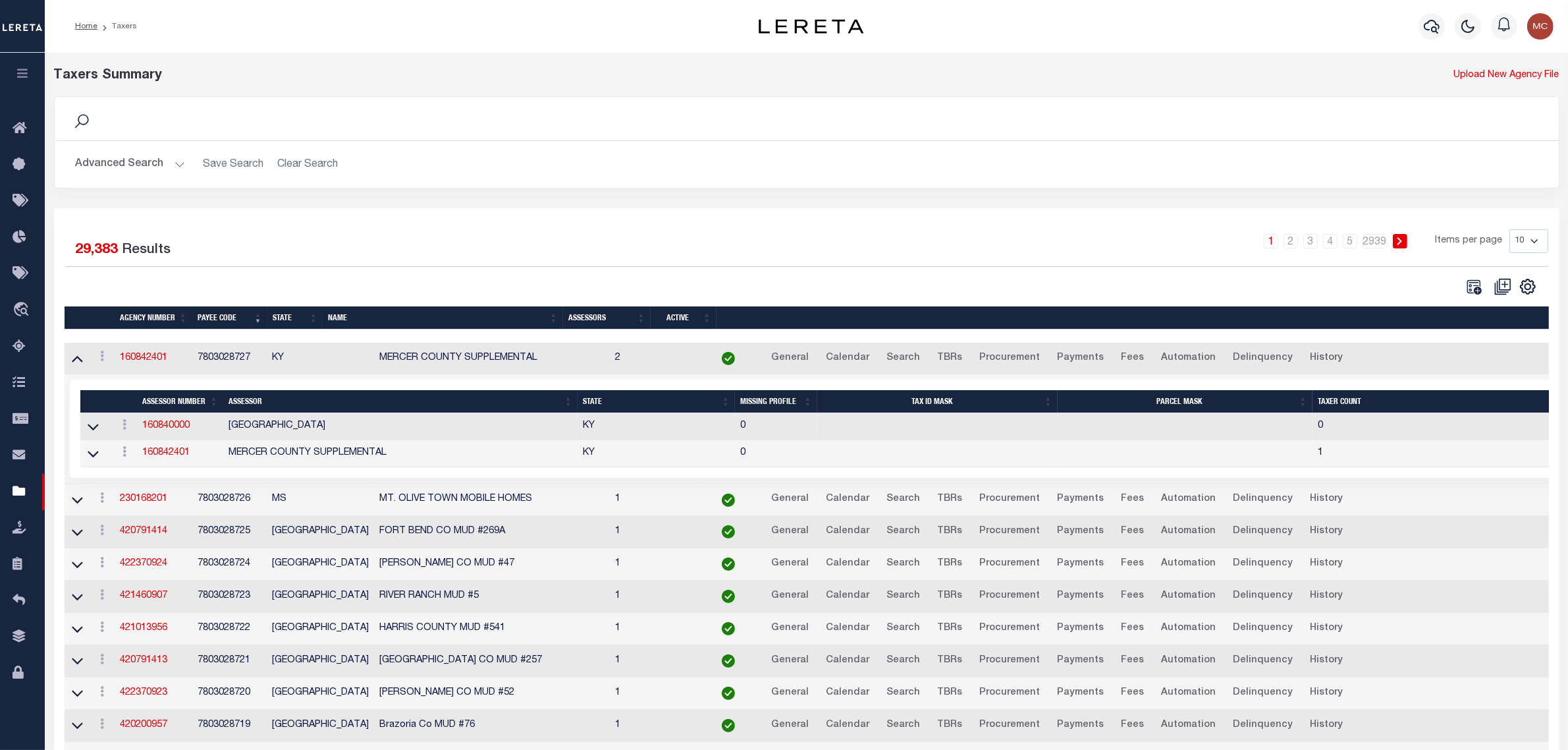
click at [145, 168] on button "Advanced Search" at bounding box center [131, 165] width 110 height 26
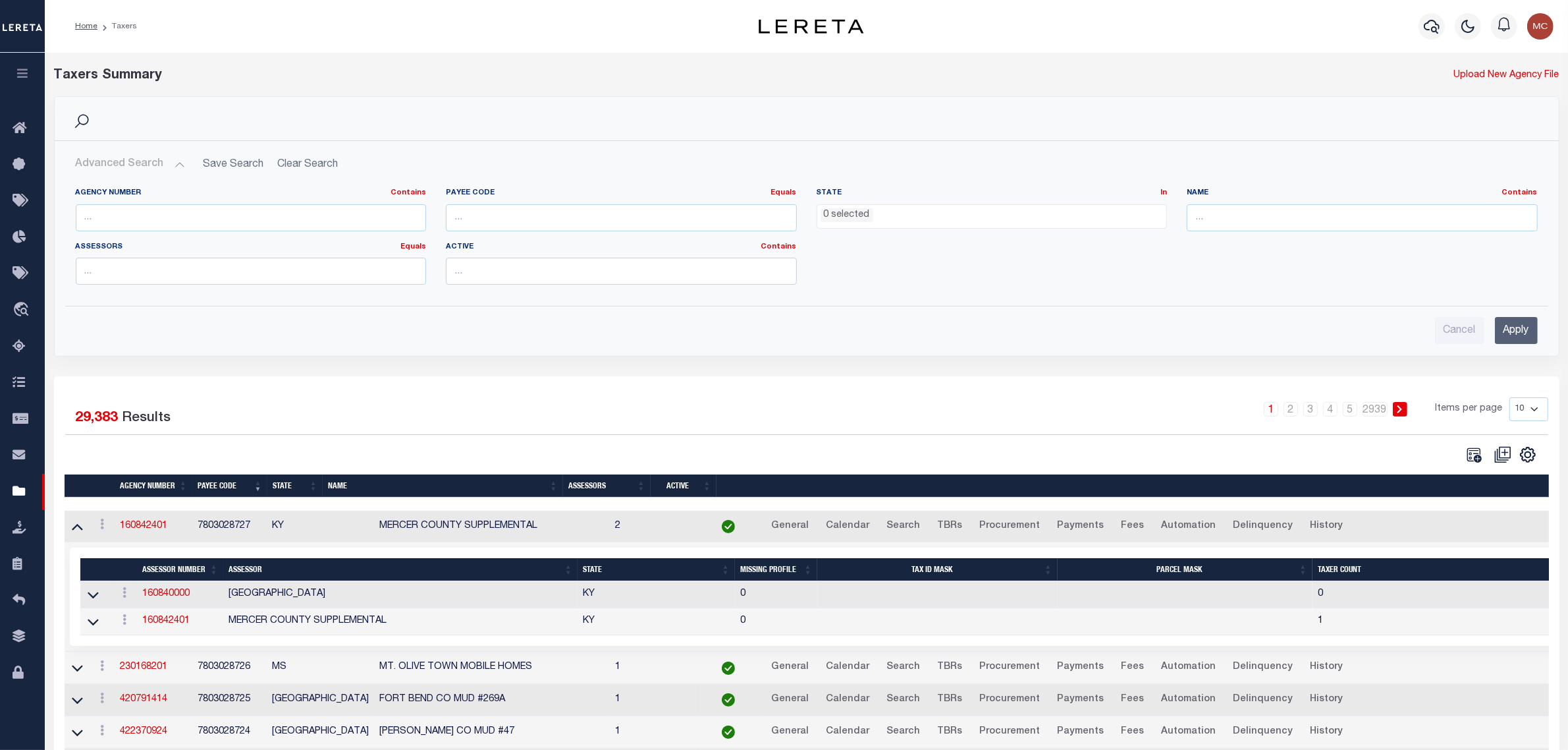
click at [145, 167] on button "Advanced Search" at bounding box center [131, 165] width 110 height 26
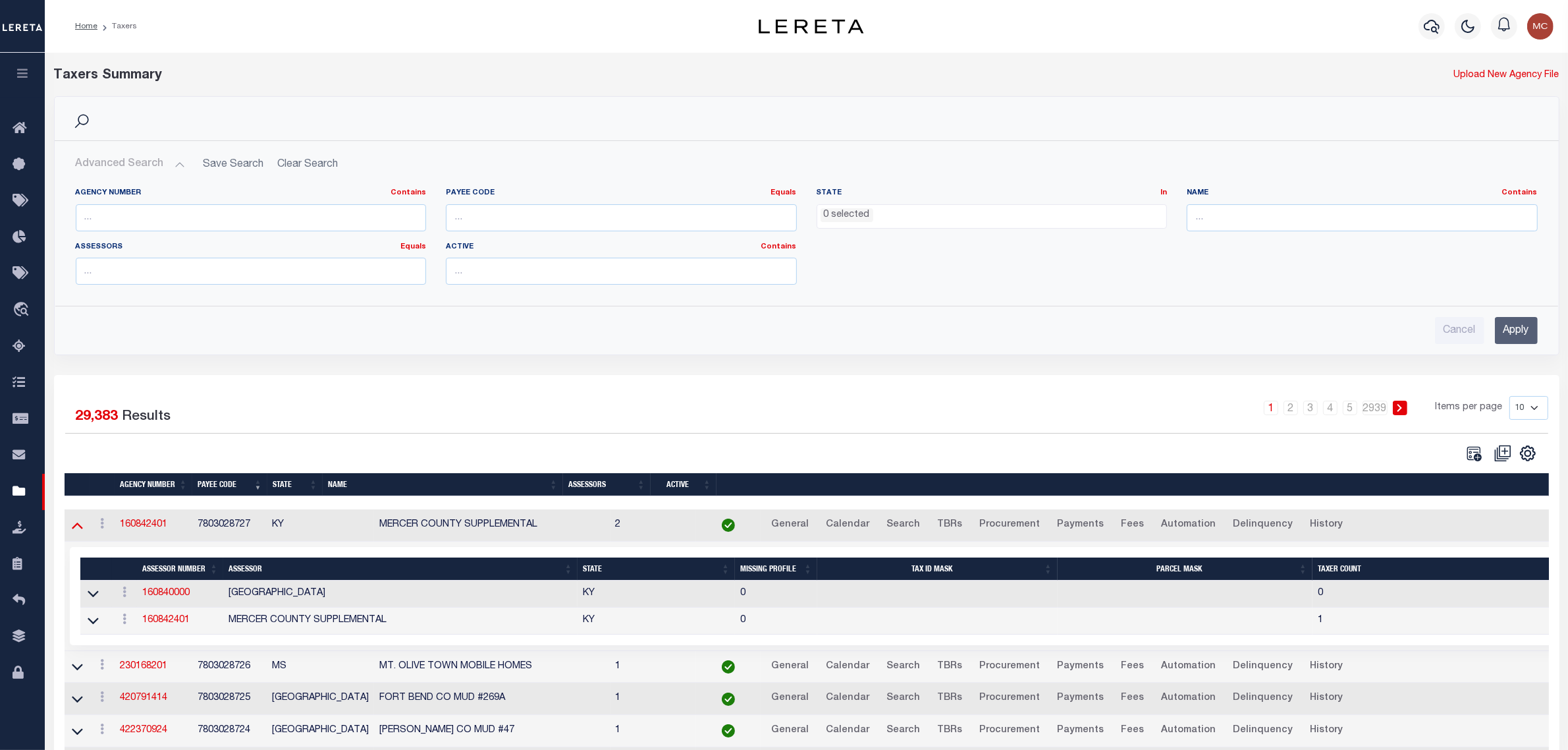
click at [77, 531] on icon at bounding box center [77, 525] width 11 height 14
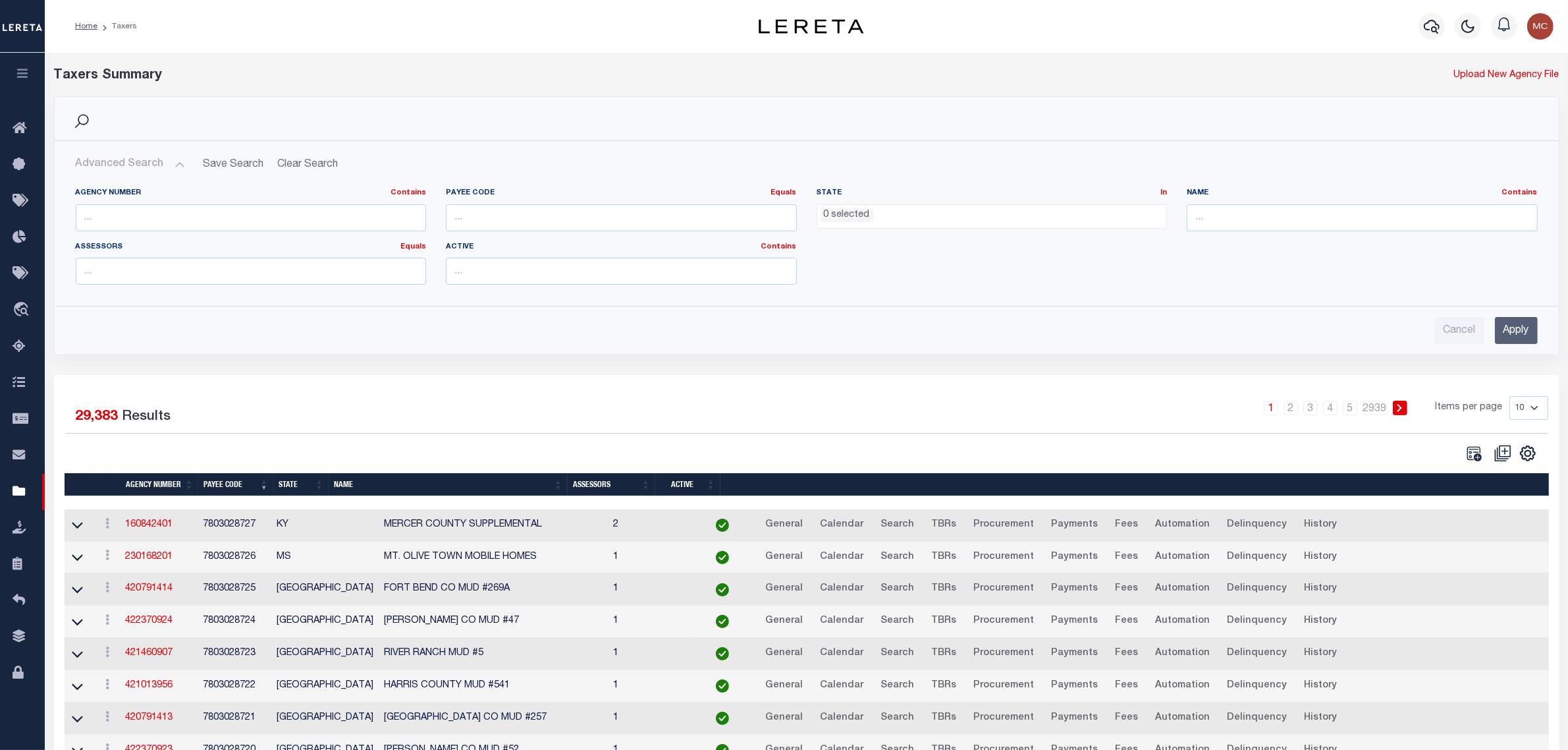
click at [77, 531] on icon at bounding box center [77, 525] width 11 height 14
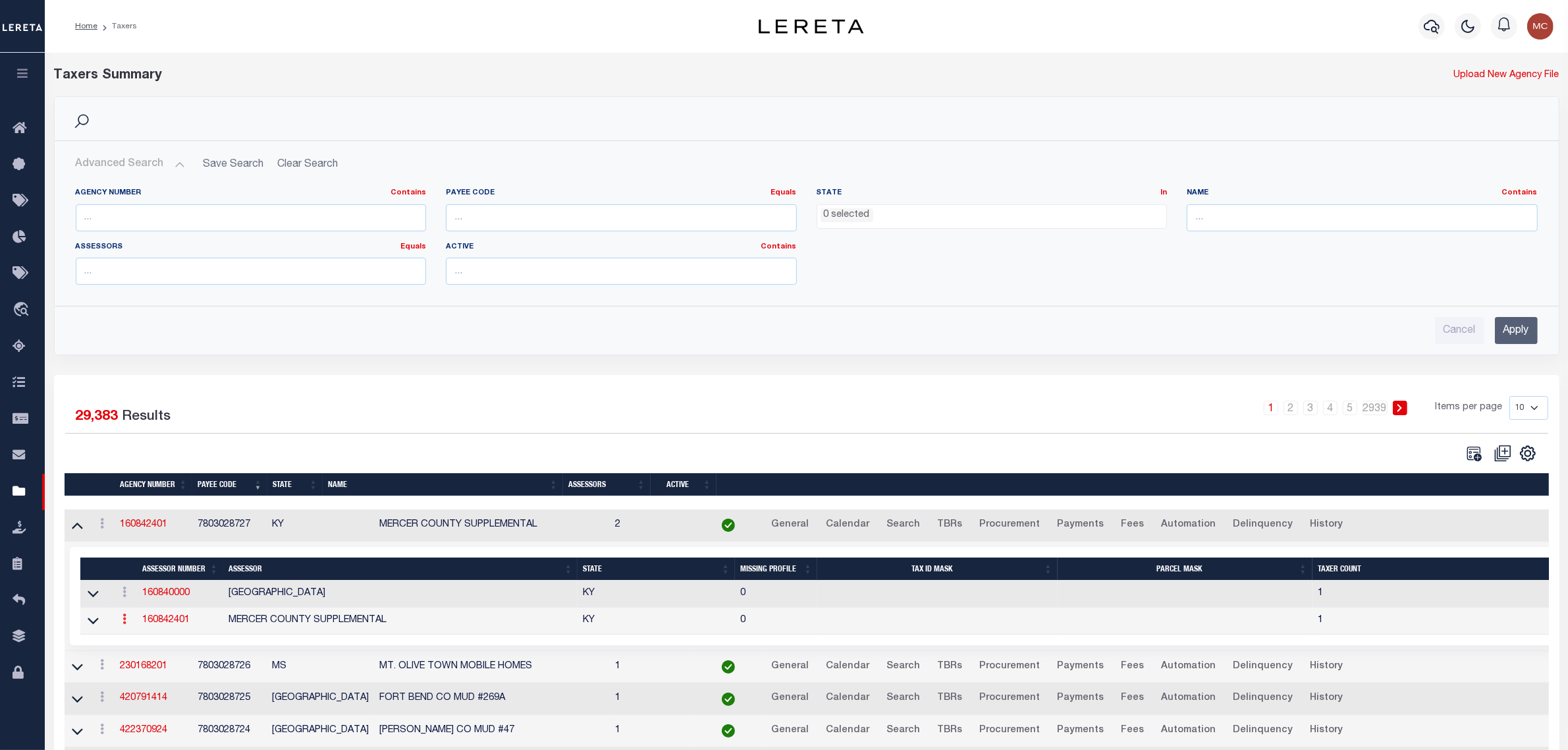
click at [119, 620] on link at bounding box center [124, 621] width 14 height 11
click at [140, 670] on link "Delete" at bounding box center [148, 662] width 60 height 22
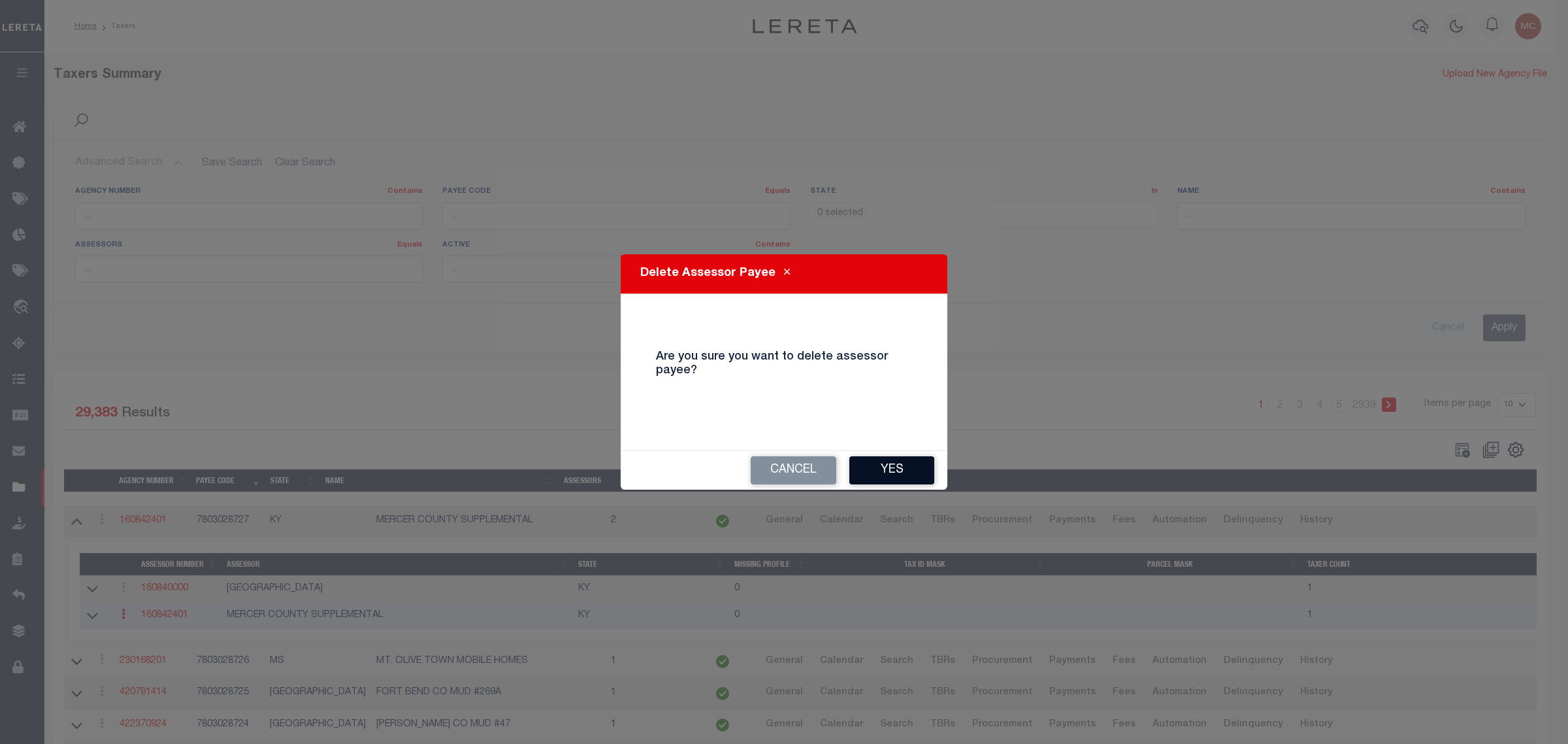
click at [886, 458] on button "Yes" at bounding box center [892, 470] width 85 height 28
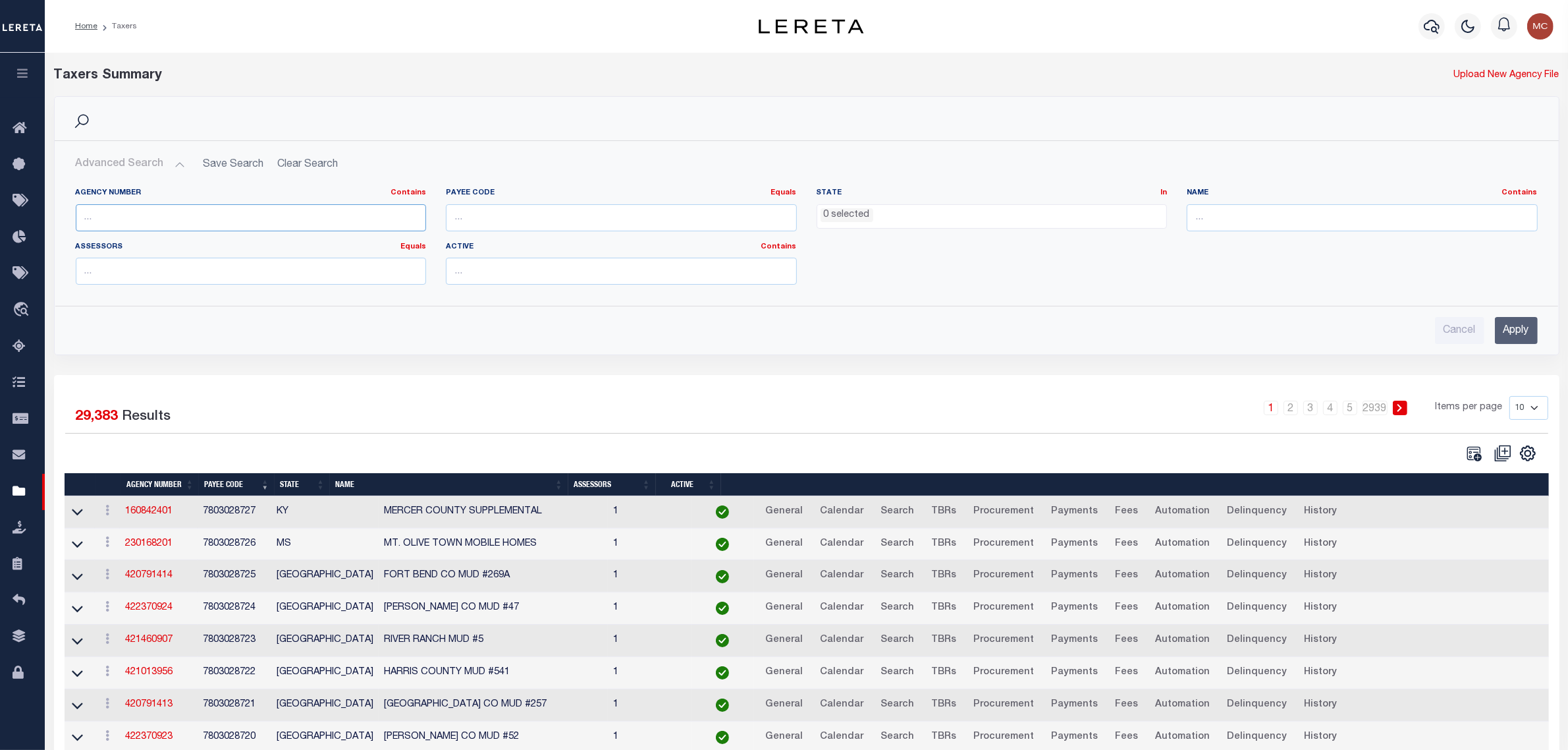
drag, startPoint x: 160, startPoint y: 214, endPoint x: 148, endPoint y: 102, distance: 112.6
click at [160, 214] on input "text" at bounding box center [251, 218] width 351 height 27
type input "16084"
click at [1524, 331] on input "Apply" at bounding box center [1516, 331] width 43 height 27
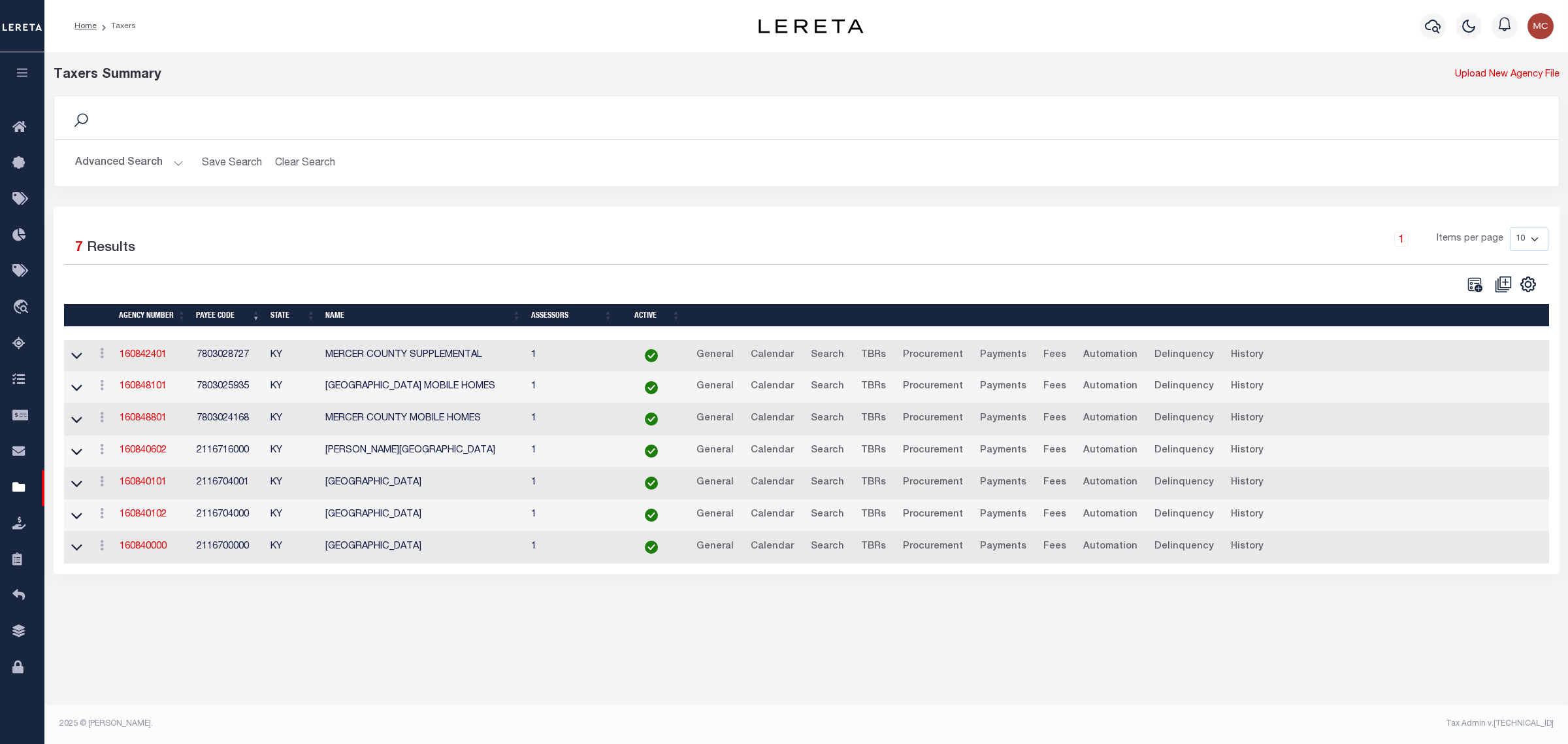
click at [570, 211] on div "Selected 7 Results 1 Items per page 10 25 50 100" at bounding box center [806, 390] width 1506 height 368
click at [129, 158] on span "Bulletin Board" at bounding box center [91, 164] width 104 height 36
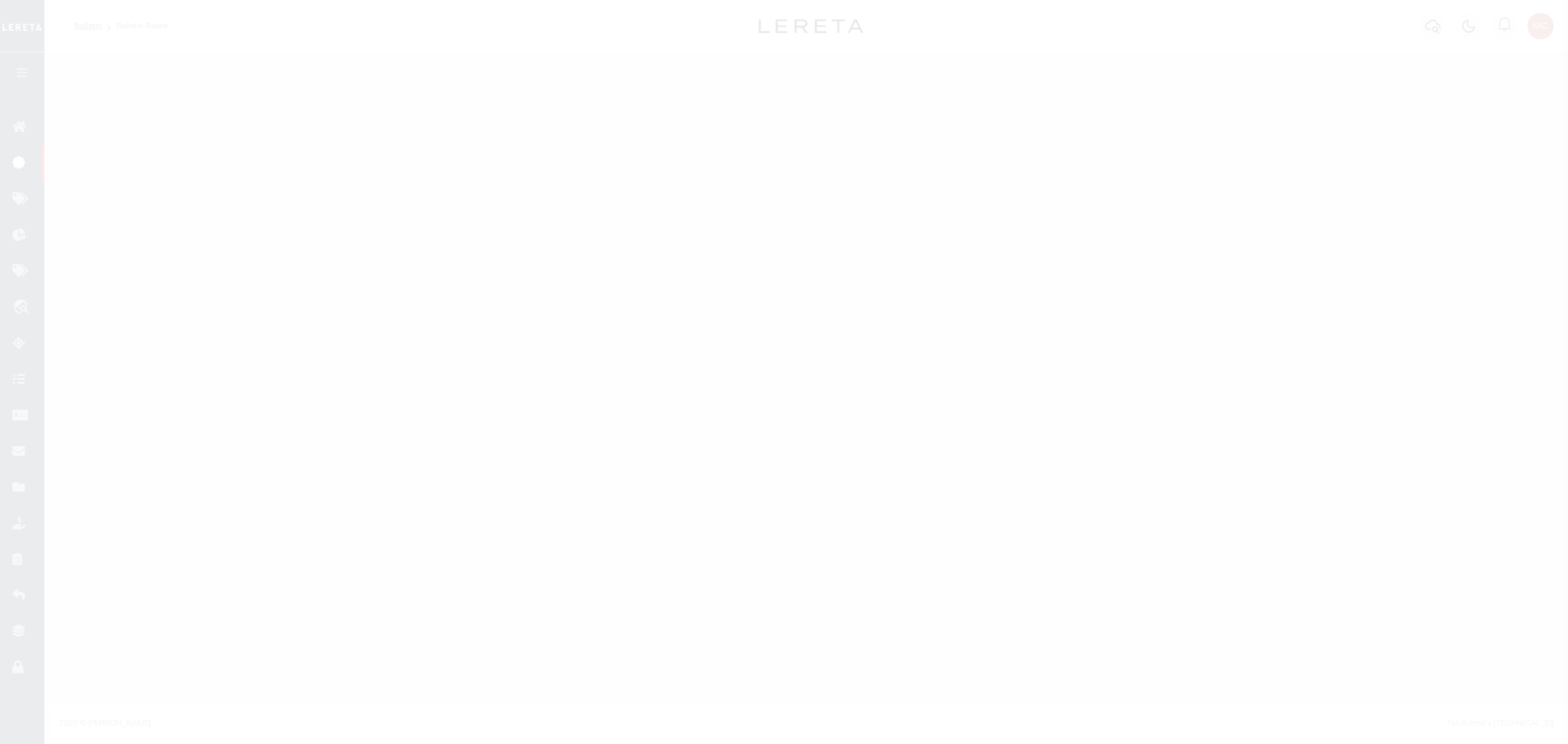
click at [159, 164] on div at bounding box center [784, 372] width 1568 height 744
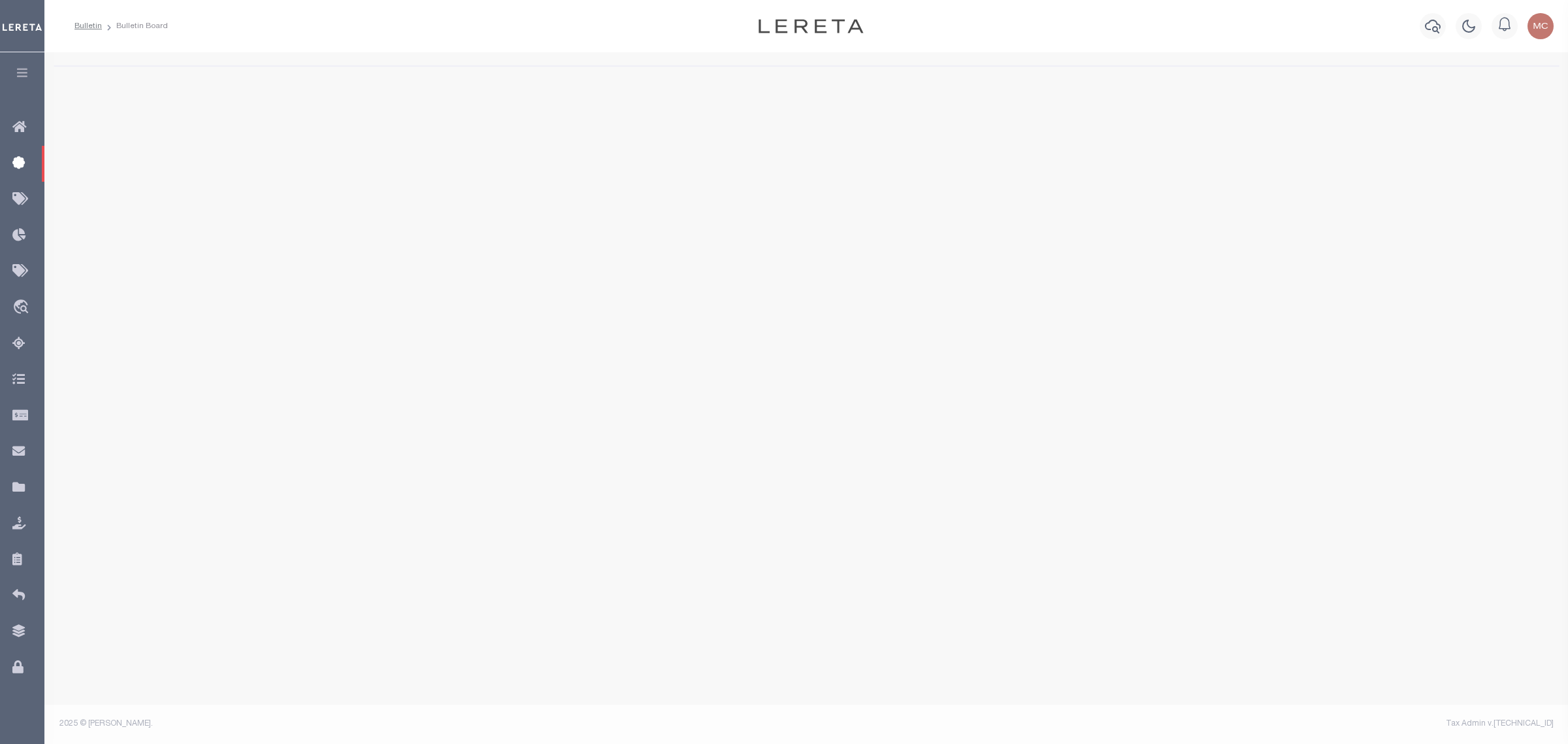
select select "50"
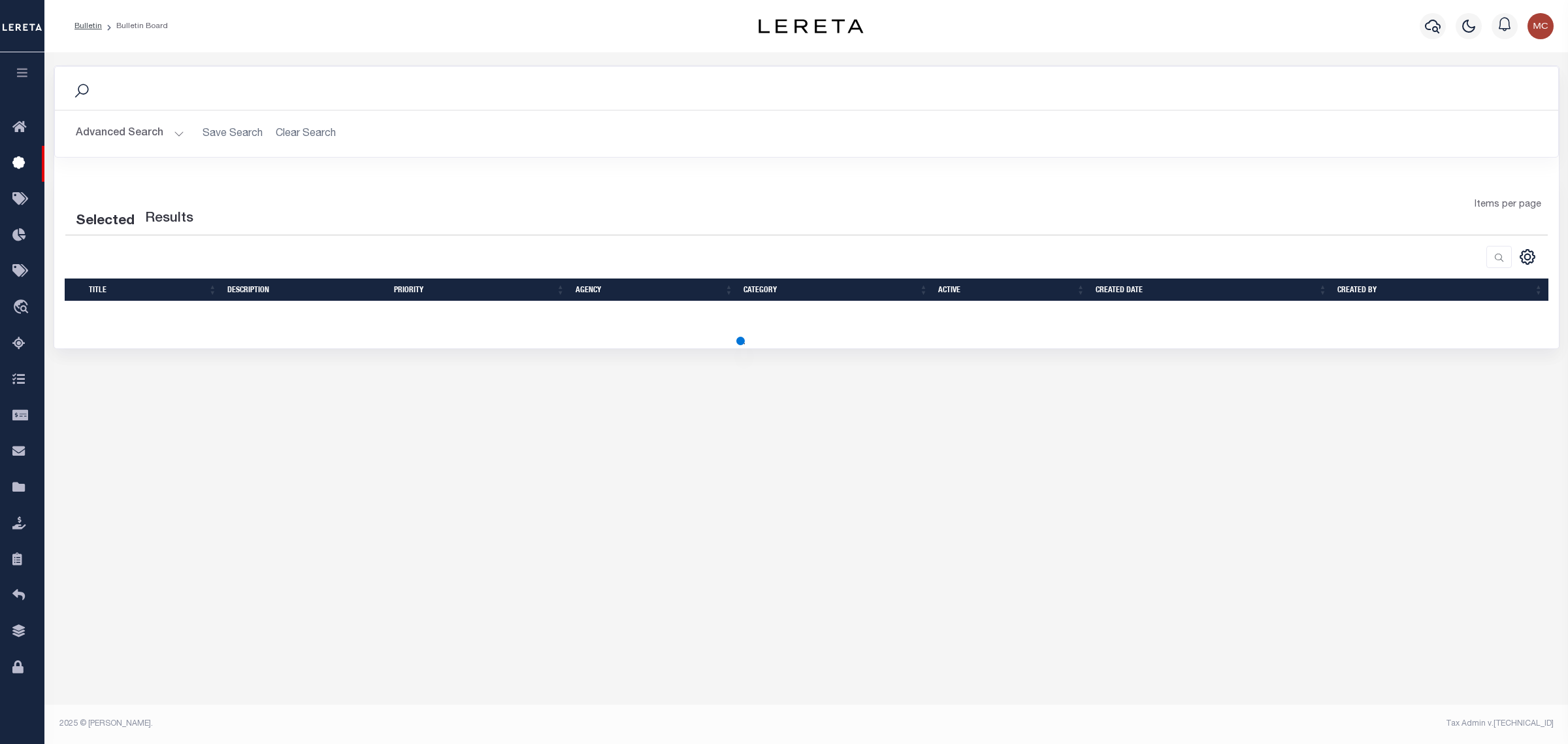
select select "50"
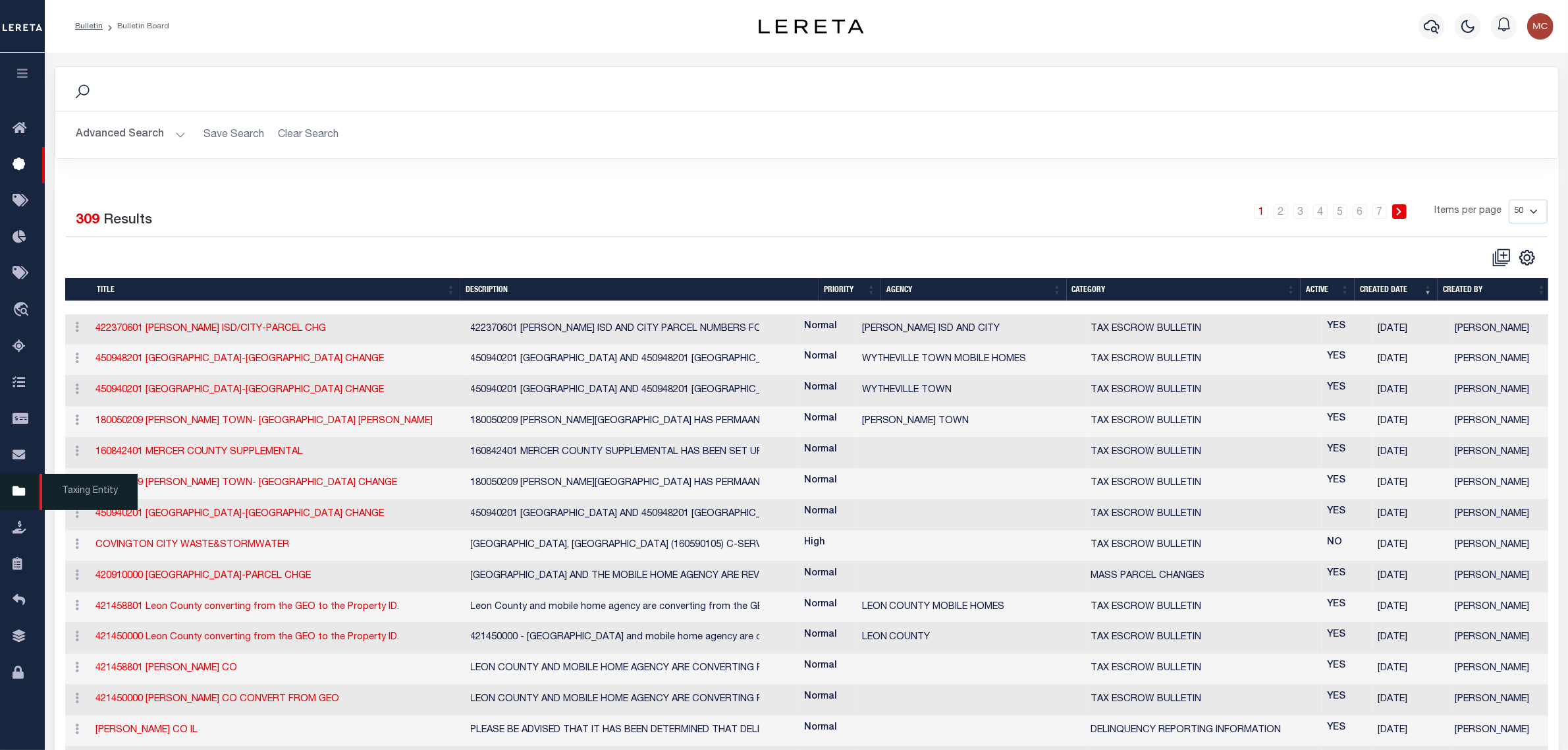
click at [23, 500] on icon at bounding box center [23, 492] width 21 height 17
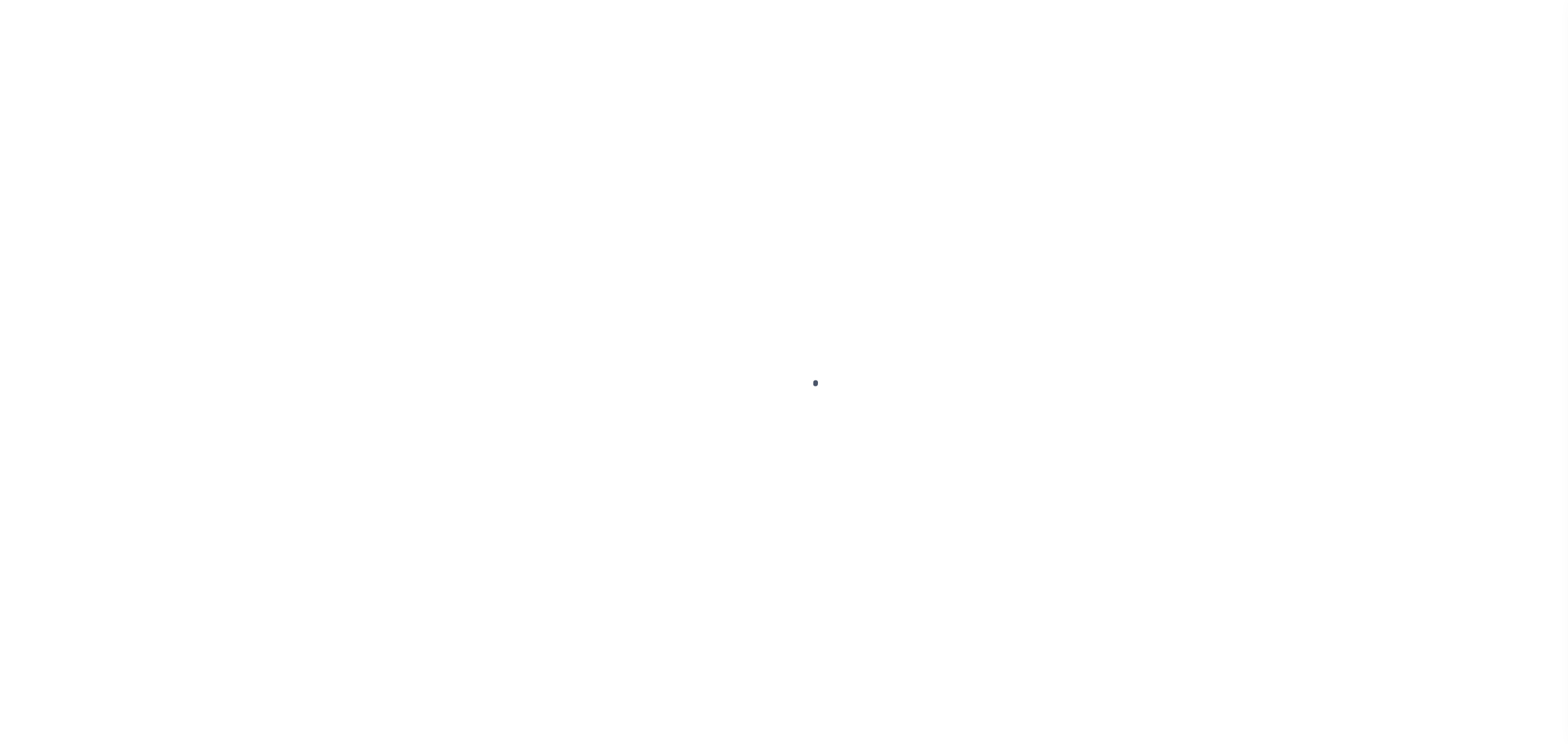
select select
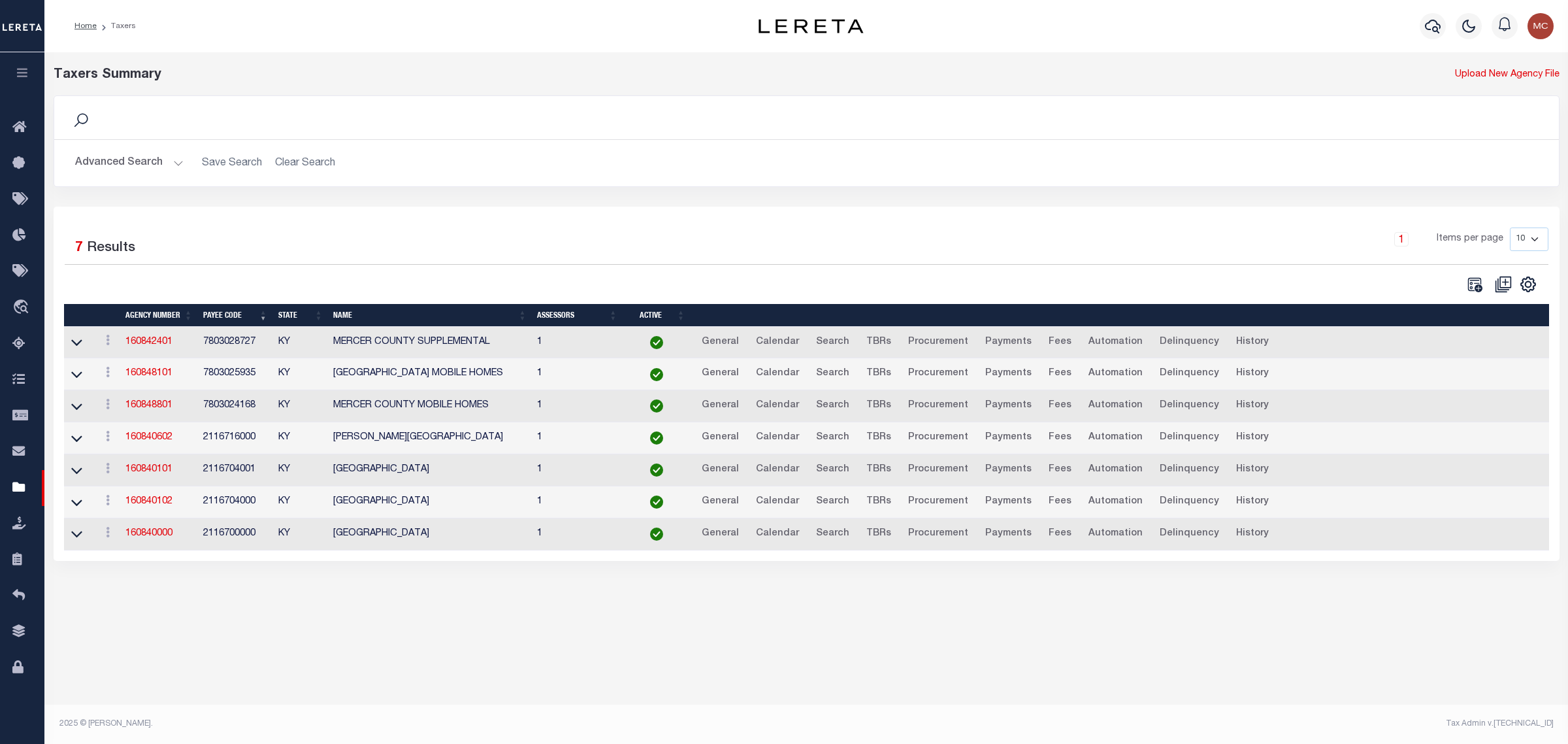
click at [135, 165] on button "Advanced Search" at bounding box center [130, 163] width 109 height 25
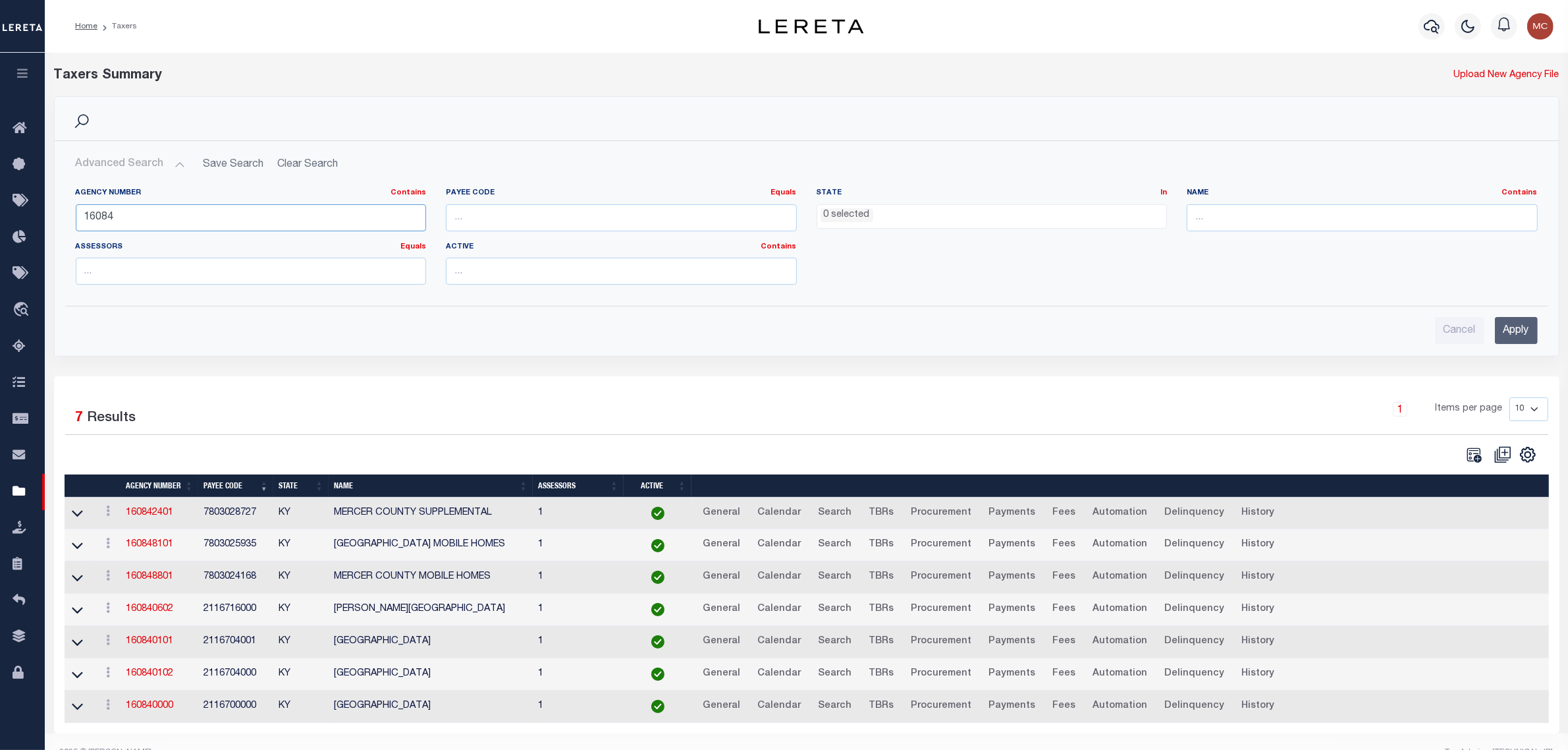
click at [132, 217] on input "16084" at bounding box center [251, 218] width 351 height 27
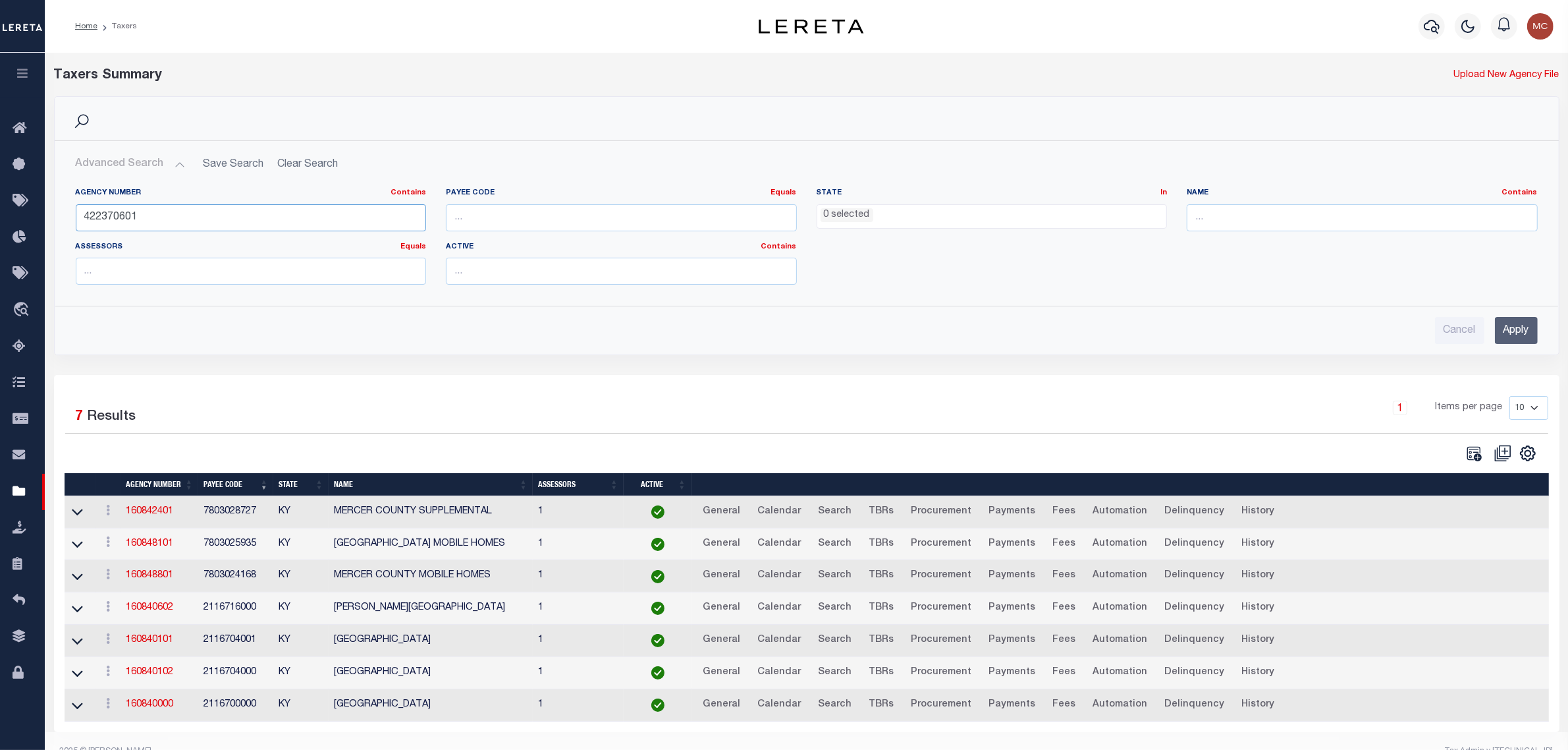
type input "422370601"
click at [150, 512] on link "160842401" at bounding box center [149, 511] width 47 height 9
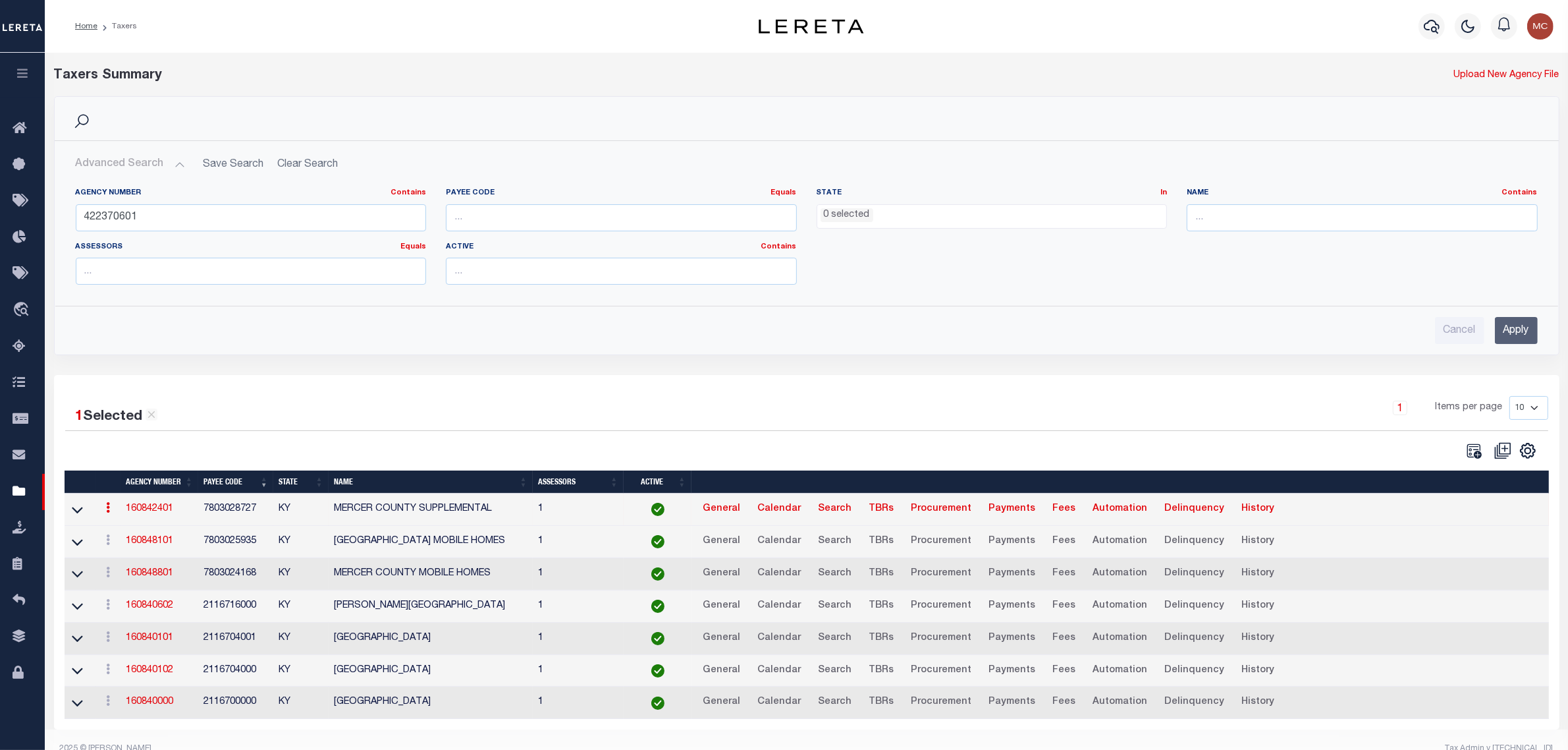
click at [1518, 338] on input "Apply" at bounding box center [1516, 331] width 43 height 27
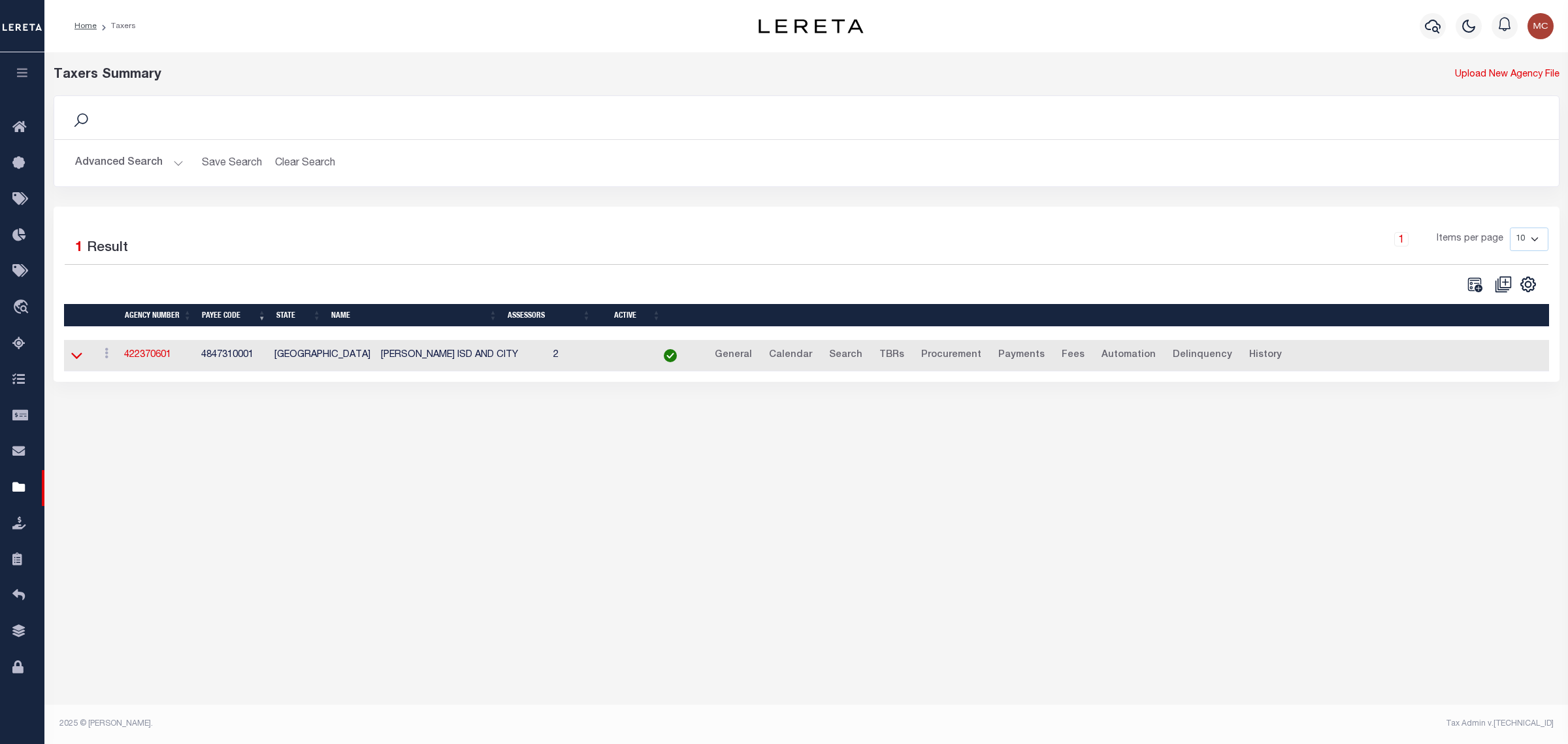
click at [72, 358] on icon at bounding box center [77, 356] width 11 height 7
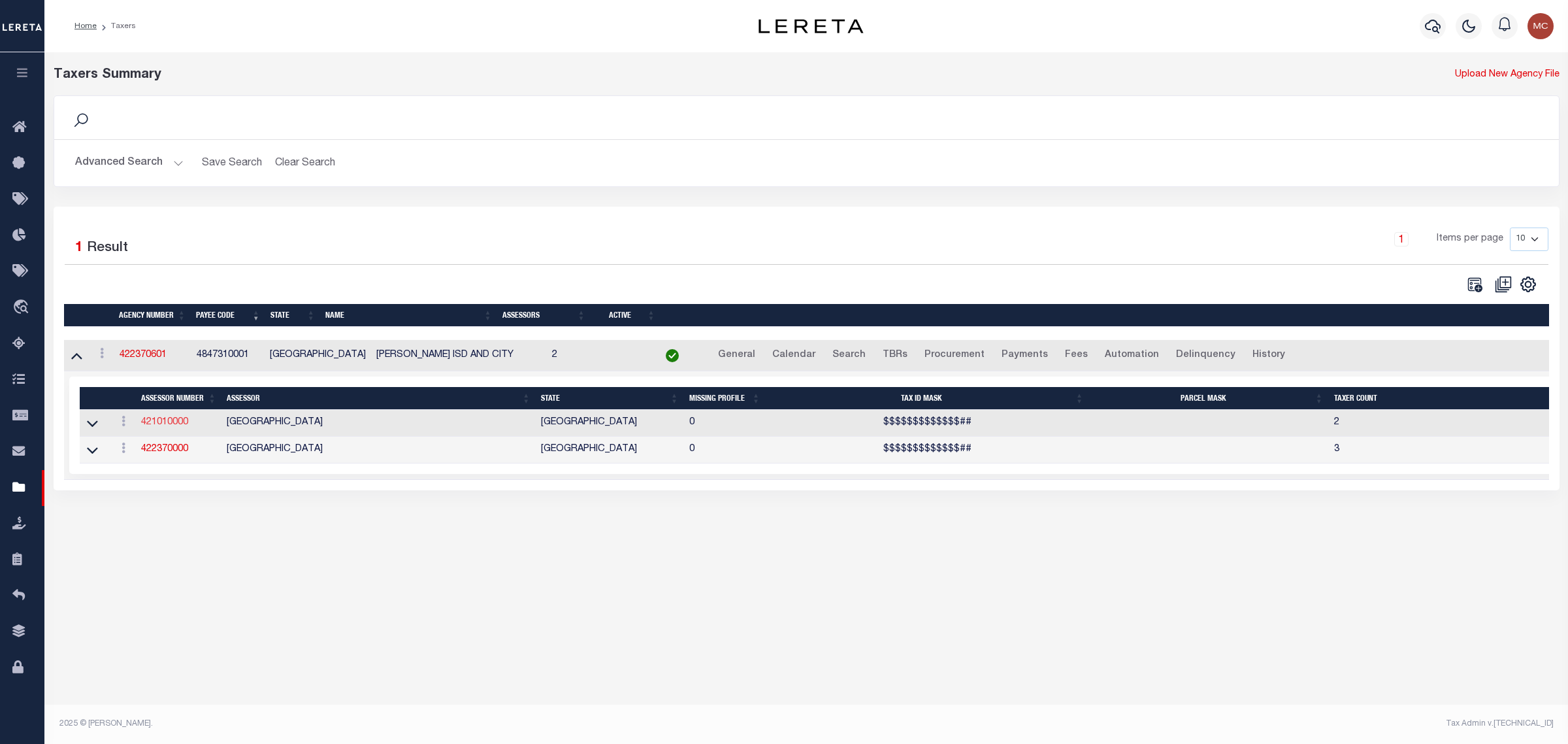
click at [162, 423] on link "421010000" at bounding box center [164, 422] width 47 height 9
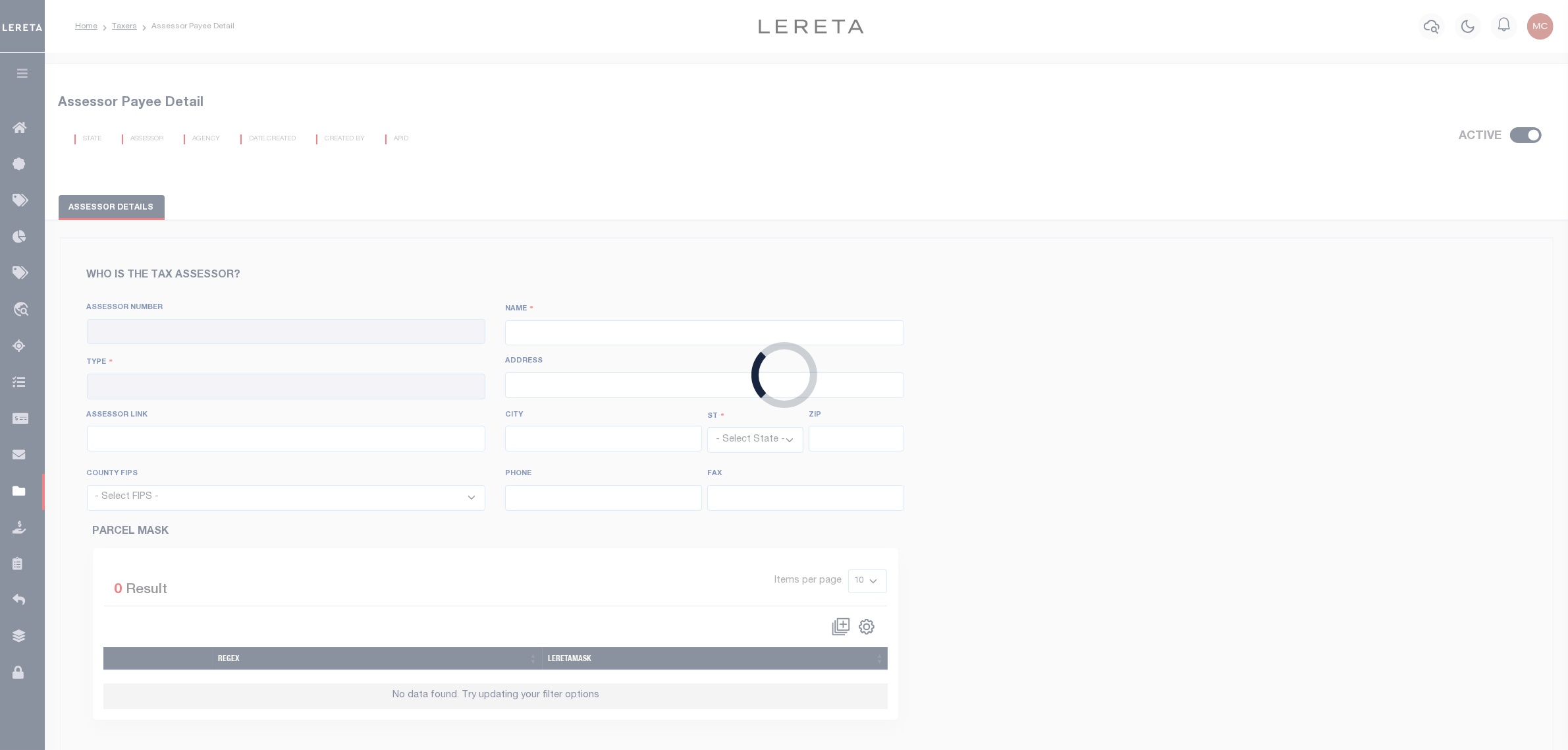
checkbox input "true"
type input "421010000"
type input "[GEOGRAPHIC_DATA]"
type input "00 - County"
type input "1001 Preston Street, Room 311"
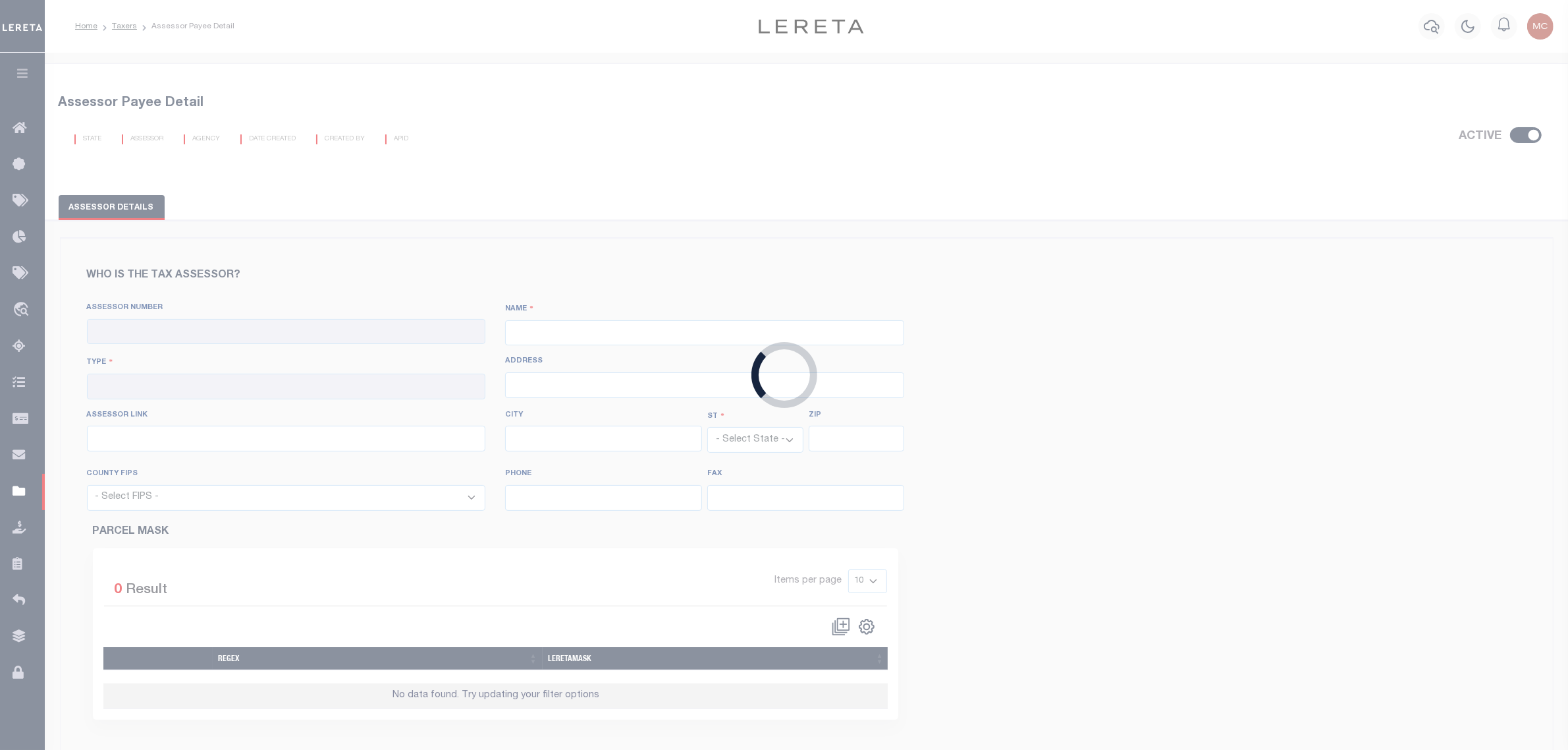
type input "http://hcad.org/property-search/real-property/"
type input "Houston"
select select "[GEOGRAPHIC_DATA]"
type input "77002"
select select "48201"
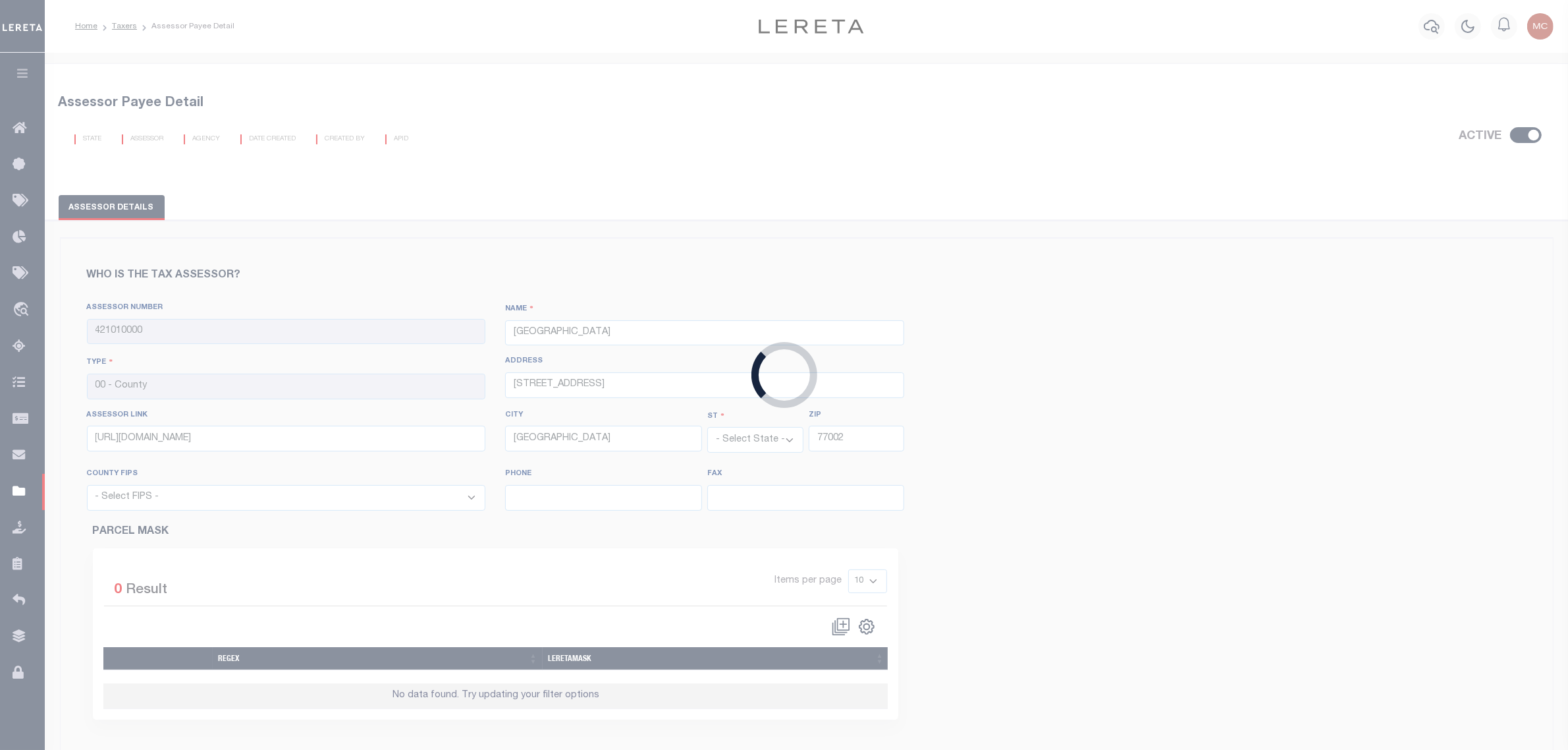
type input "713-224-1919"
type input "713-368-2219"
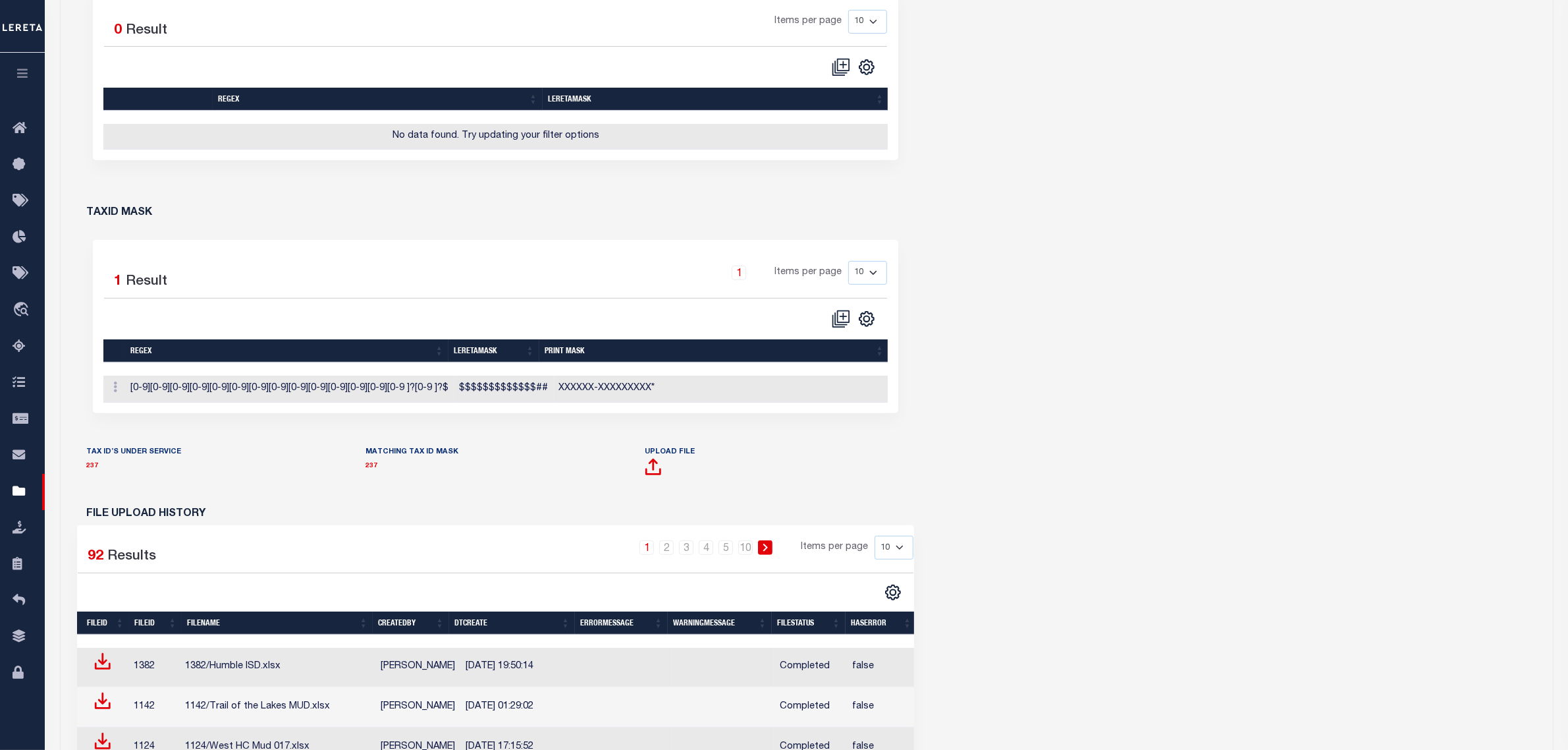
scroll to position [576, 0]
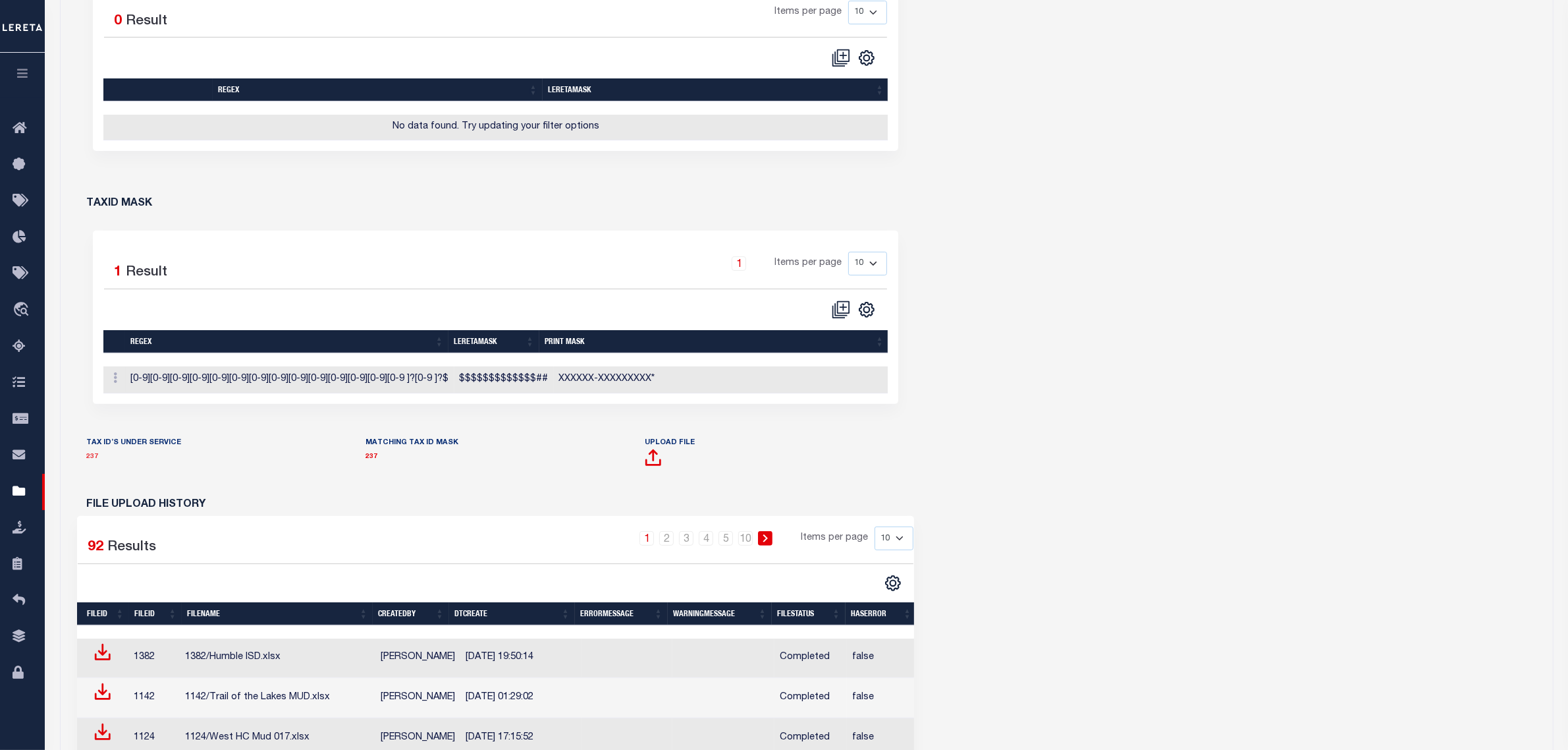
click at [91, 460] on link "237" at bounding box center [93, 456] width 12 height 7
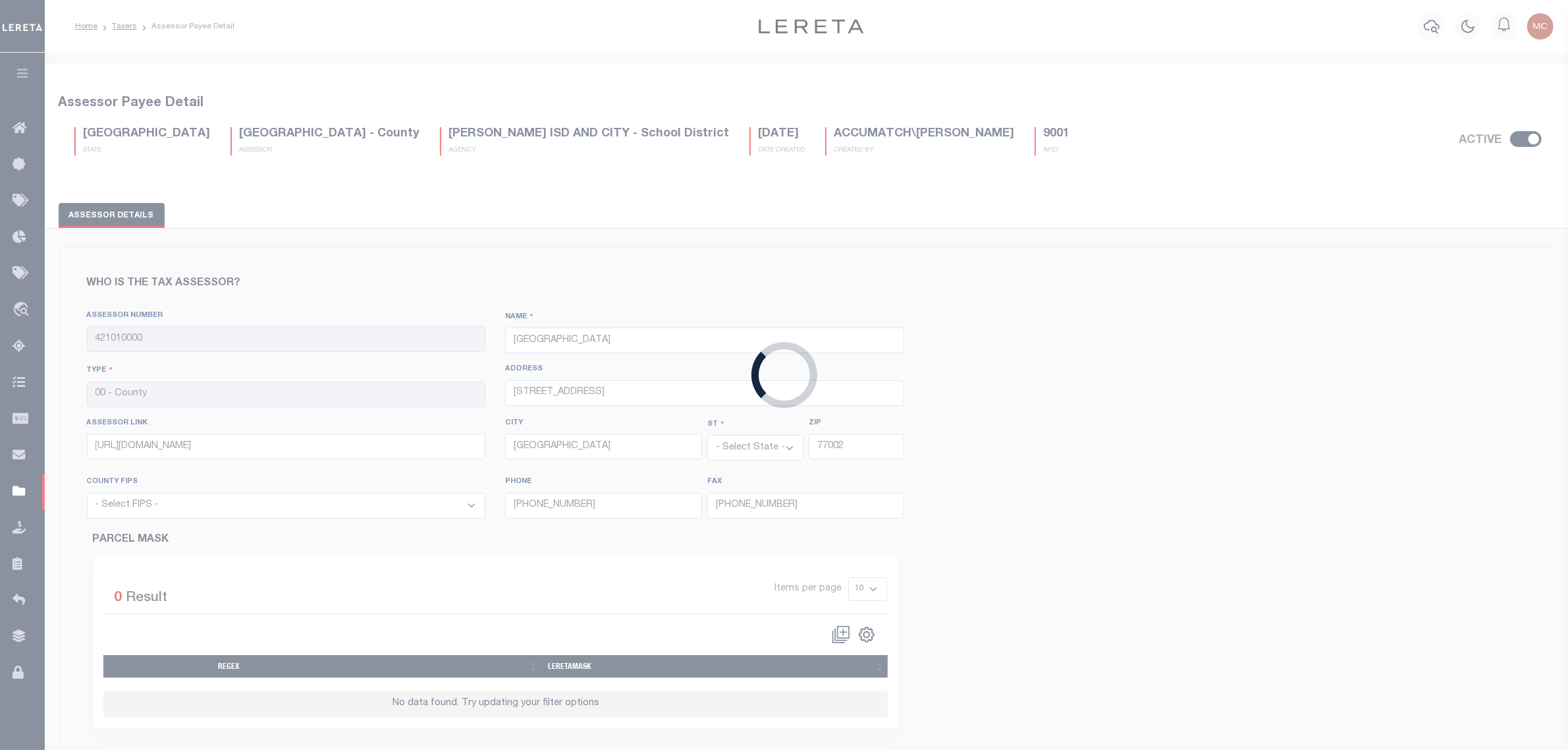
select select "48201"
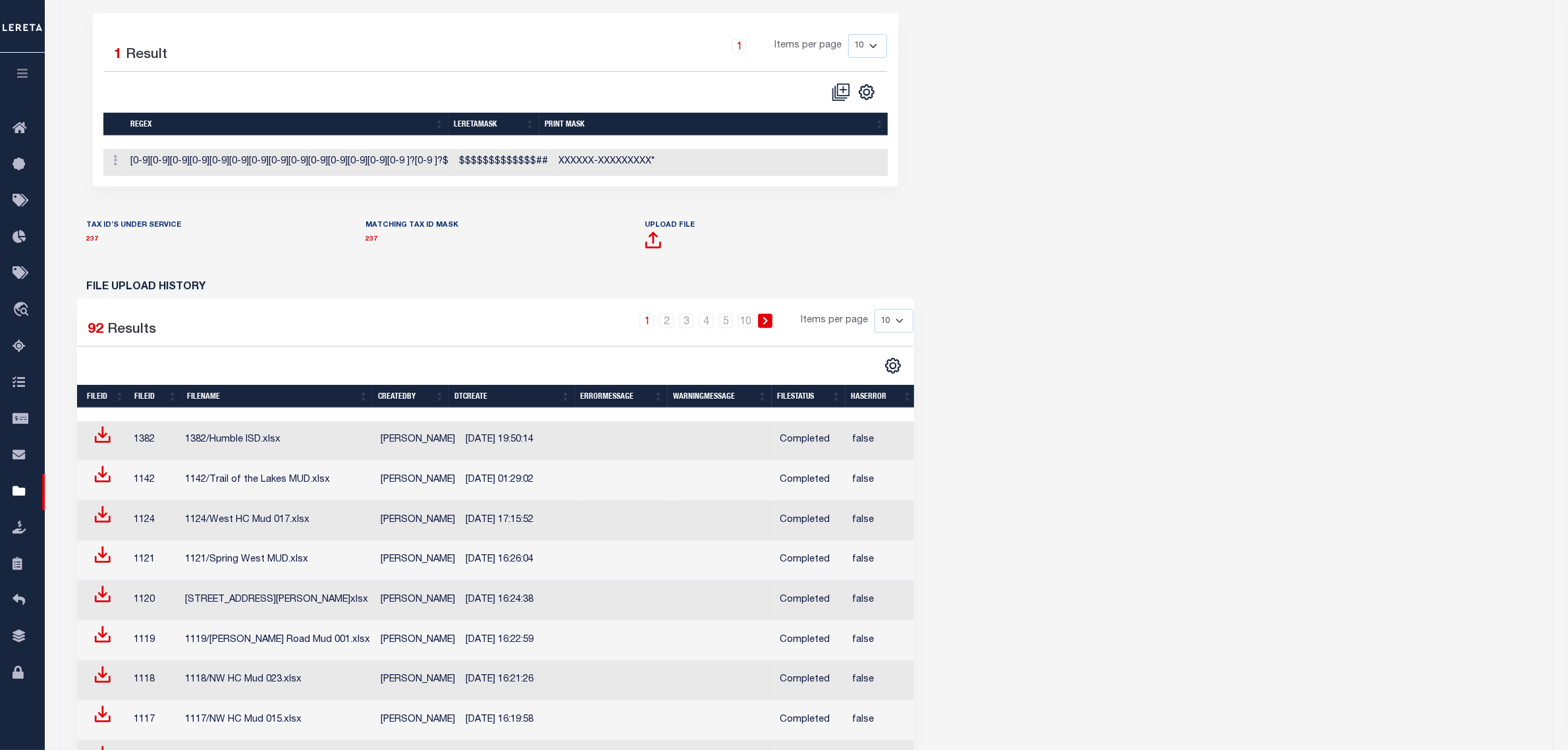
scroll to position [824, 0]
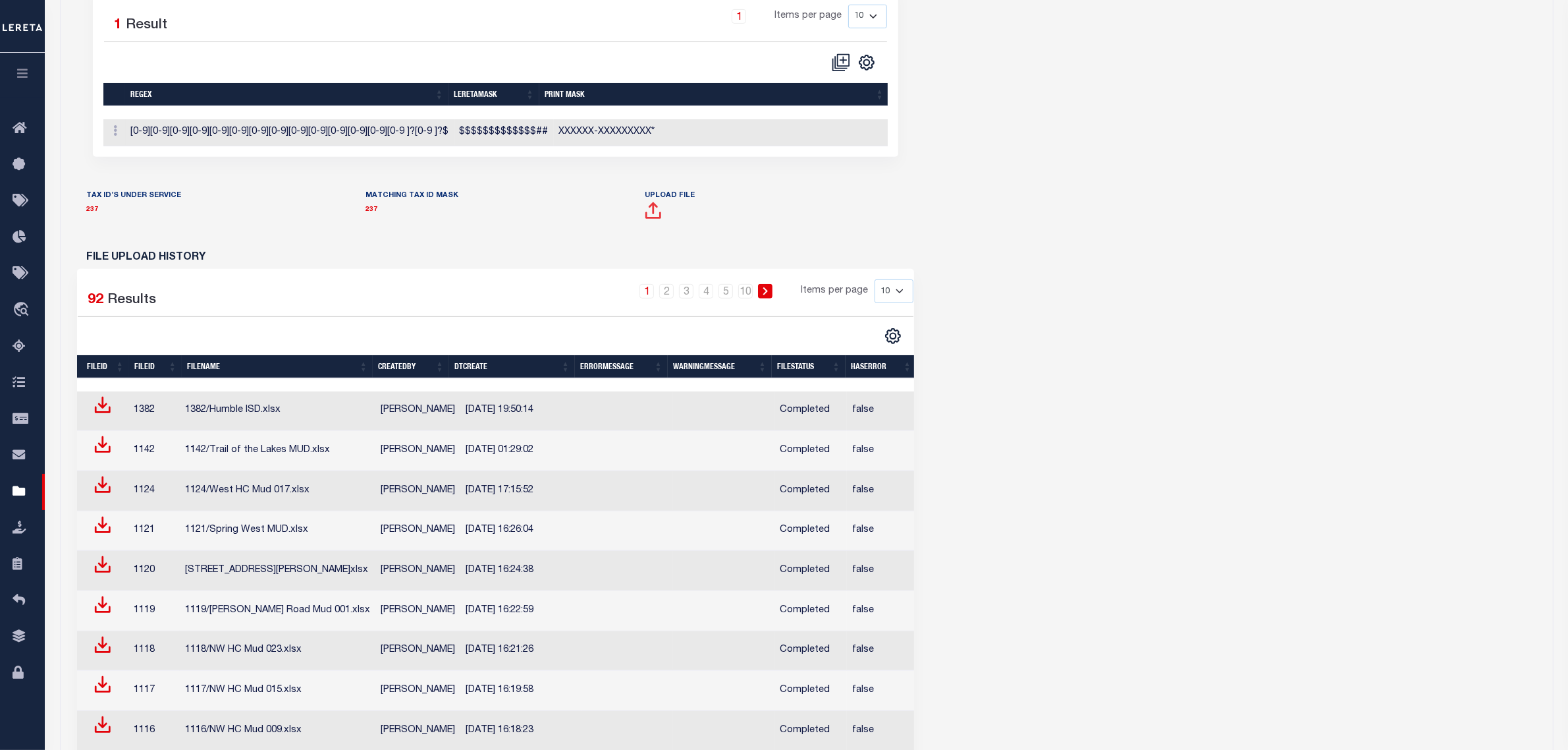
click at [655, 223] on span at bounding box center [653, 215] width 17 height 17
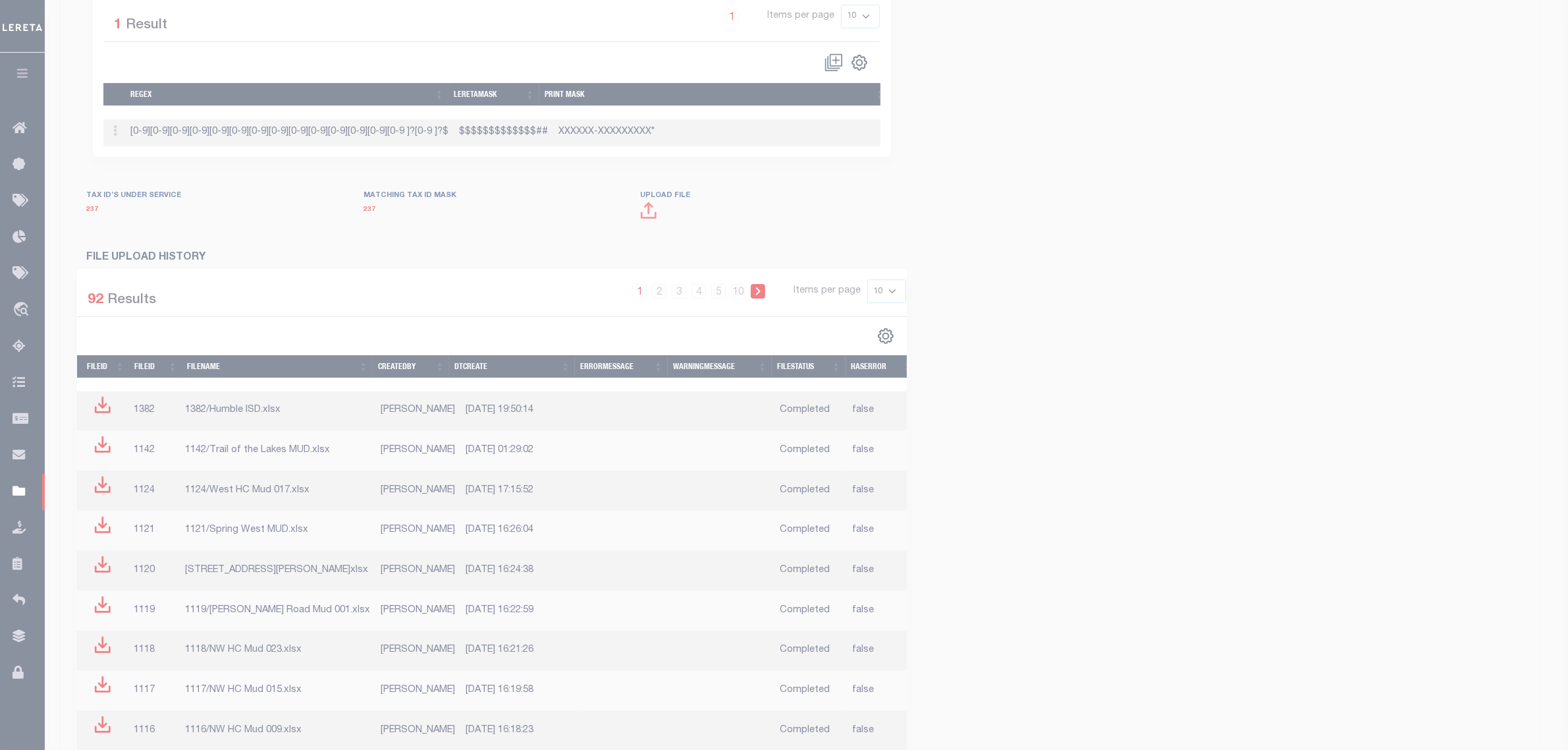
scroll to position [815, 0]
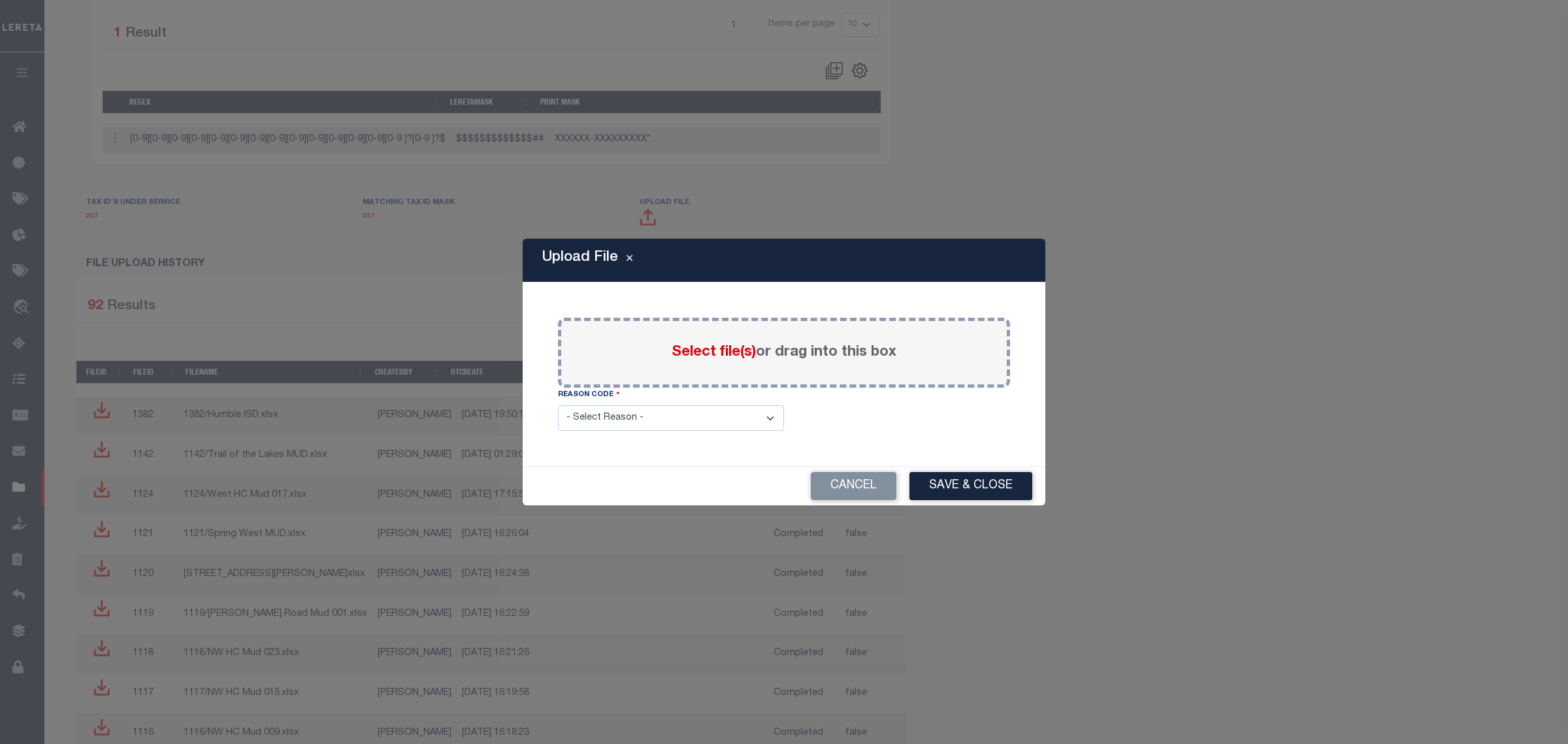
click at [695, 348] on span "Select file(s)" at bounding box center [713, 352] width 84 height 14
click at [0, 0] on input "Select file(s) or drag into this box" at bounding box center [0, 0] width 0 height 0
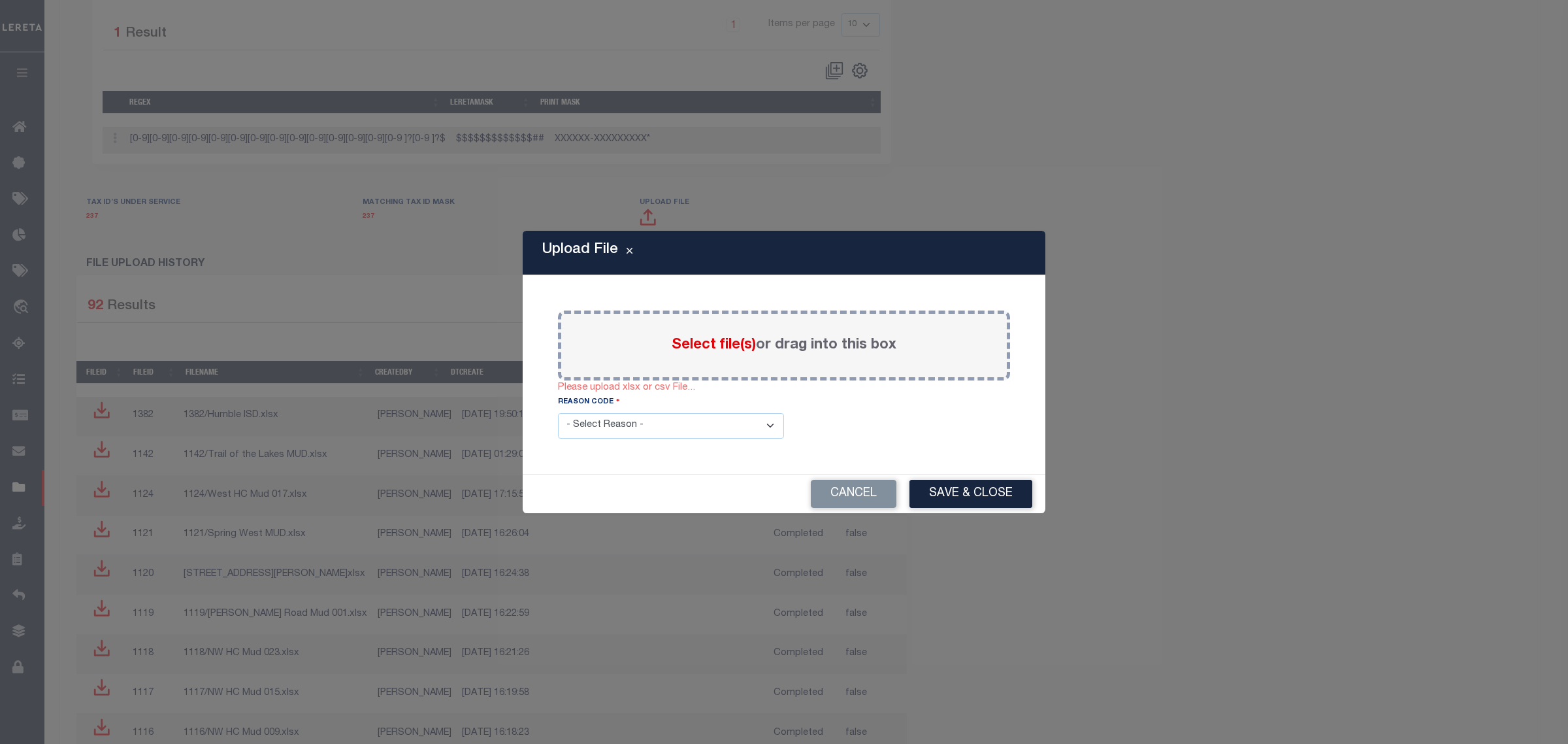
click at [700, 344] on span "Select file(s)" at bounding box center [713, 344] width 84 height 14
click at [0, 0] on input "Select file(s) or drag into this box" at bounding box center [0, 0] width 0 height 0
click at [631, 426] on select "- Select Reason - 099 - Other (Provide additional detail) ACT - Agency Changed …" at bounding box center [671, 426] width 226 height 25
select select "ACT"
click at [558, 414] on select "- Select Reason - 099 - Other (Provide additional detail) ACT - Agency Changed …" at bounding box center [671, 426] width 226 height 25
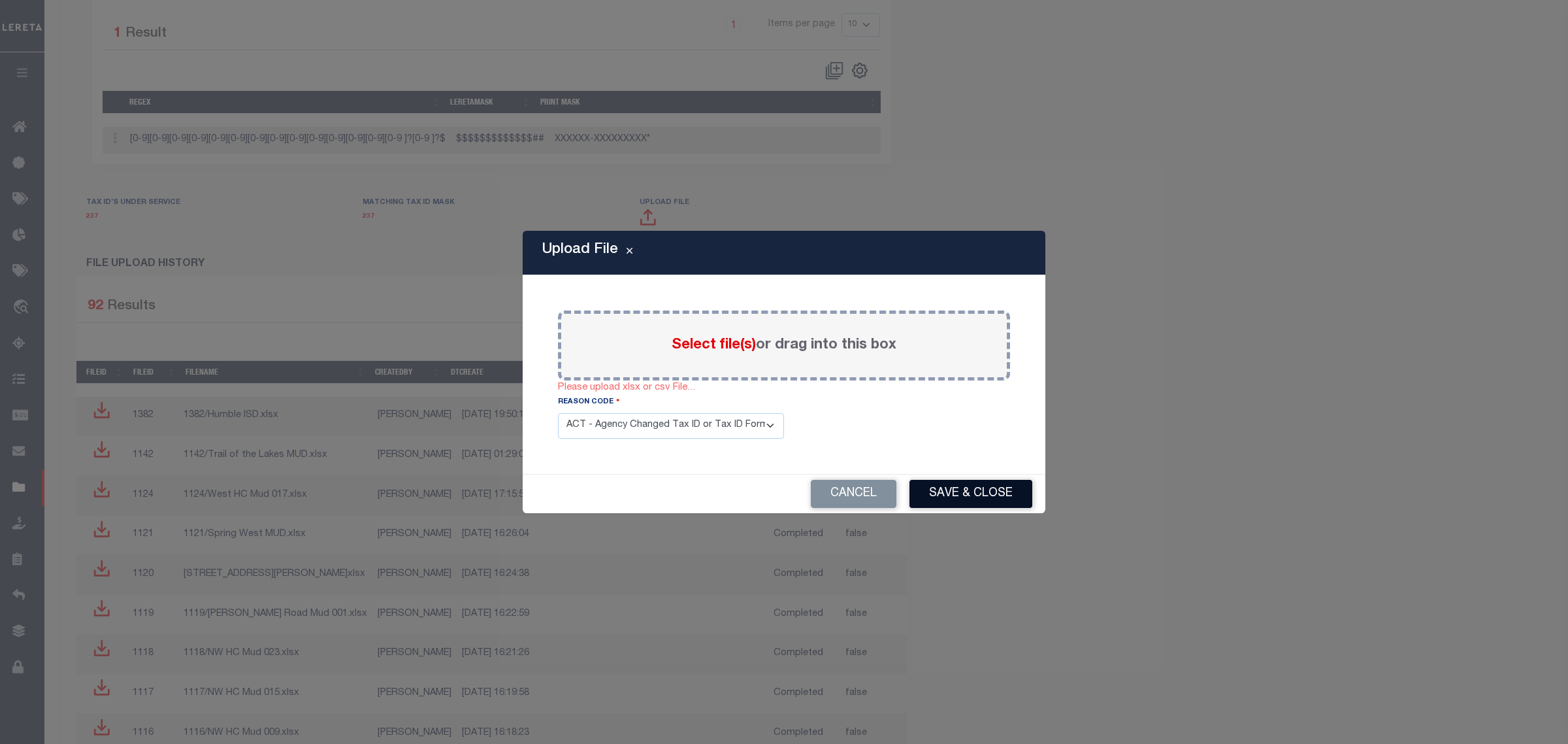
click at [932, 494] on button "Save & Close" at bounding box center [970, 494] width 123 height 28
click at [734, 338] on span "Select file(s)" at bounding box center [713, 344] width 84 height 14
click at [0, 0] on input "Select file(s) or drag into this box" at bounding box center [0, 0] width 0 height 0
click at [850, 488] on button "Cancel" at bounding box center [853, 494] width 86 height 28
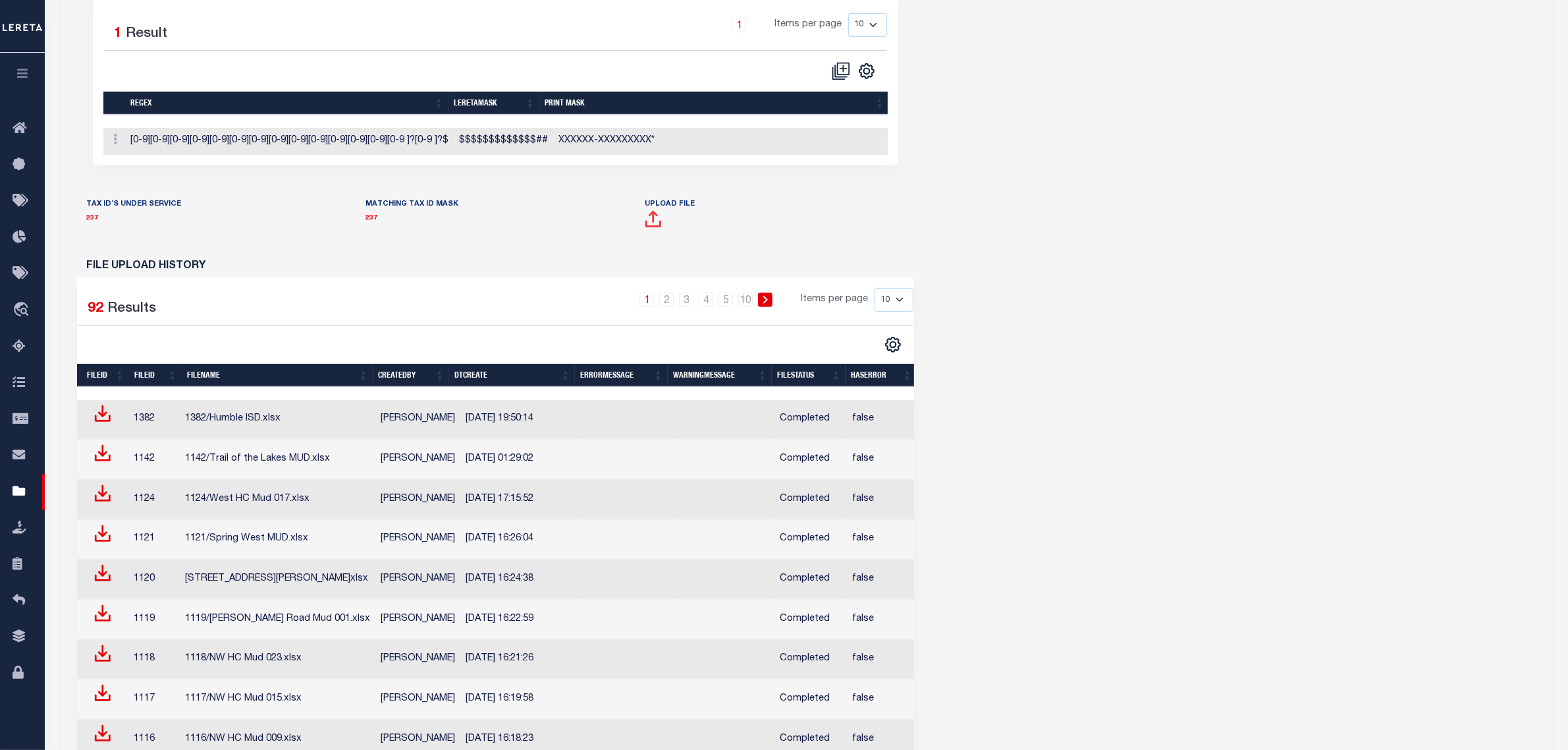
click at [652, 232] on span at bounding box center [653, 224] width 17 height 17
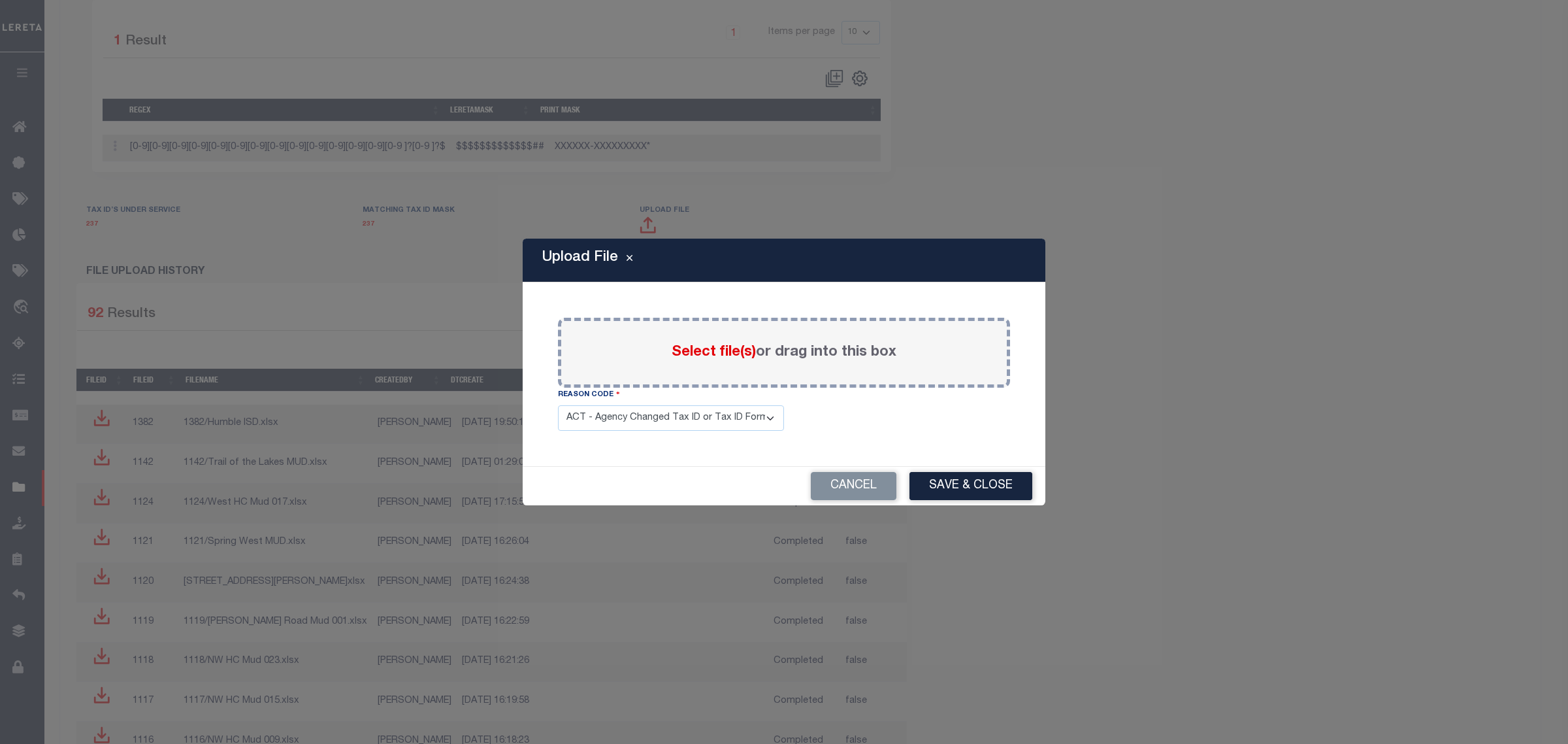
click at [698, 353] on span "Select file(s)" at bounding box center [713, 352] width 84 height 14
click at [0, 0] on input "Select file(s) or drag into this box" at bounding box center [0, 0] width 0 height 0
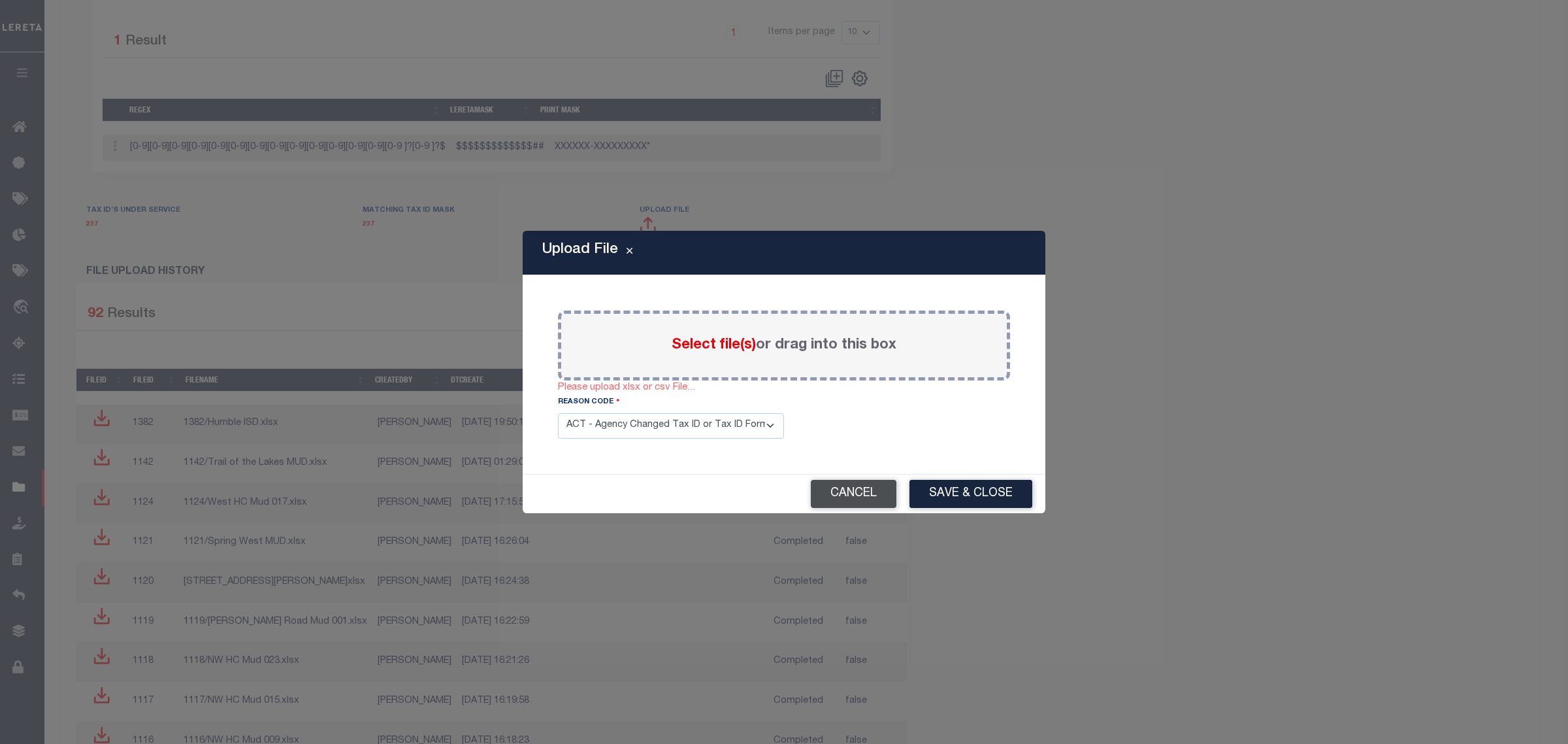
click at [879, 494] on button "Cancel" at bounding box center [853, 494] width 86 height 28
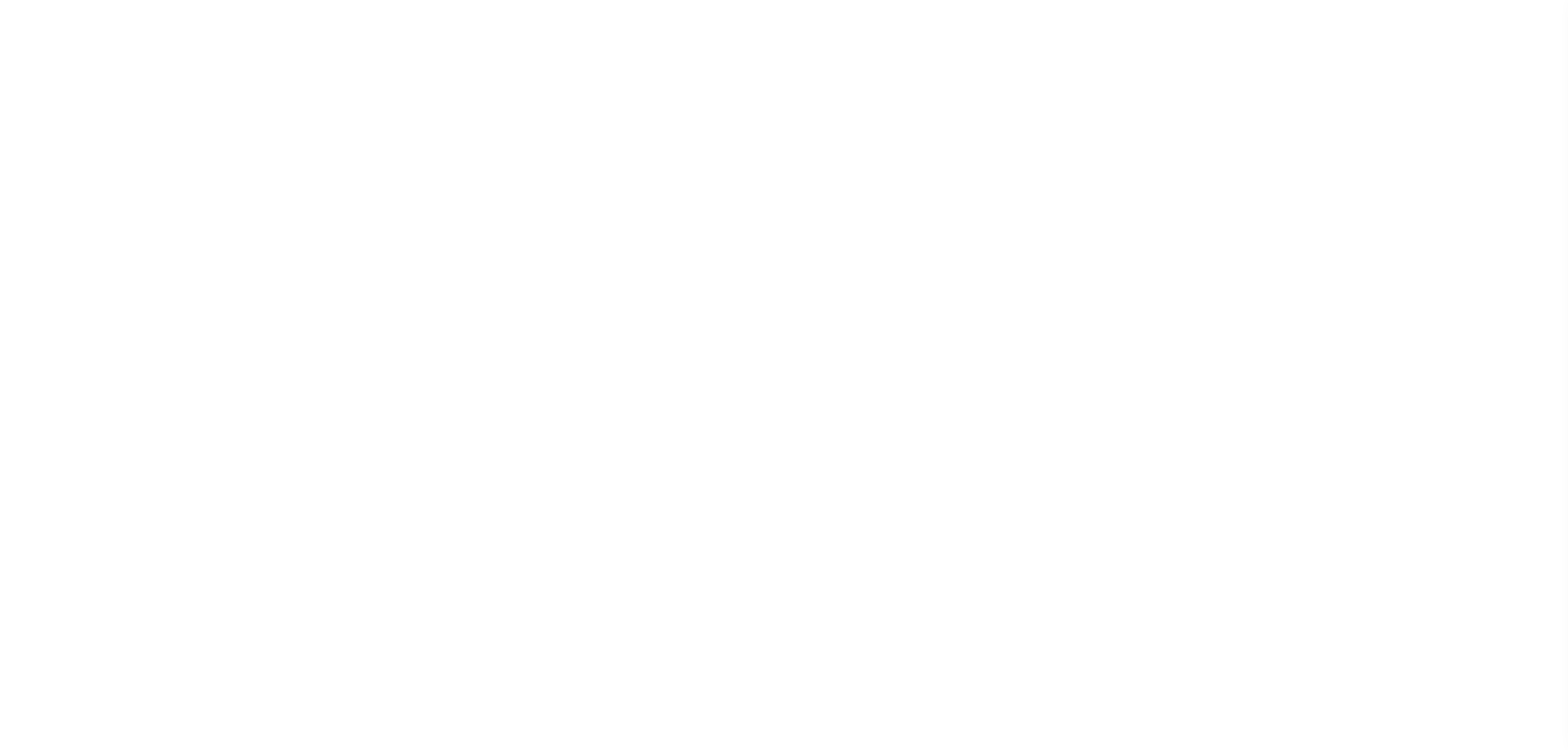
select select
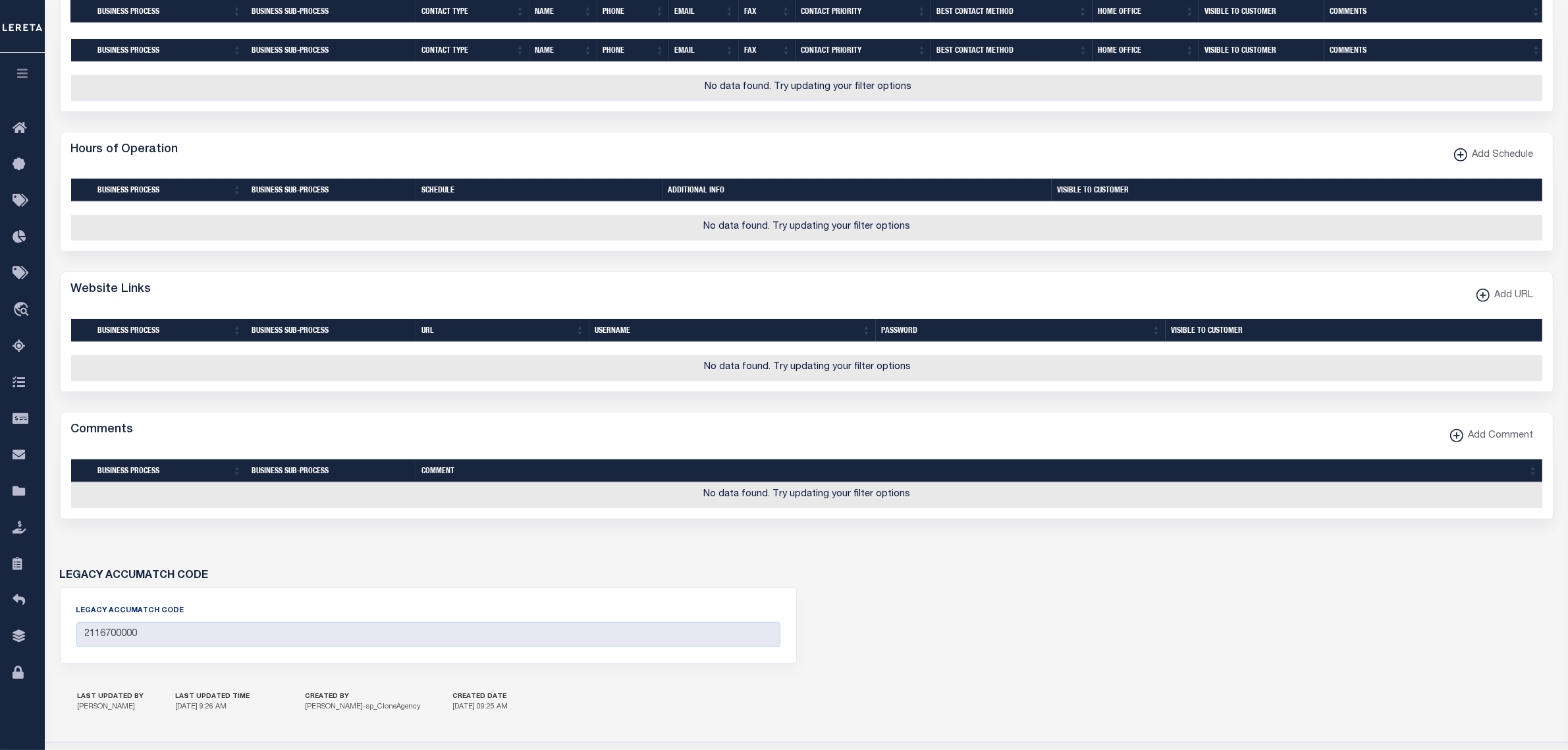
scroll to position [831, 0]
